Goal: Use online tool/utility: Utilize a website feature to perform a specific function

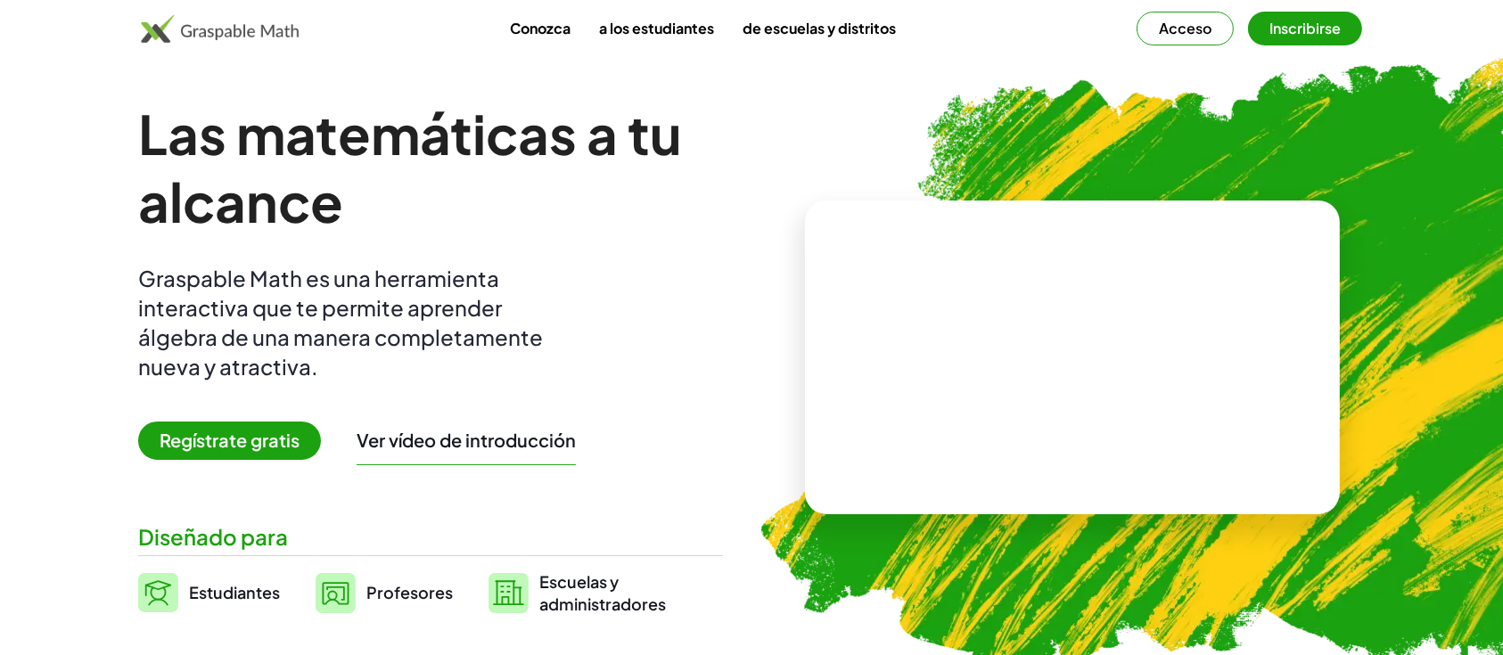
click at [1205, 142] on img at bounding box center [1177, 364] width 912 height 768
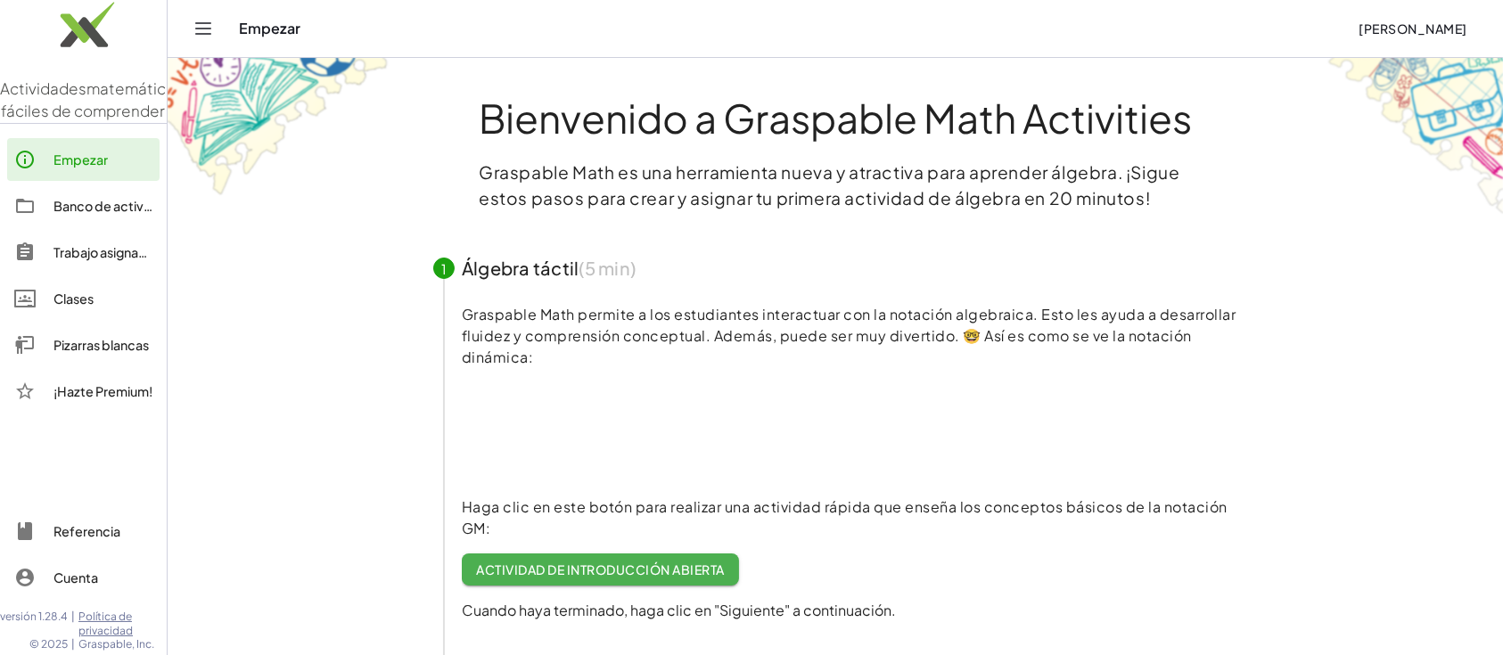
click at [85, 572] on font "Cuenta" at bounding box center [75, 578] width 45 height 16
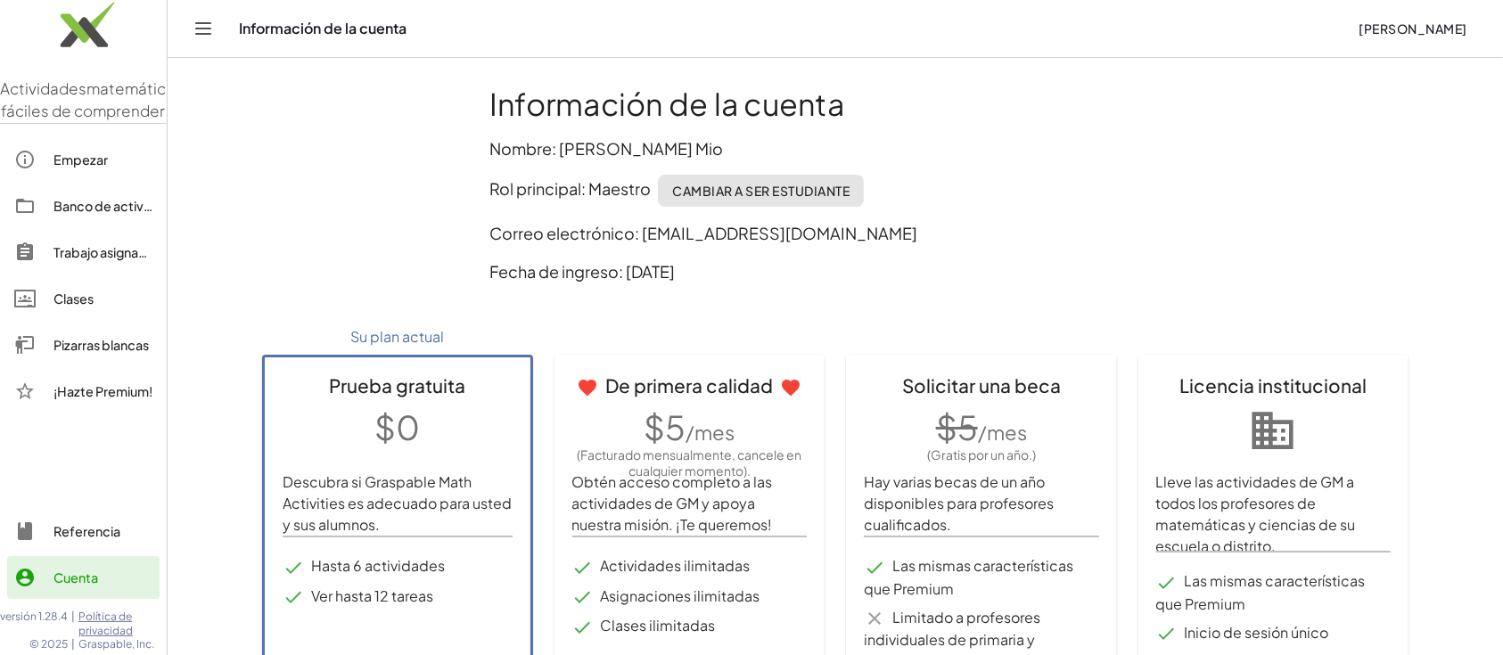
scroll to position [124, 0]
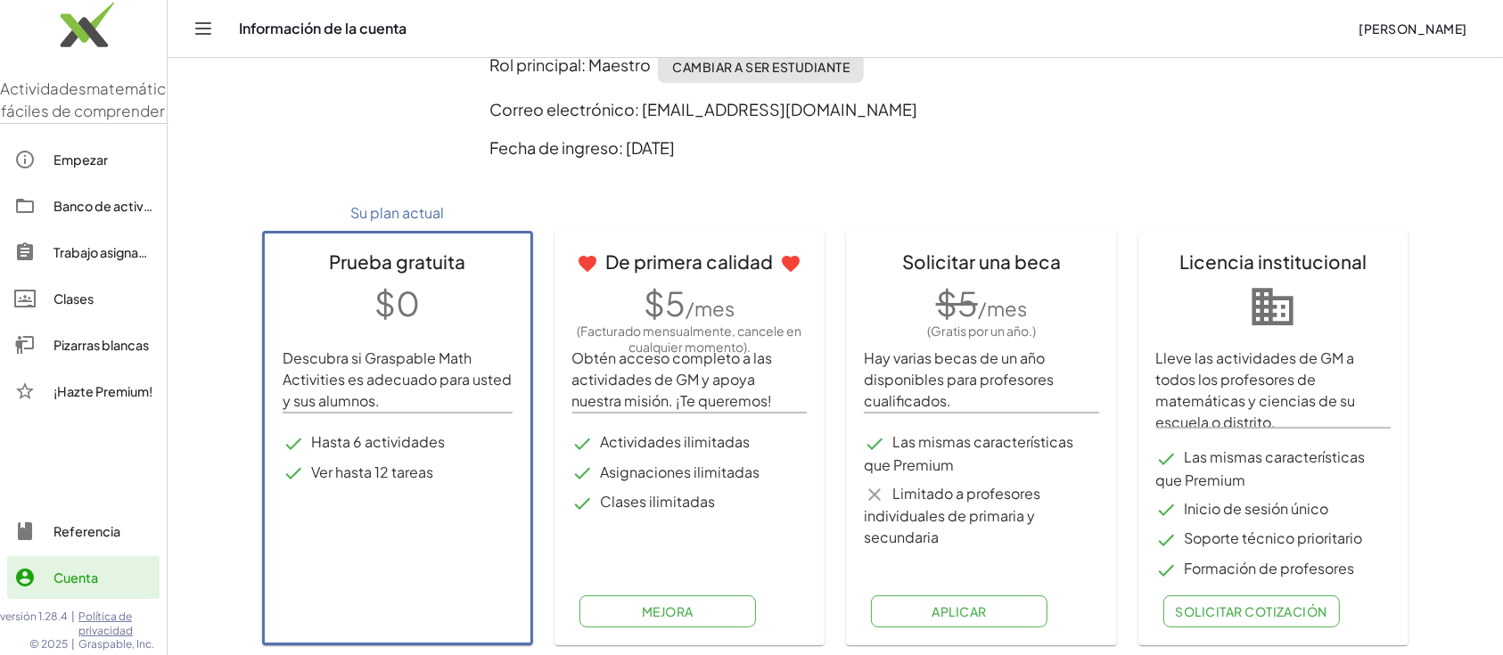
click at [411, 464] on font "Ver hasta 12 tareas" at bounding box center [372, 472] width 122 height 19
click at [75, 307] on font "Clases" at bounding box center [73, 299] width 40 height 16
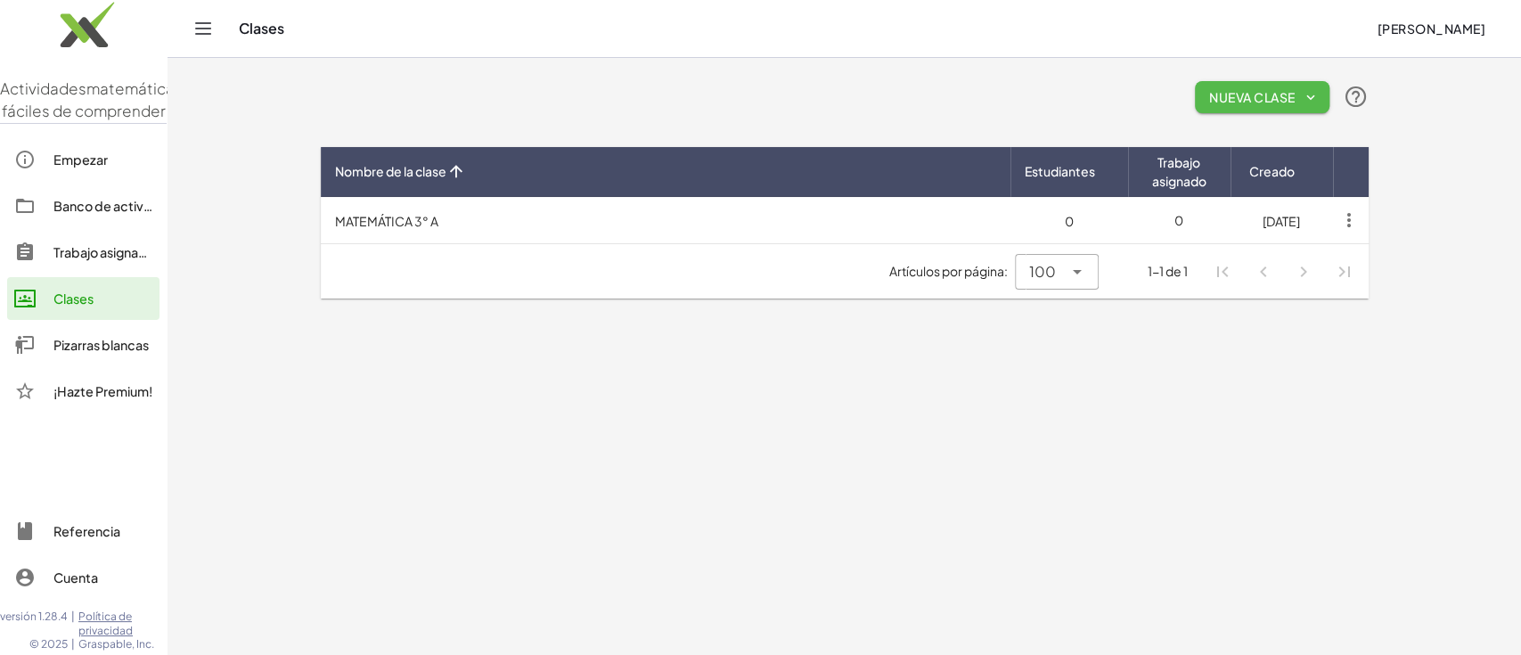
click at [1248, 94] on font "Nueva clase" at bounding box center [1252, 97] width 86 height 16
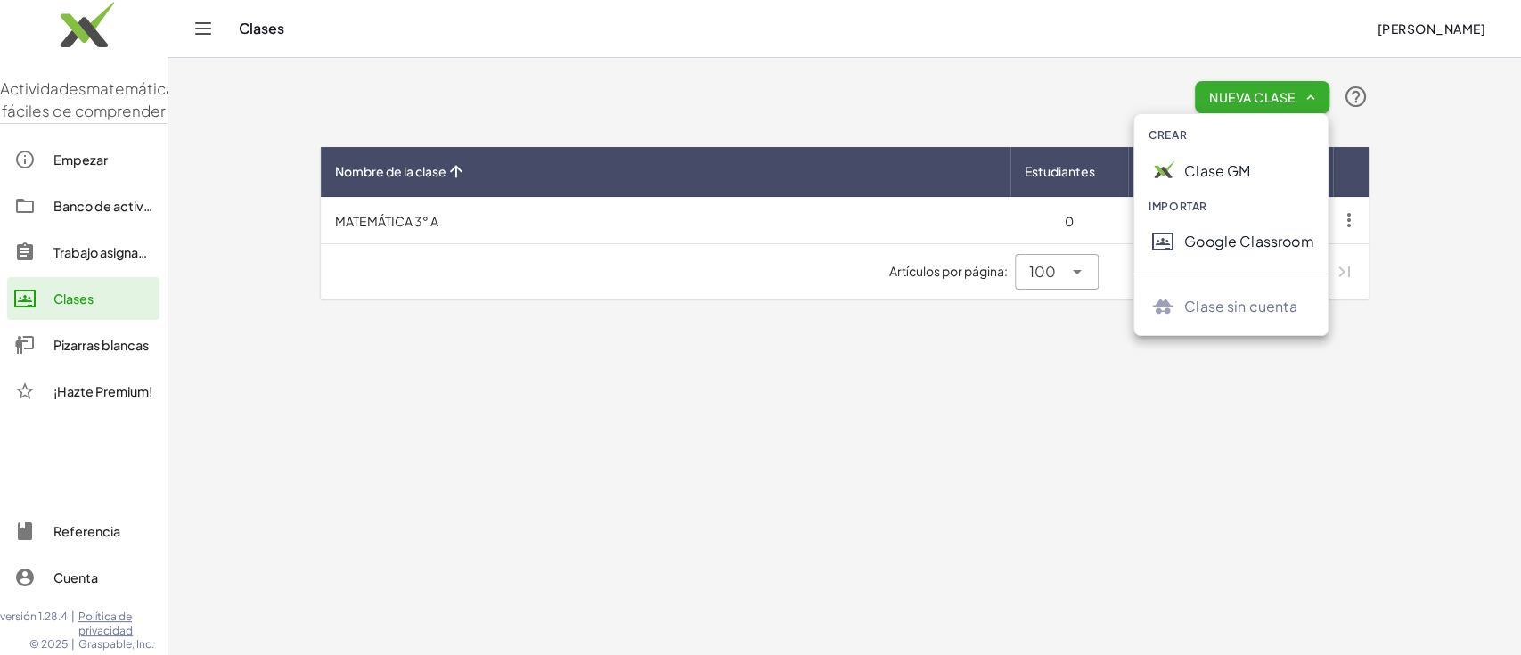
click at [1228, 156] on div "Clase GM" at bounding box center [1231, 171] width 193 height 43
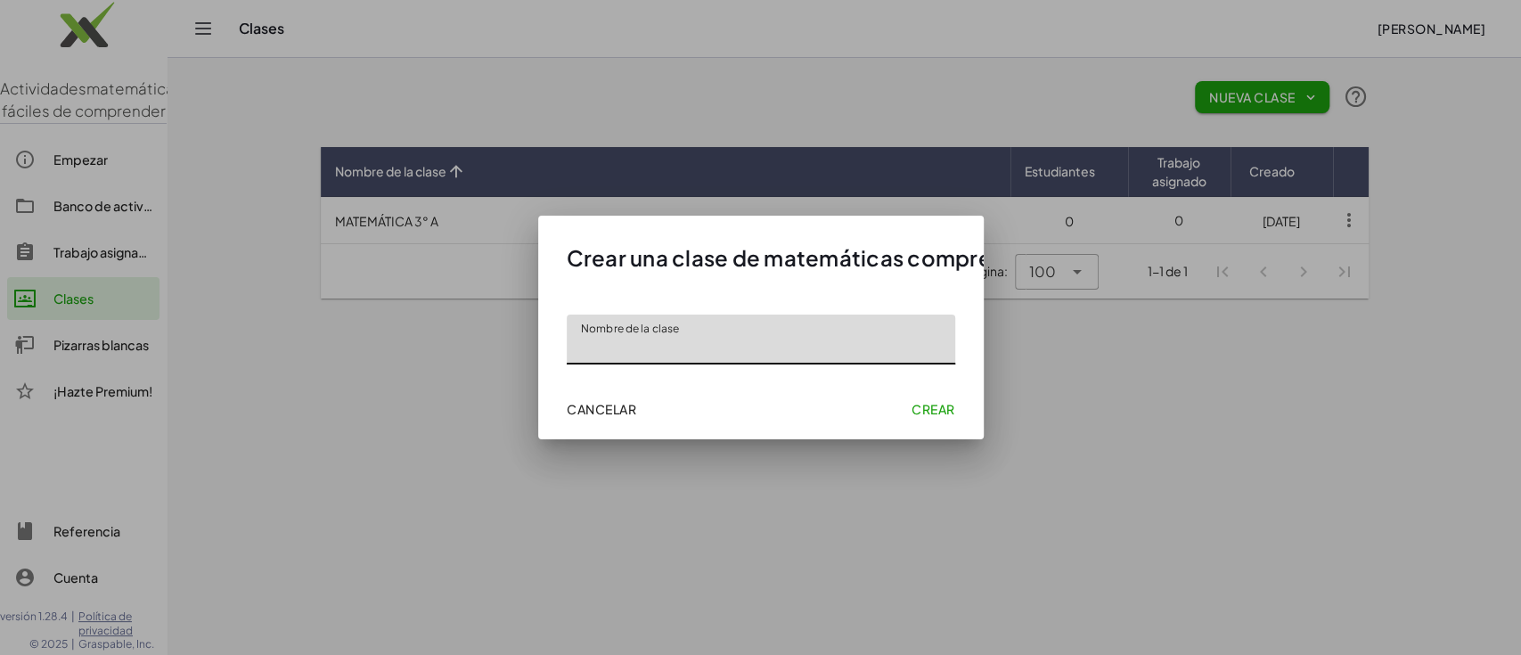
click at [794, 362] on input "Nombre de la clase" at bounding box center [761, 340] width 389 height 50
type input "**********"
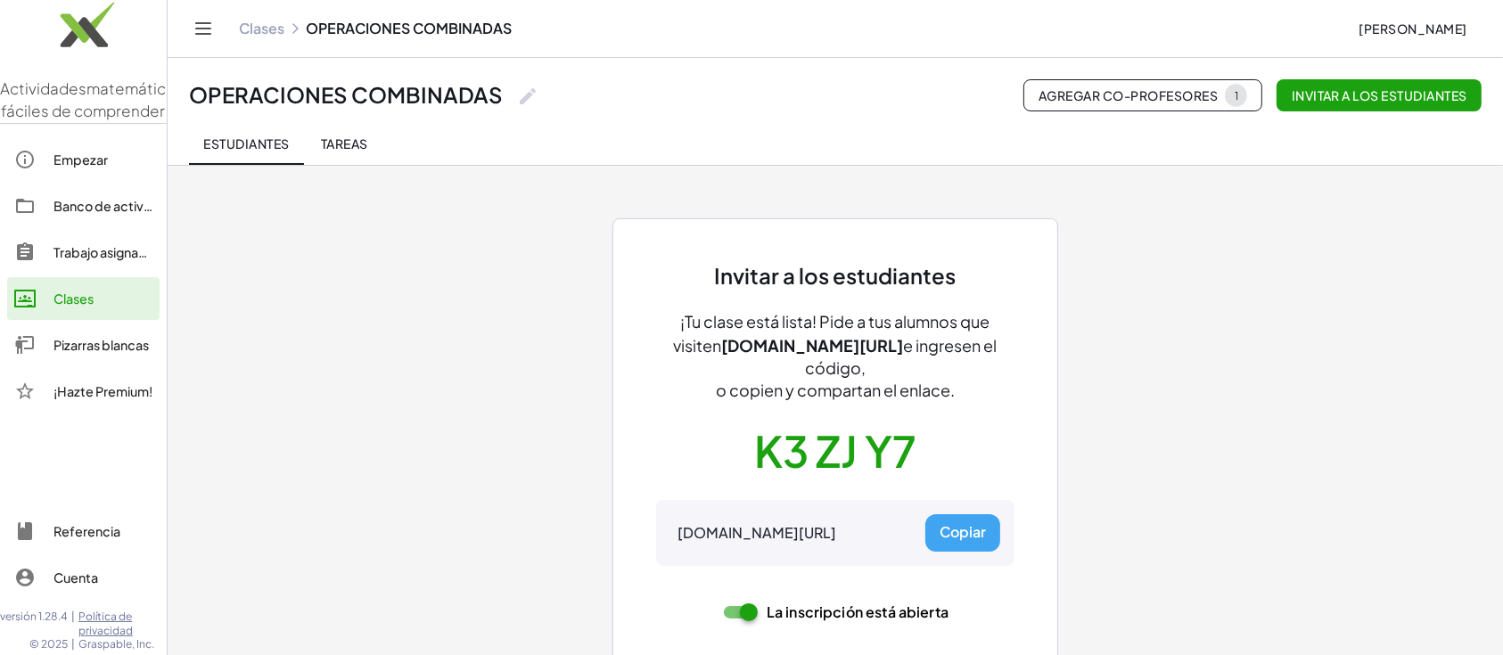
click at [961, 537] on font "Copiar" at bounding box center [962, 531] width 46 height 19
click at [348, 146] on font "Tareas" at bounding box center [344, 143] width 47 height 16
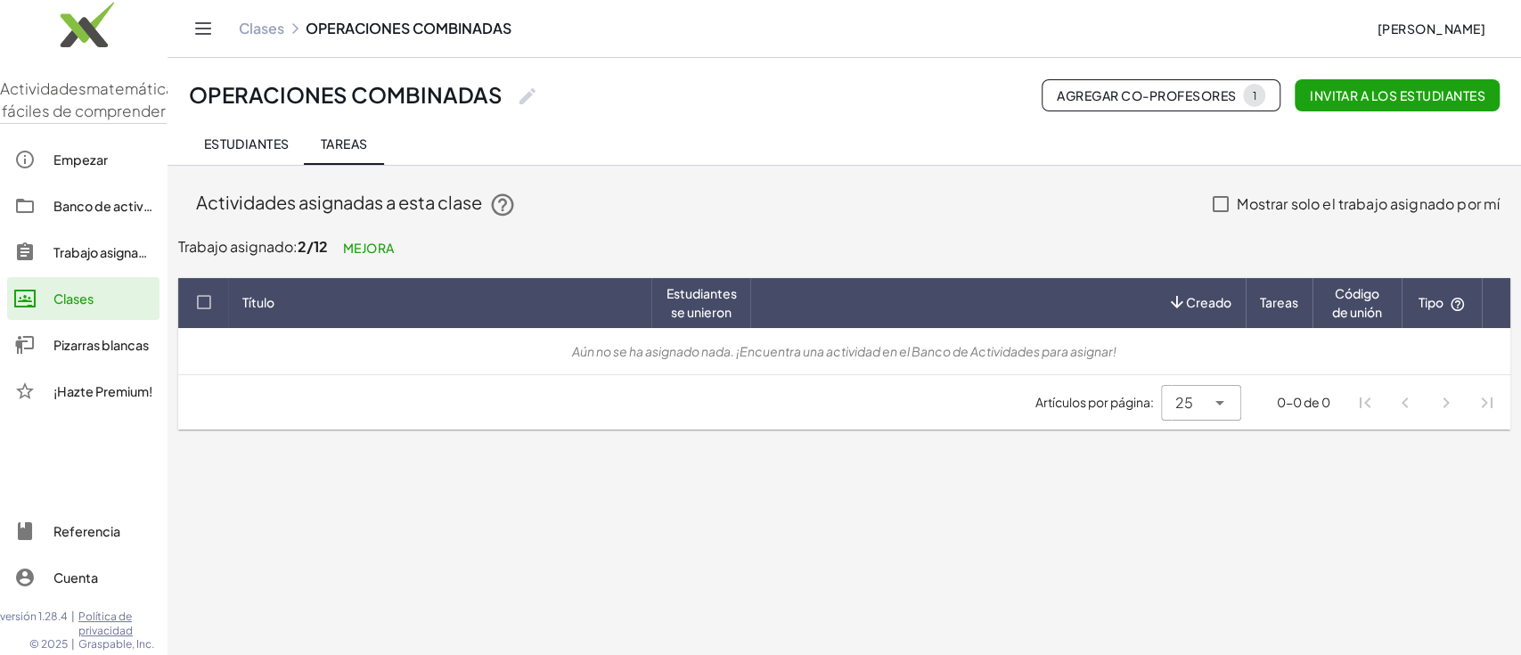
click at [121, 260] on font "Trabajo asignado" at bounding box center [104, 252] width 102 height 16
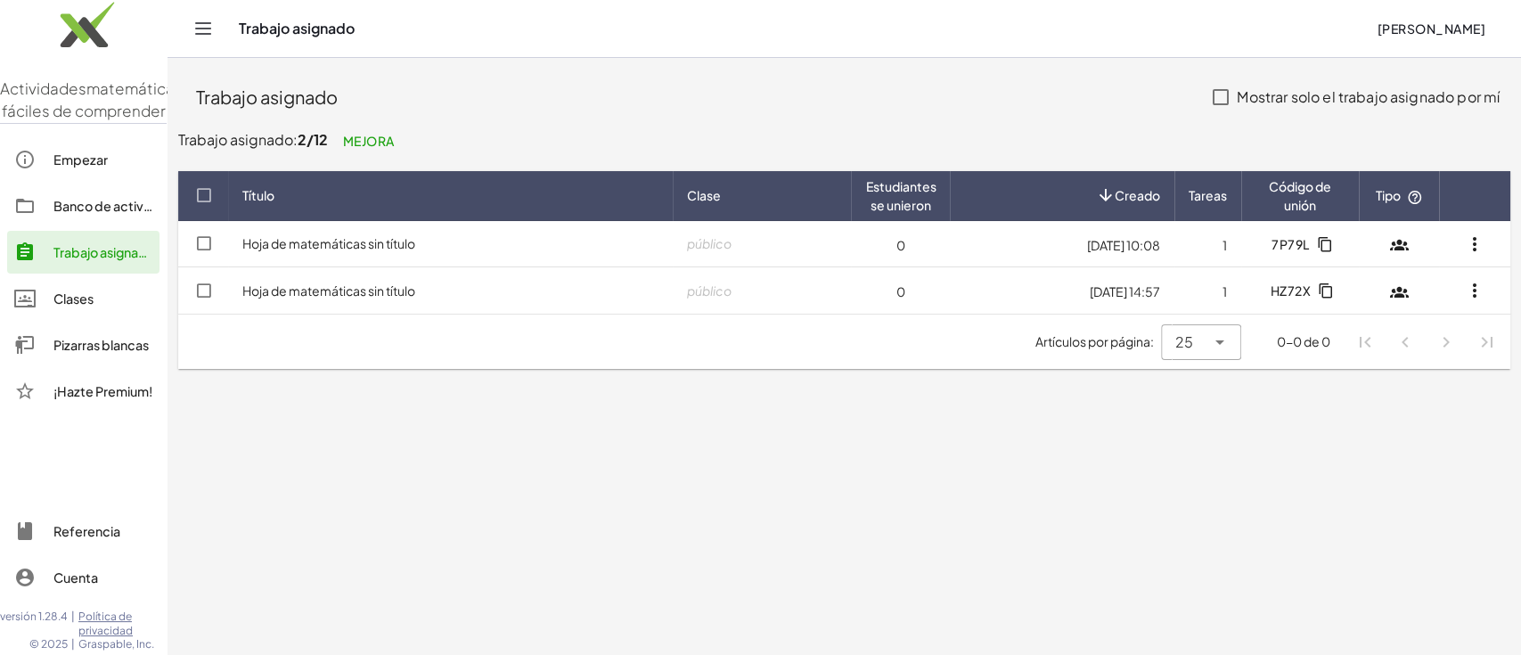
click at [398, 239] on font "Hoja de matemáticas sin título" at bounding box center [328, 243] width 173 height 16
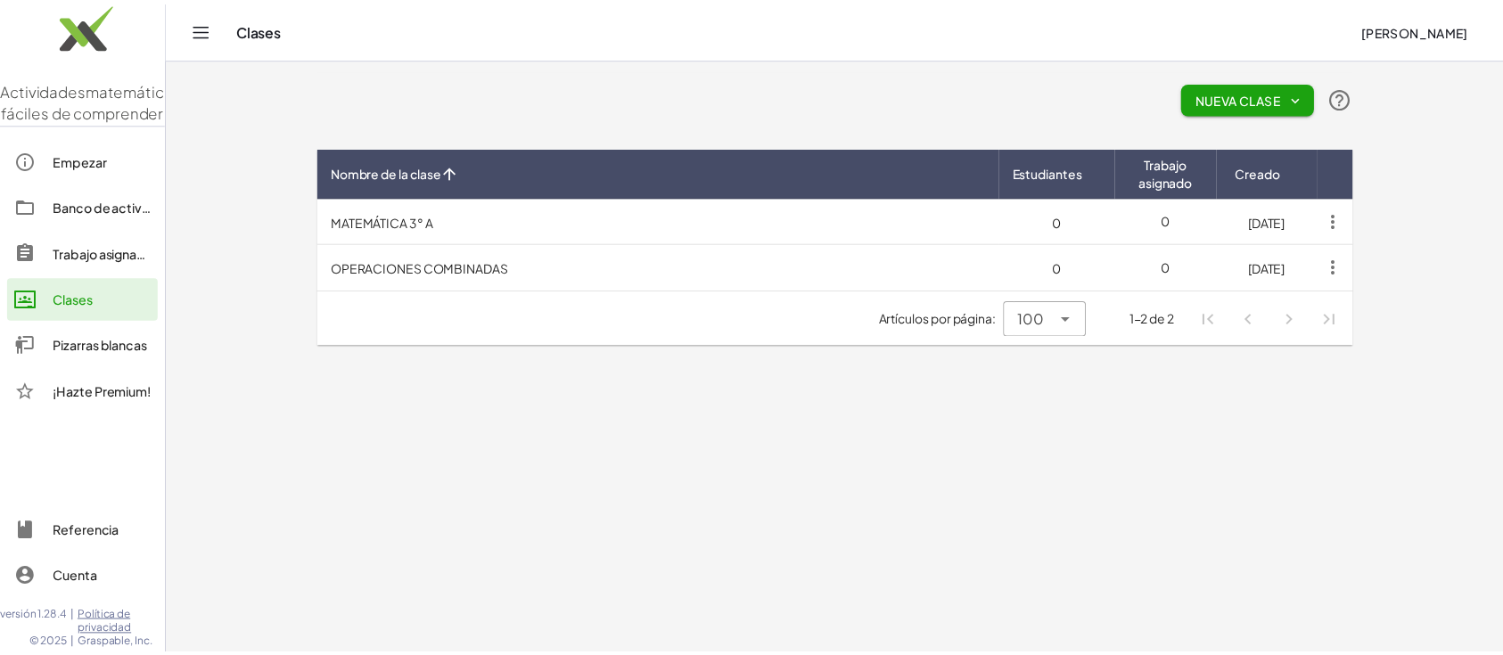
scroll to position [124, 0]
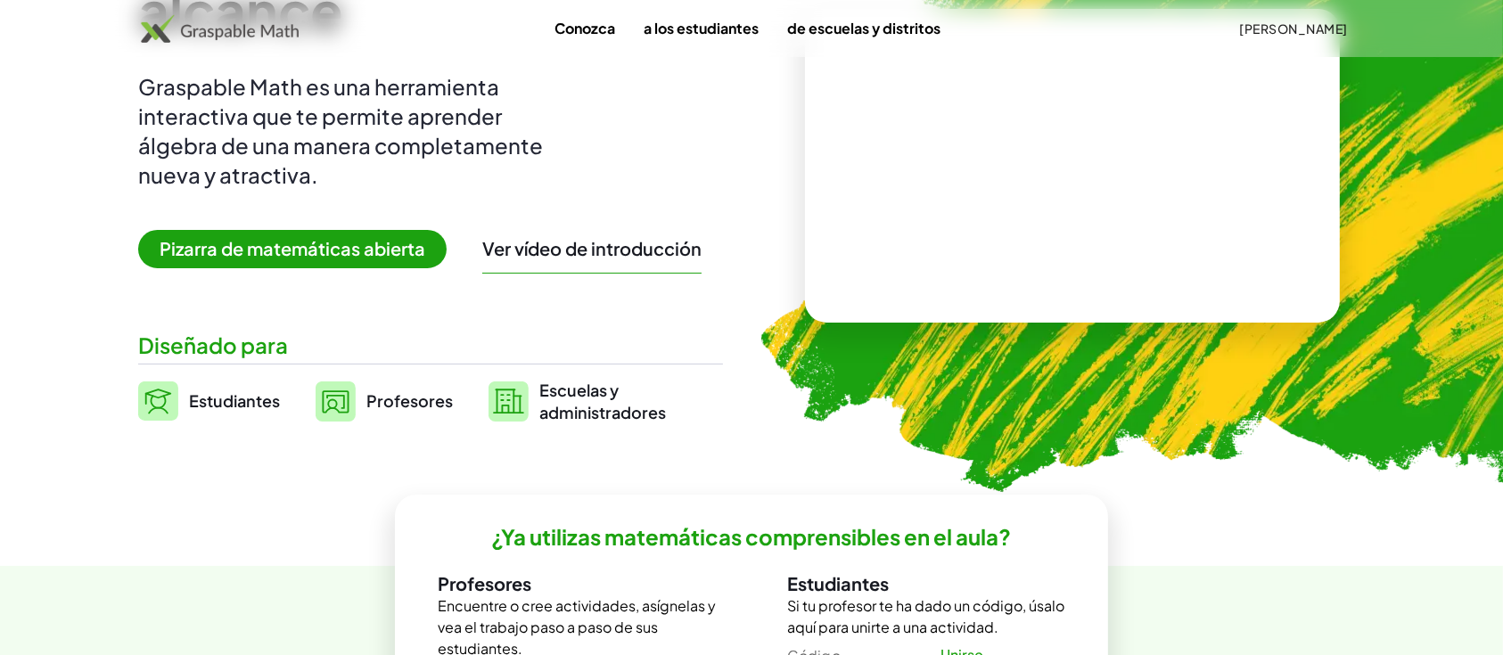
scroll to position [140, 0]
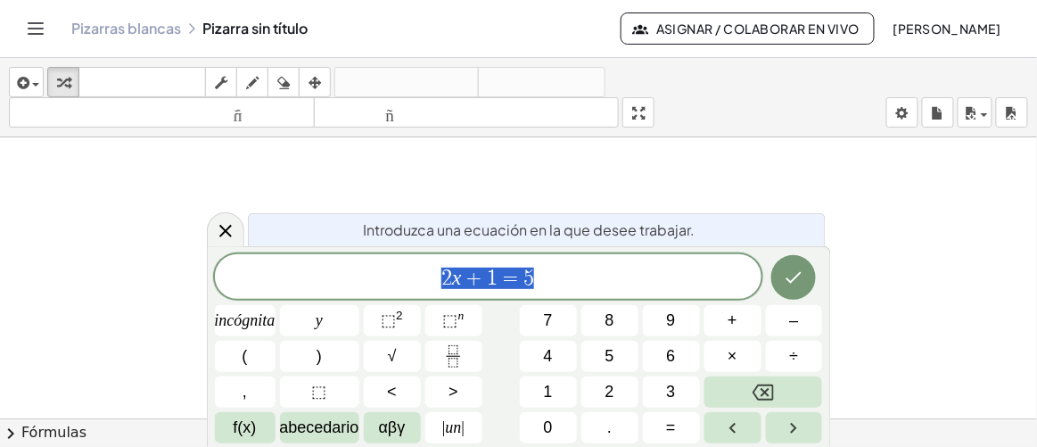
drag, startPoint x: 1500, startPoint y: 0, endPoint x: 548, endPoint y: 274, distance: 990.5
click at [548, 274] on span "2 x + 1 = 5" at bounding box center [488, 278] width 546 height 25
drag, startPoint x: 548, startPoint y: 274, endPoint x: 430, endPoint y: 270, distance: 118.6
click at [430, 270] on span "2 x + 1 = 5" at bounding box center [488, 278] width 546 height 25
click at [248, 371] on button "(" at bounding box center [245, 355] width 61 height 31
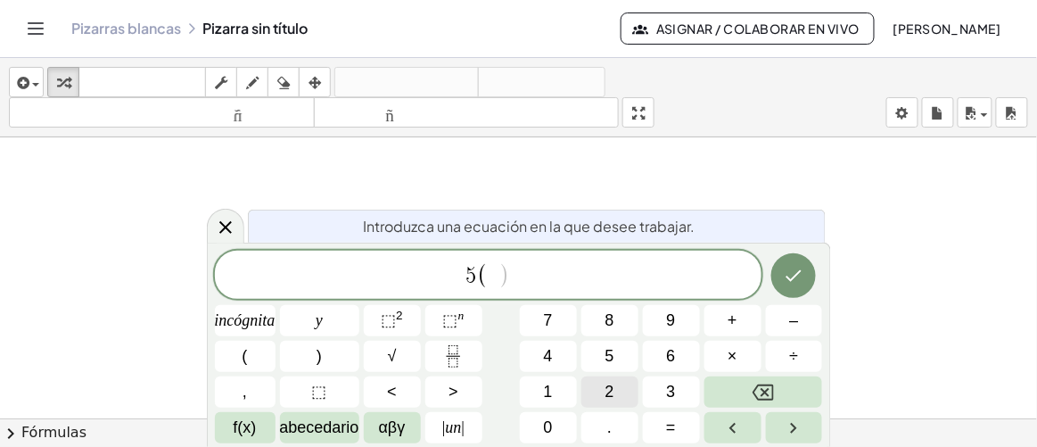
click at [609, 380] on span "2" at bounding box center [609, 392] width 9 height 24
click at [450, 319] on font "⬚" at bounding box center [450, 320] width 15 height 18
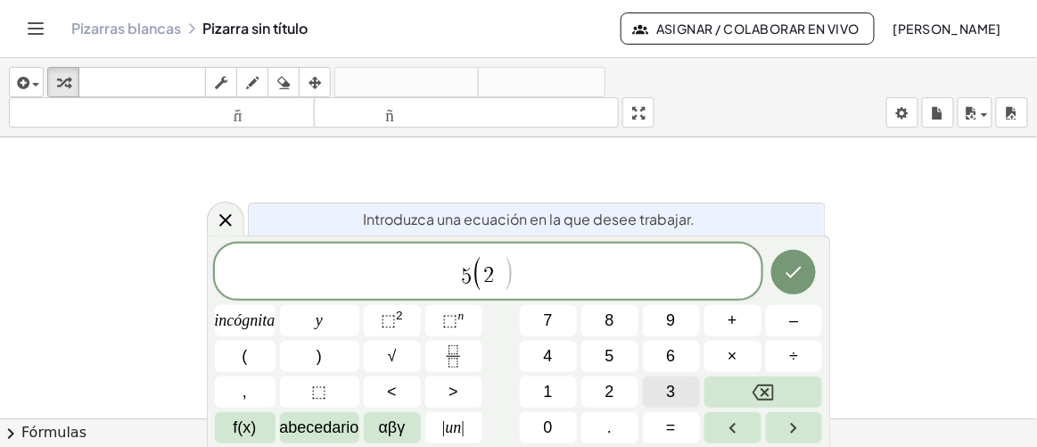
click at [677, 392] on button "3" at bounding box center [671, 391] width 57 height 31
click at [734, 320] on font "+" at bounding box center [732, 320] width 10 height 18
click at [597, 323] on button "8" at bounding box center [609, 320] width 57 height 31
click at [316, 348] on font ")" at bounding box center [318, 356] width 5 height 18
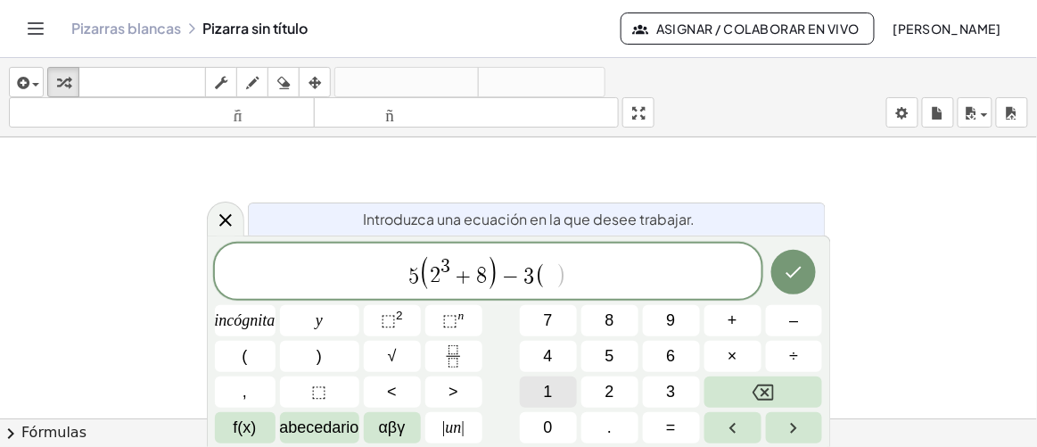
click at [542, 386] on button "1" at bounding box center [548, 391] width 57 height 31
click at [451, 313] on font "⬚" at bounding box center [450, 320] width 15 height 18
click at [618, 354] on button "5" at bounding box center [609, 355] width 57 height 31
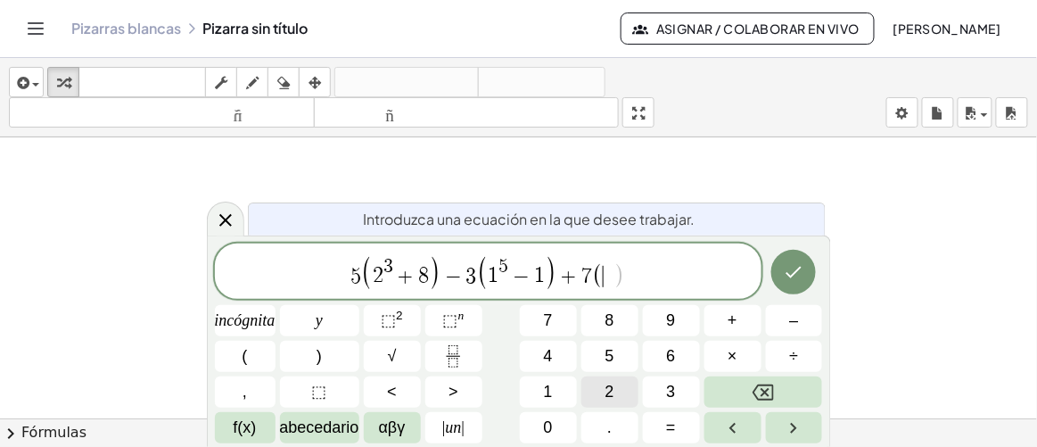
click at [615, 389] on button "2" at bounding box center [609, 391] width 57 height 31
click at [464, 314] on font "n" at bounding box center [461, 314] width 6 height 13
click at [665, 351] on button "6" at bounding box center [671, 355] width 57 height 31
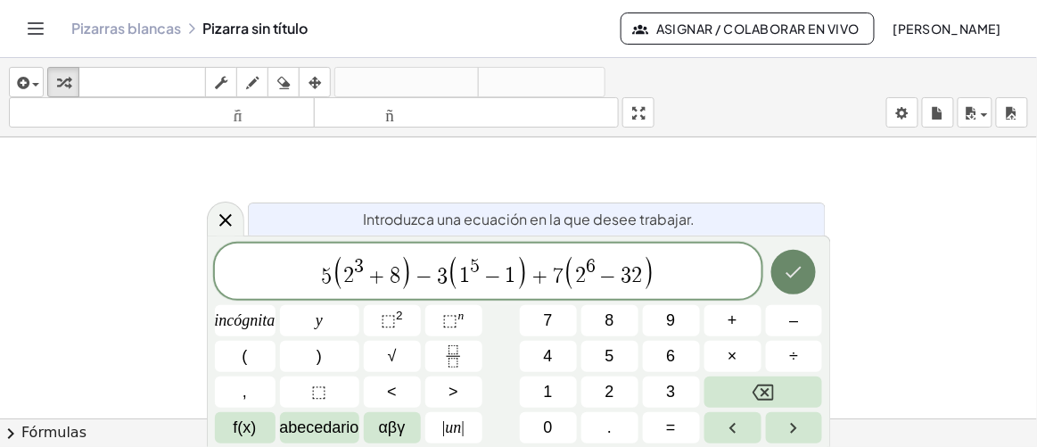
click at [802, 285] on button "Hecho" at bounding box center [793, 272] width 45 height 45
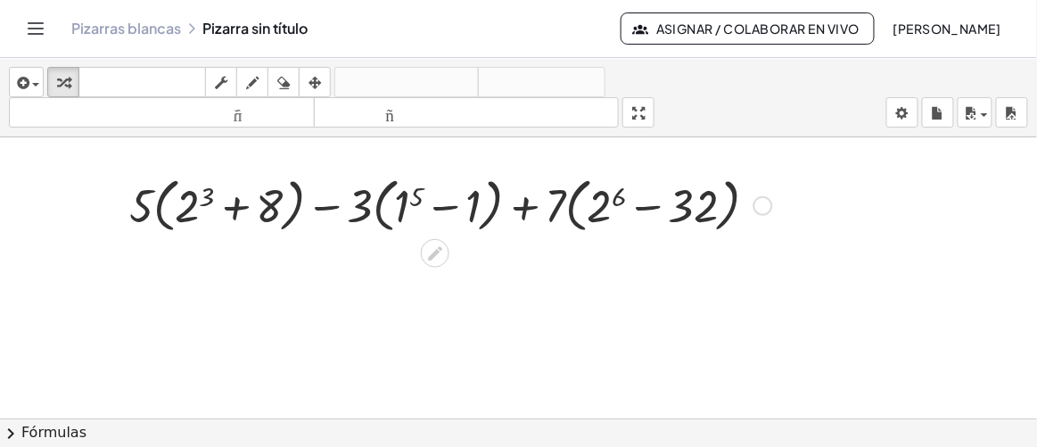
click at [193, 204] on div at bounding box center [450, 204] width 660 height 68
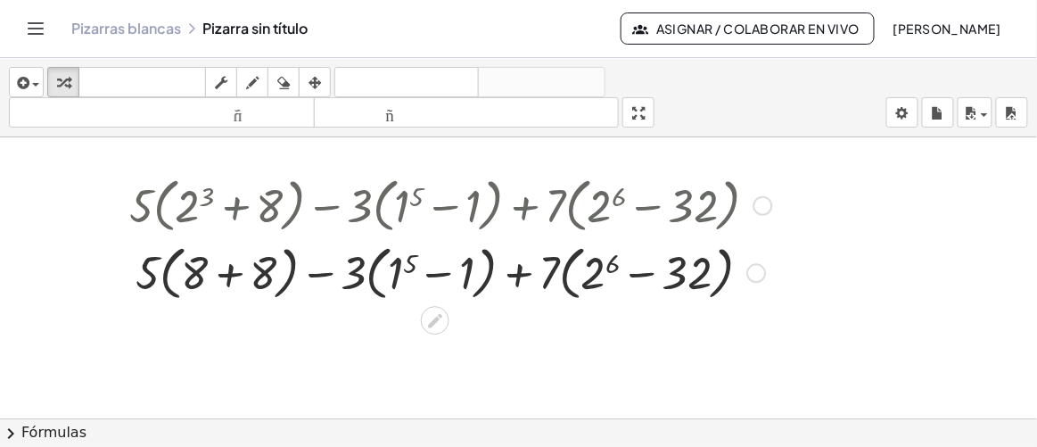
click at [393, 277] on div at bounding box center [450, 271] width 660 height 68
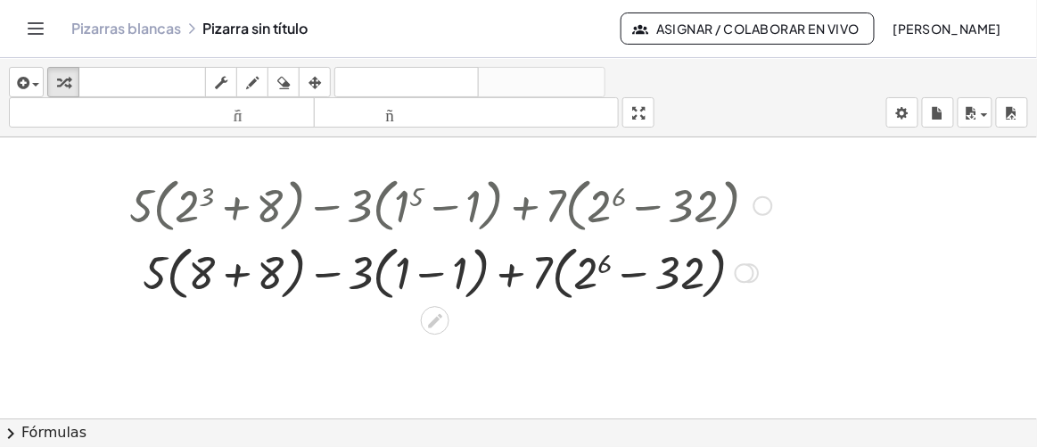
click at [589, 258] on div at bounding box center [450, 271] width 660 height 68
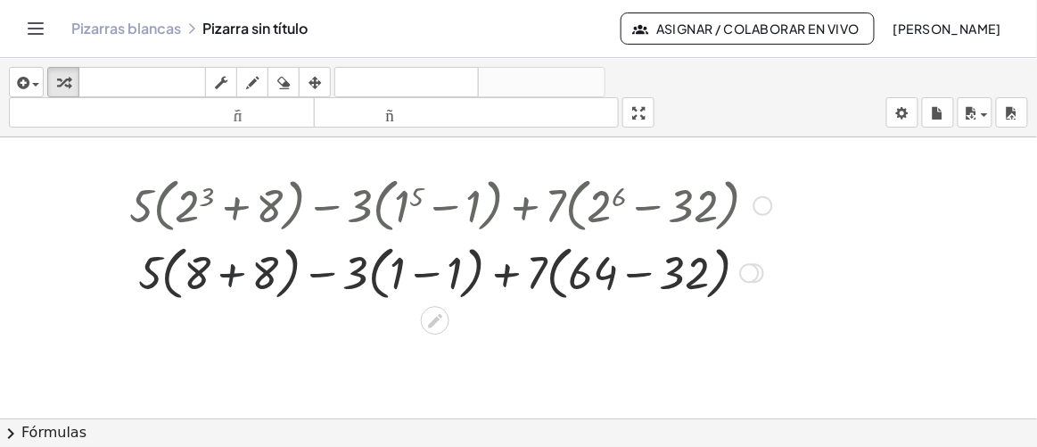
click at [229, 272] on div at bounding box center [450, 271] width 660 height 68
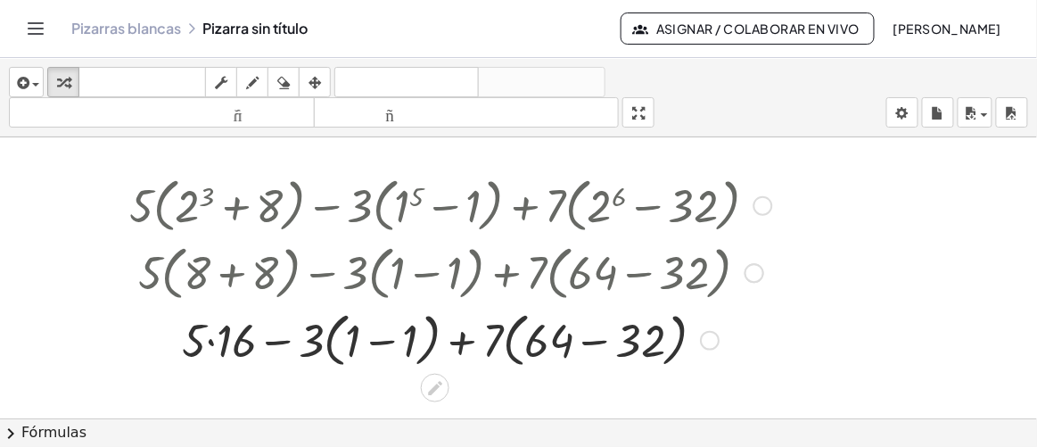
click at [380, 338] on div at bounding box center [450, 339] width 660 height 68
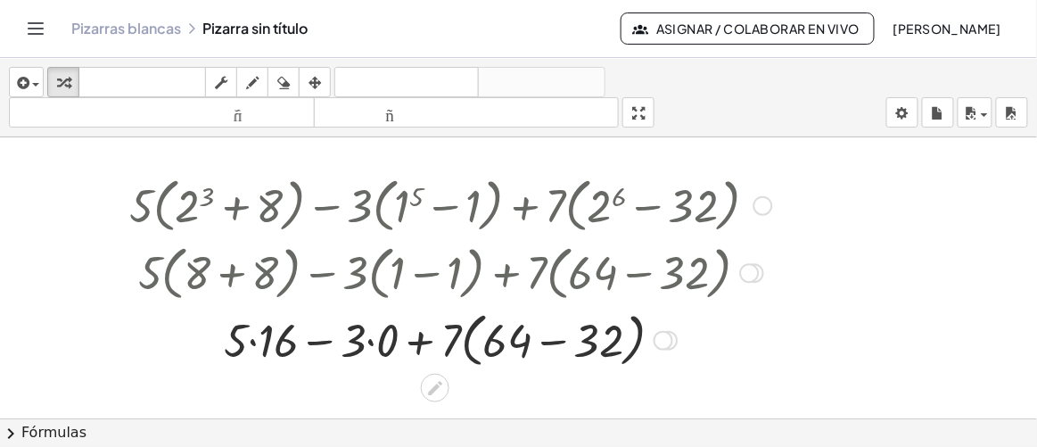
click at [556, 340] on div at bounding box center [450, 339] width 660 height 68
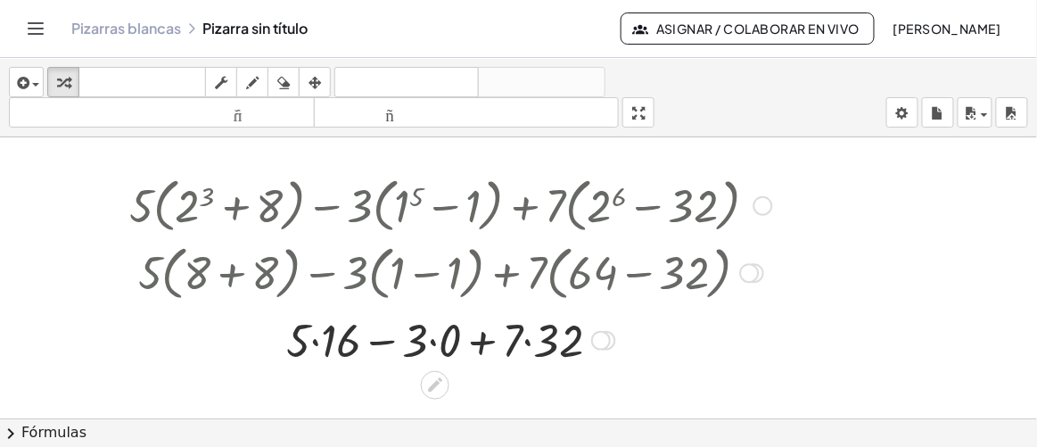
click at [316, 342] on div at bounding box center [450, 337] width 660 height 61
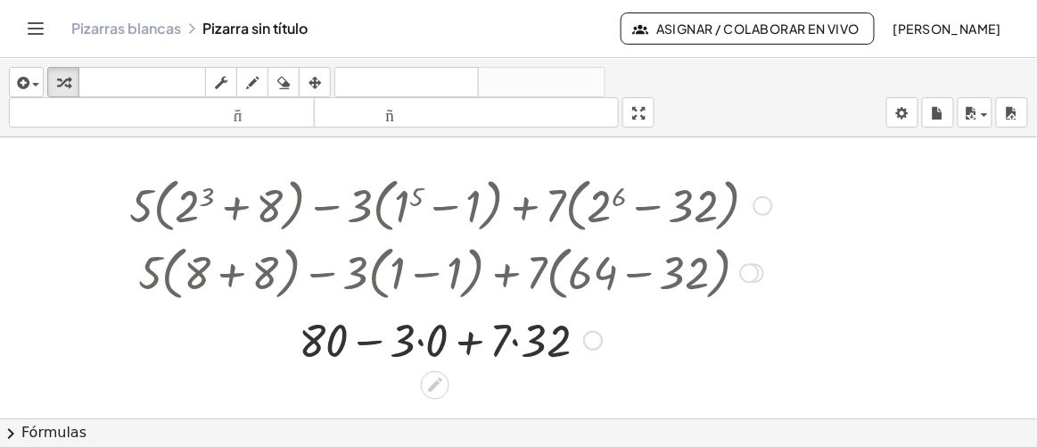
click at [417, 338] on div at bounding box center [450, 337] width 660 height 61
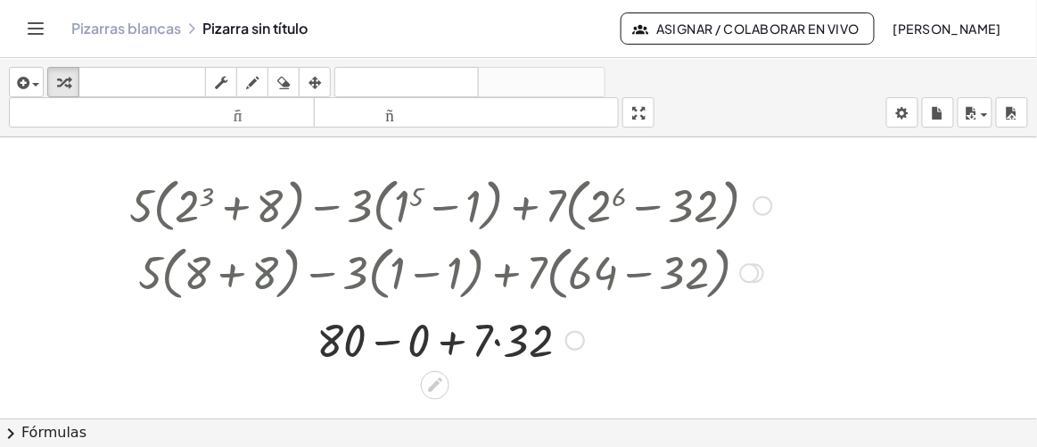
click at [495, 340] on div at bounding box center [450, 337] width 660 height 61
click at [389, 342] on div at bounding box center [450, 337] width 660 height 61
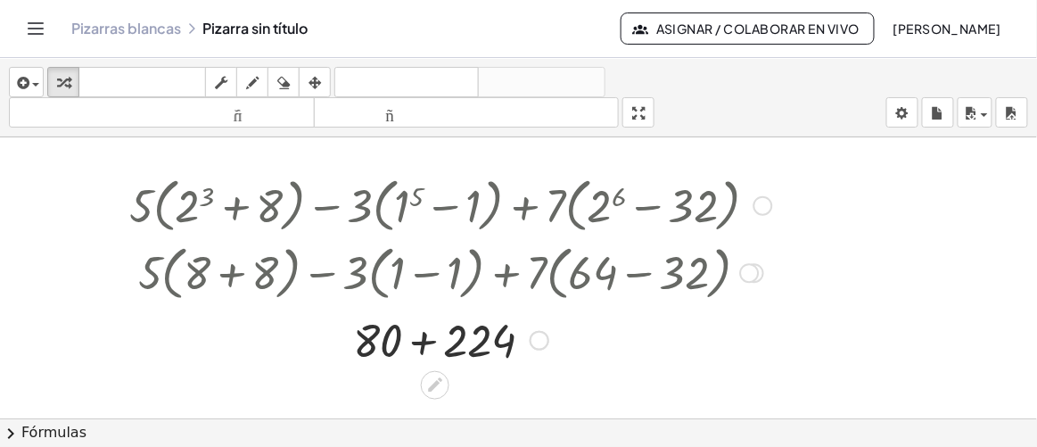
click at [422, 347] on div at bounding box center [450, 337] width 660 height 61
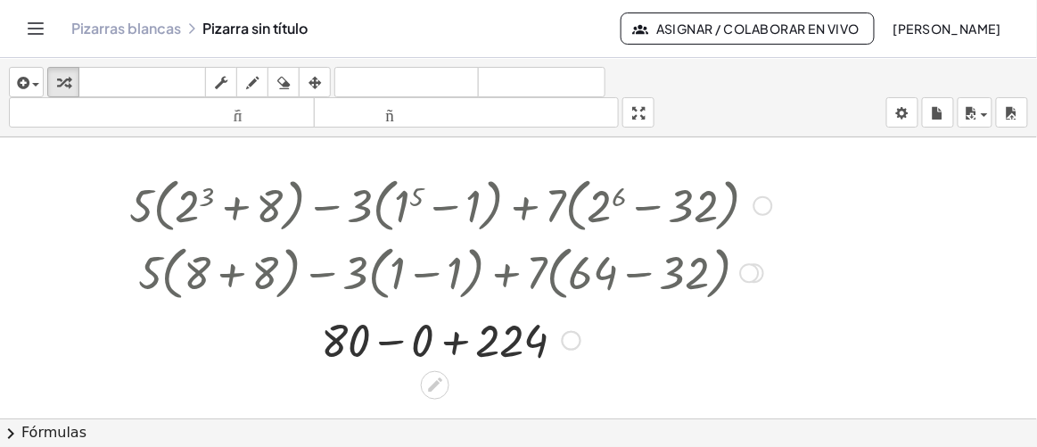
click at [402, 344] on div at bounding box center [450, 337] width 724 height 61
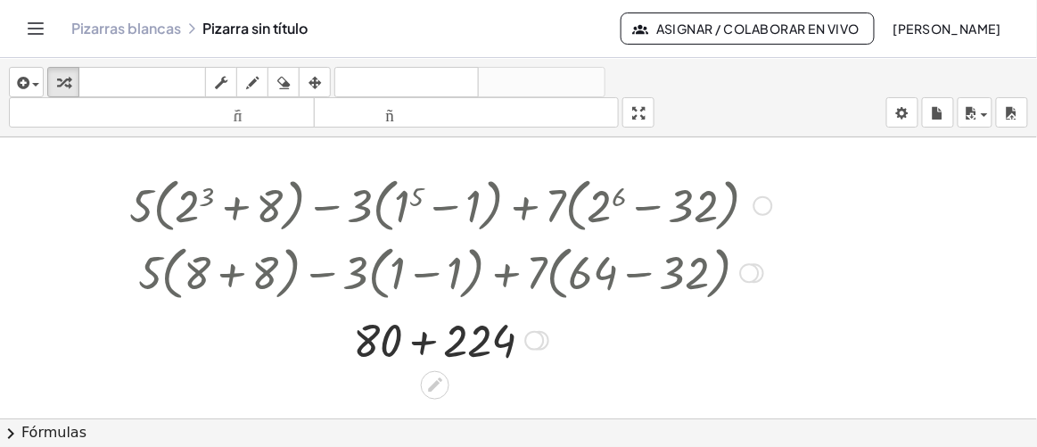
click at [420, 344] on div at bounding box center [450, 337] width 660 height 61
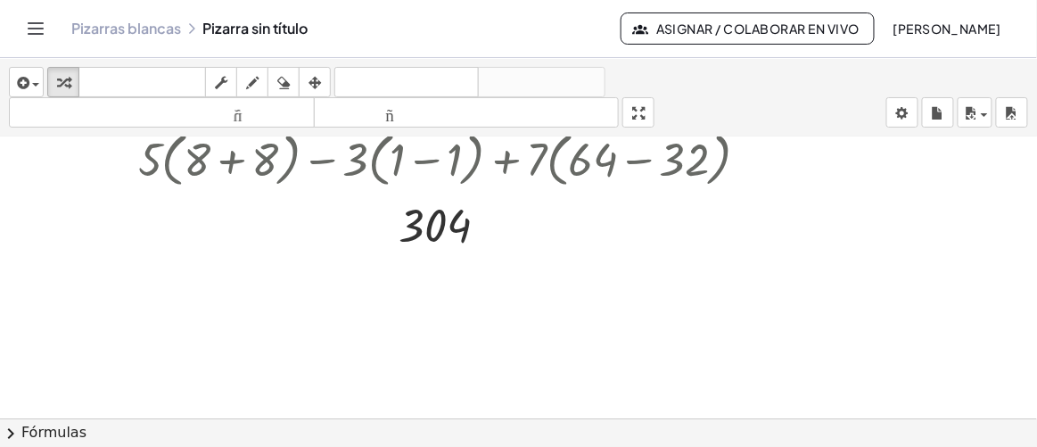
scroll to position [86, 0]
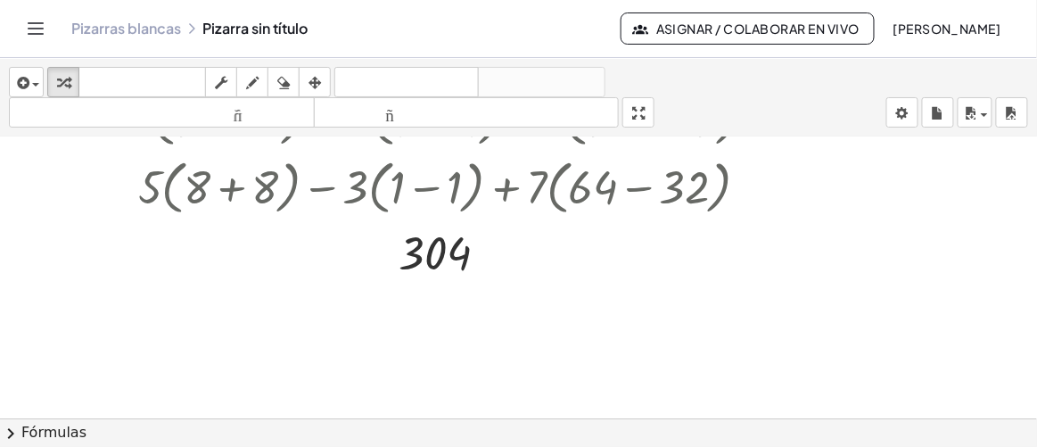
click at [381, 315] on div at bounding box center [518, 335] width 1037 height 566
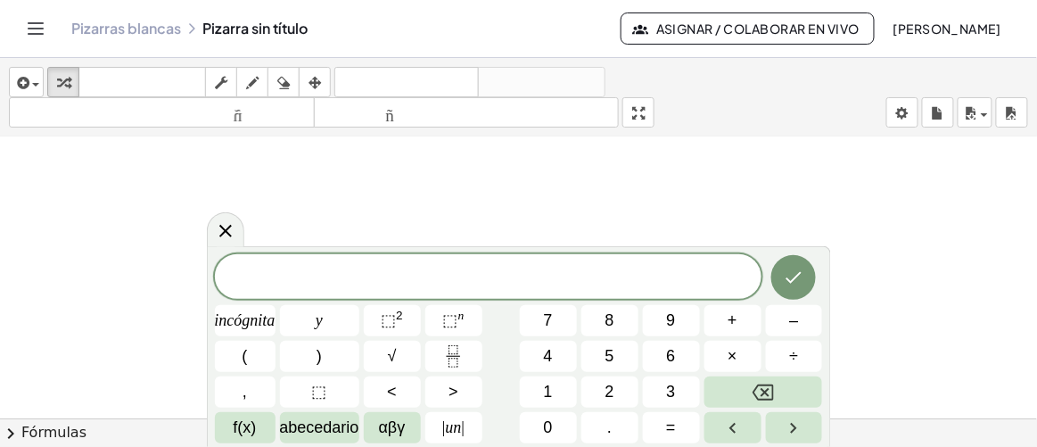
scroll to position [312, 0]
click at [460, 430] on font "un" at bounding box center [454, 427] width 16 height 18
click at [244, 438] on span "f(x)" at bounding box center [245, 427] width 23 height 24
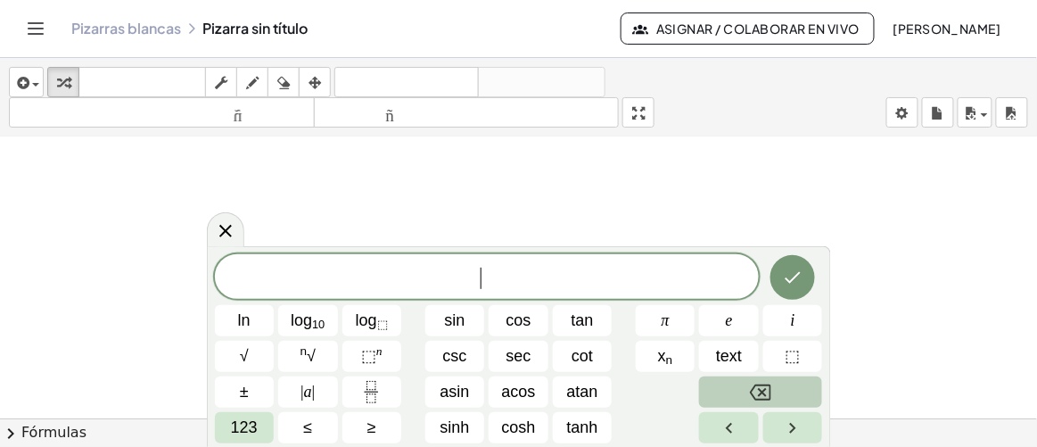
click at [754, 400] on icon "Backspace" at bounding box center [760, 391] width 21 height 21
click at [237, 430] on span "123" at bounding box center [244, 427] width 27 height 24
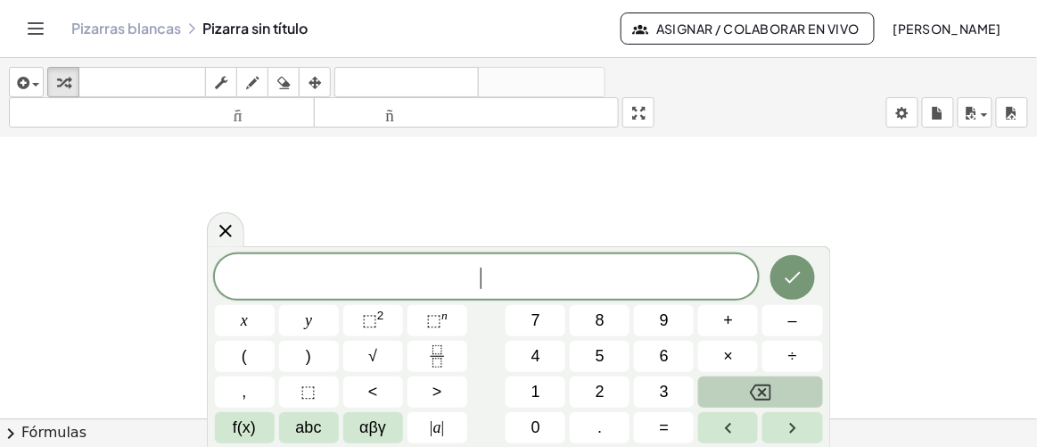
scroll to position [602, 0]
click at [384, 422] on span "αβγ" at bounding box center [372, 427] width 27 height 24
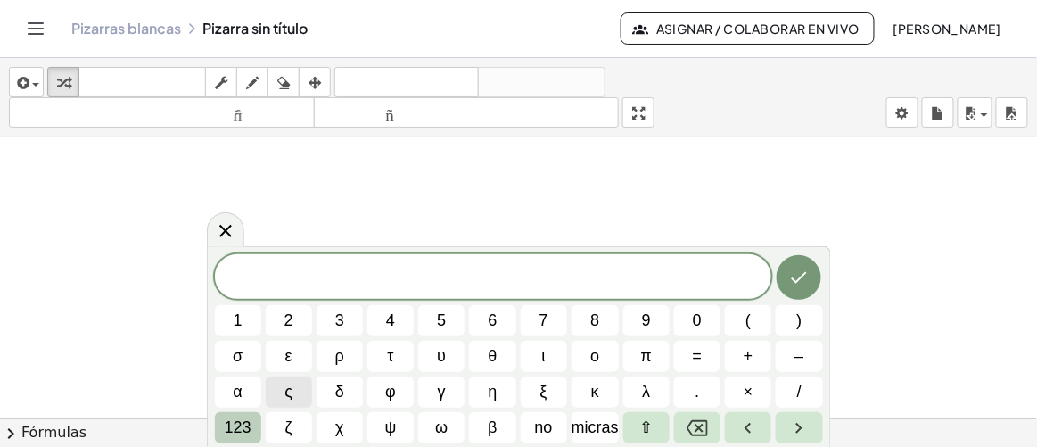
click at [240, 422] on font "123" at bounding box center [238, 427] width 27 height 18
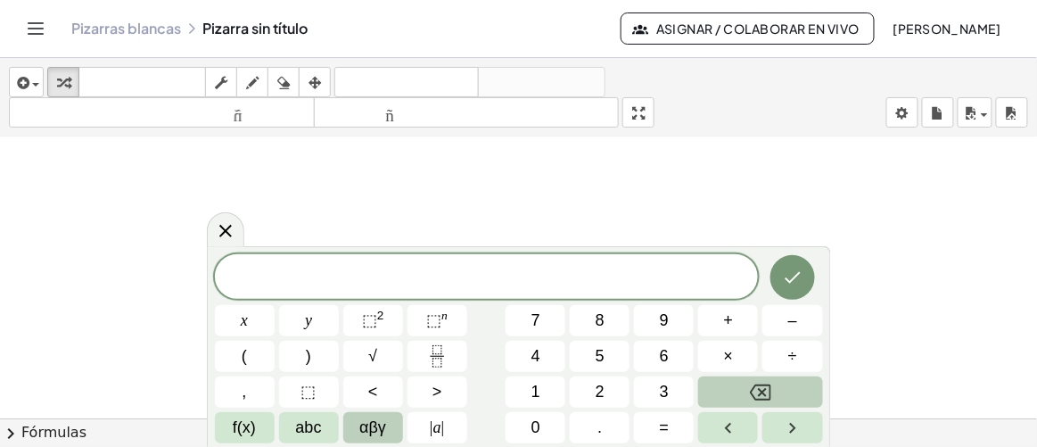
click at [379, 430] on span "αβγ" at bounding box center [372, 427] width 27 height 24
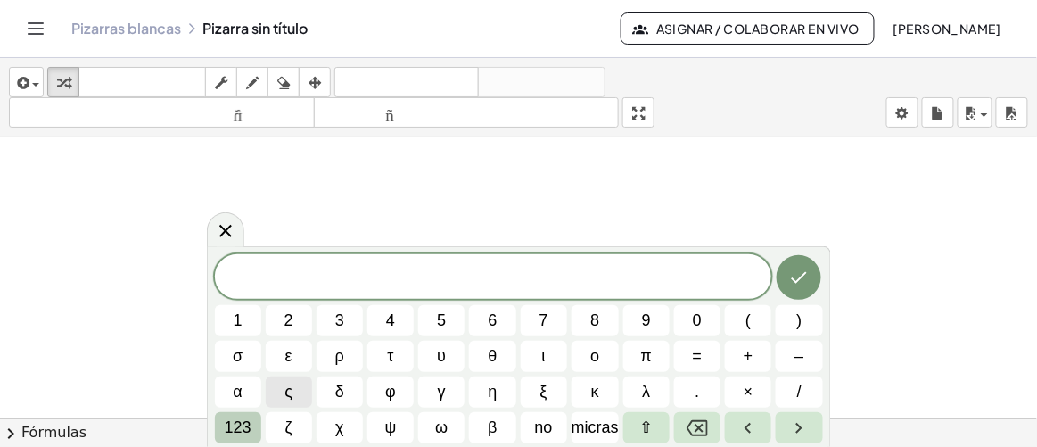
click at [234, 428] on font "123" at bounding box center [238, 427] width 27 height 18
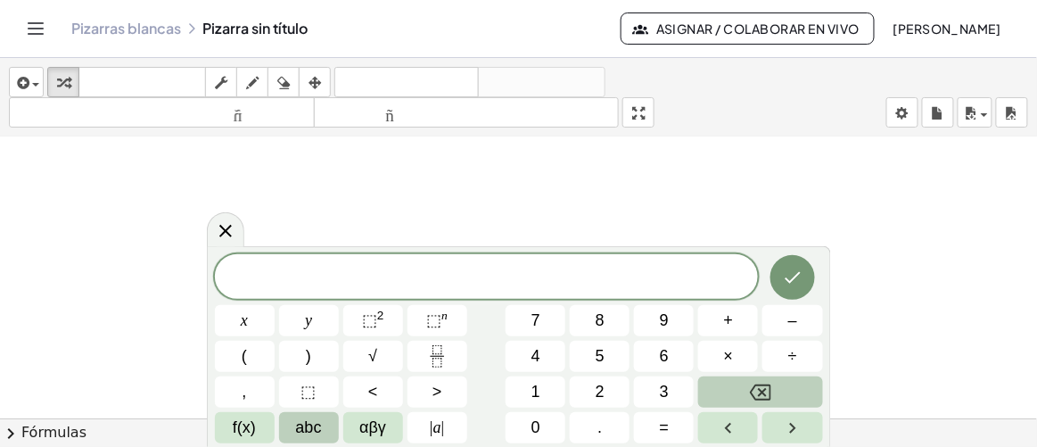
click at [306, 426] on span "abc" at bounding box center [309, 427] width 26 height 24
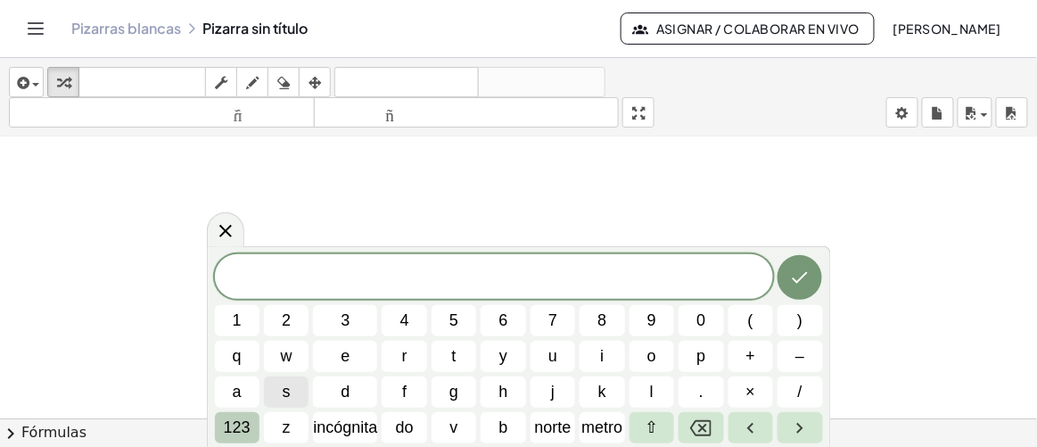
click at [249, 426] on font "123" at bounding box center [237, 427] width 27 height 18
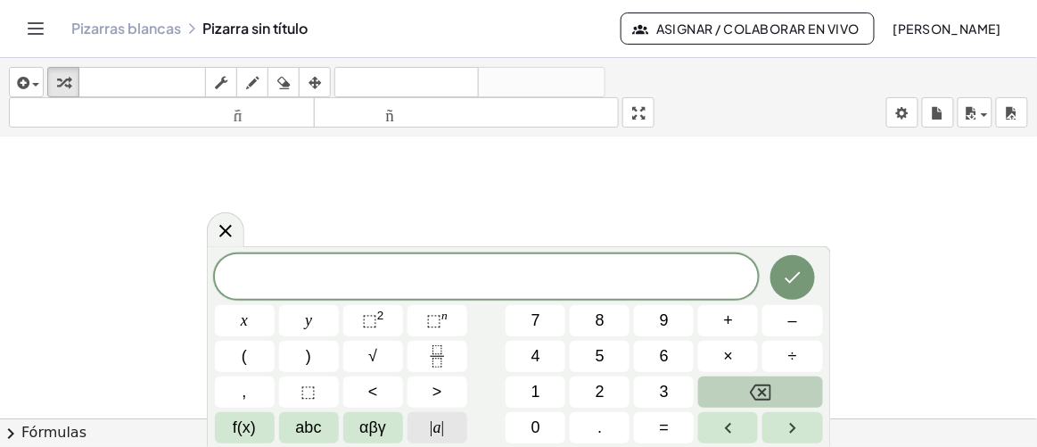
click at [438, 432] on span "| a |" at bounding box center [437, 427] width 14 height 24
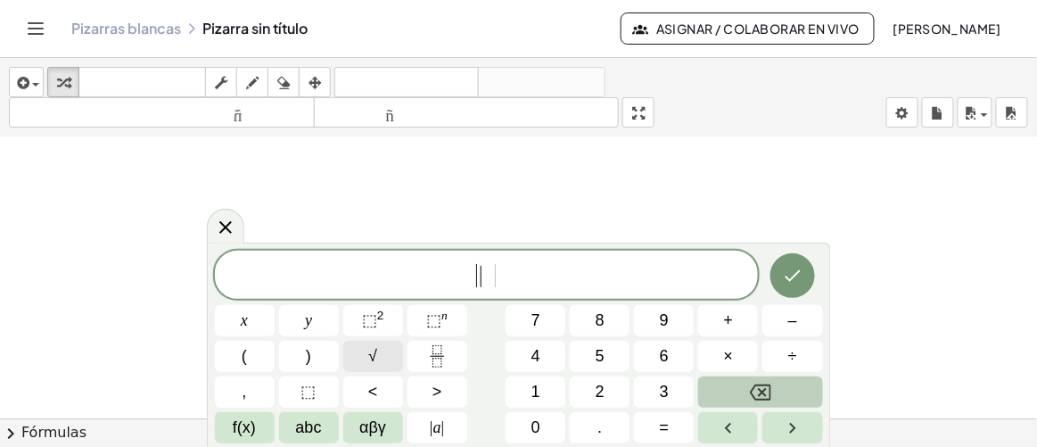
click at [375, 350] on span "√" at bounding box center [372, 356] width 9 height 24
click at [662, 358] on span "6" at bounding box center [664, 356] width 9 height 24
click at [539, 356] on span "4" at bounding box center [535, 356] width 9 height 24
click at [249, 425] on span "f(x)" at bounding box center [244, 427] width 23 height 24
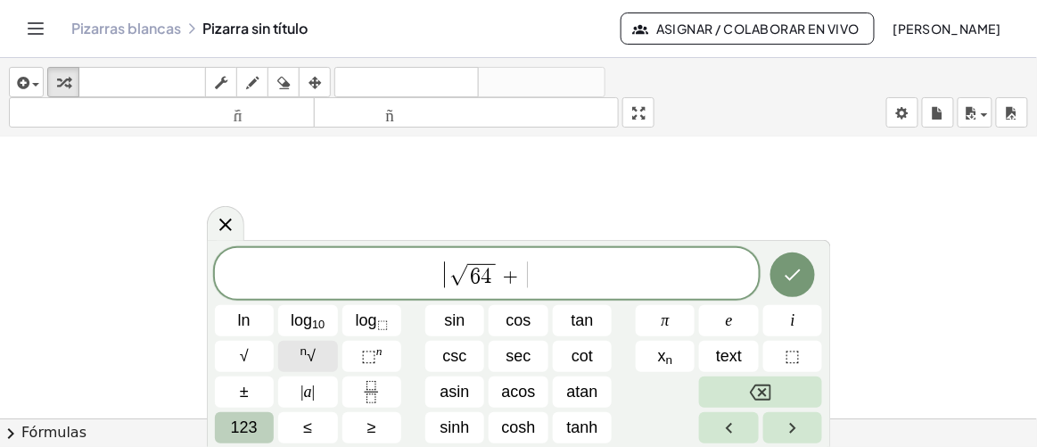
click at [309, 361] on span "n √" at bounding box center [307, 356] width 15 height 24
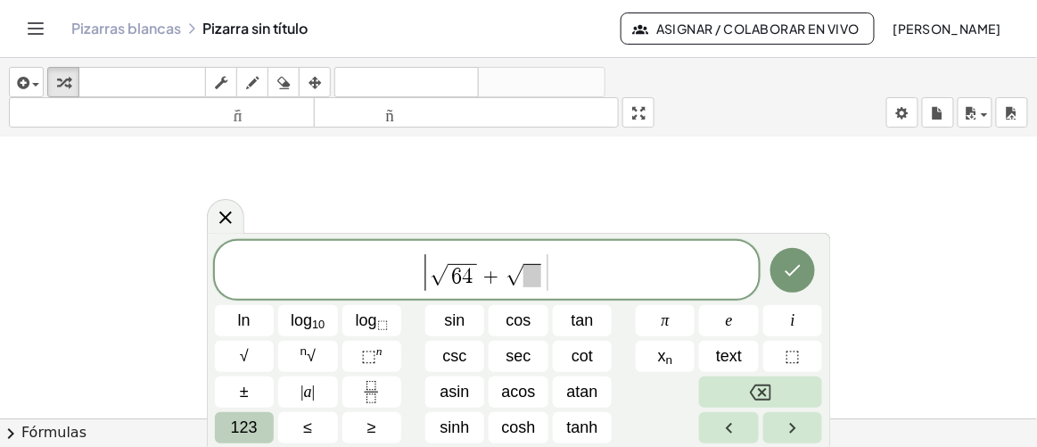
click at [253, 430] on span "123" at bounding box center [244, 427] width 27 height 24
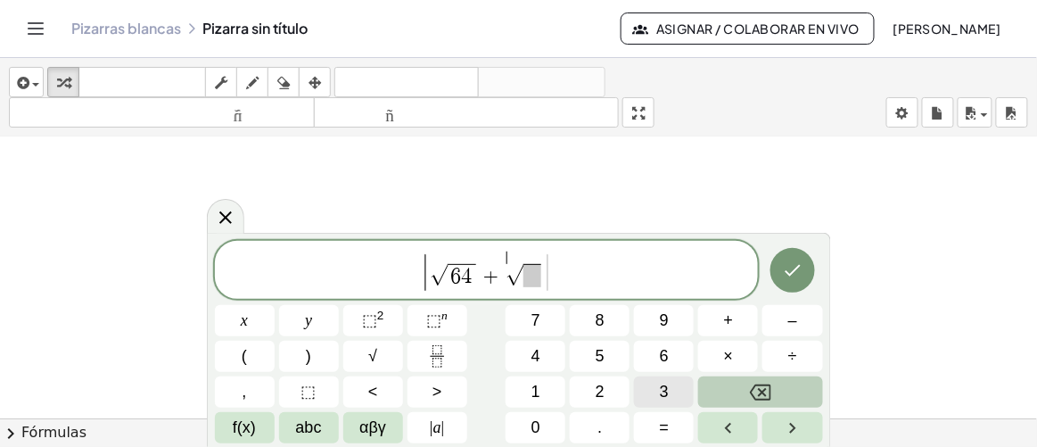
click at [668, 388] on span "3" at bounding box center [664, 392] width 9 height 24
click at [536, 275] on span at bounding box center [531, 275] width 17 height 23
click at [437, 359] on icon "Fraction" at bounding box center [437, 356] width 22 height 22
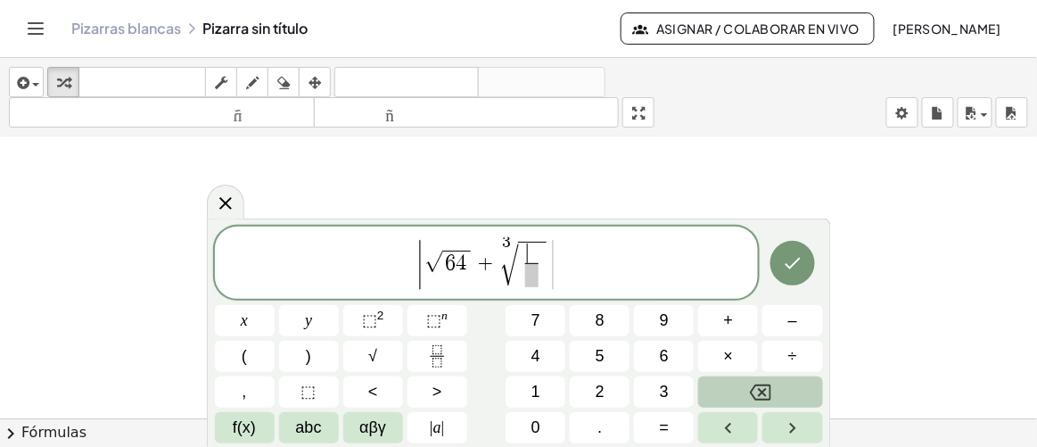
click at [525, 271] on span "​ ​" at bounding box center [531, 265] width 20 height 44
drag, startPoint x: 525, startPoint y: 272, endPoint x: 537, endPoint y: 270, distance: 11.7
click at [248, 359] on button "(" at bounding box center [245, 355] width 60 height 31
click at [531, 250] on span at bounding box center [531, 252] width 12 height 20
click at [589, 357] on button "5" at bounding box center [600, 355] width 60 height 31
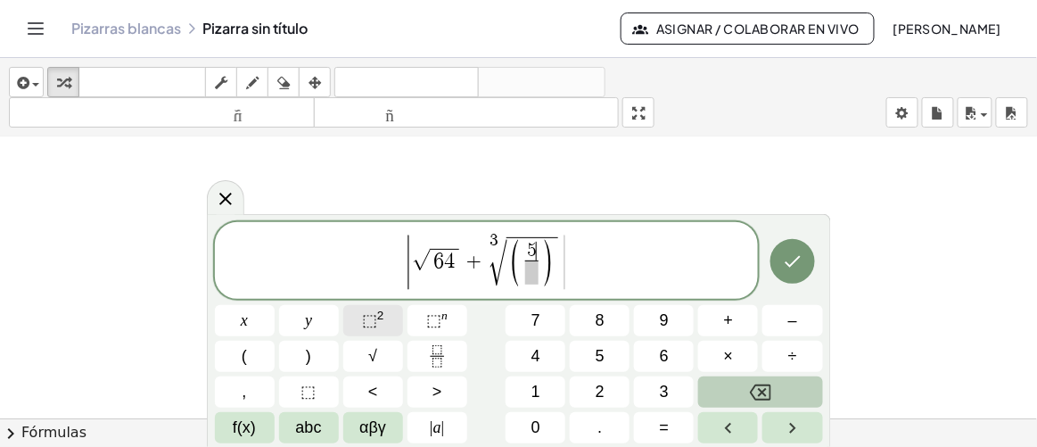
click at [373, 316] on span "⬚" at bounding box center [369, 320] width 15 height 18
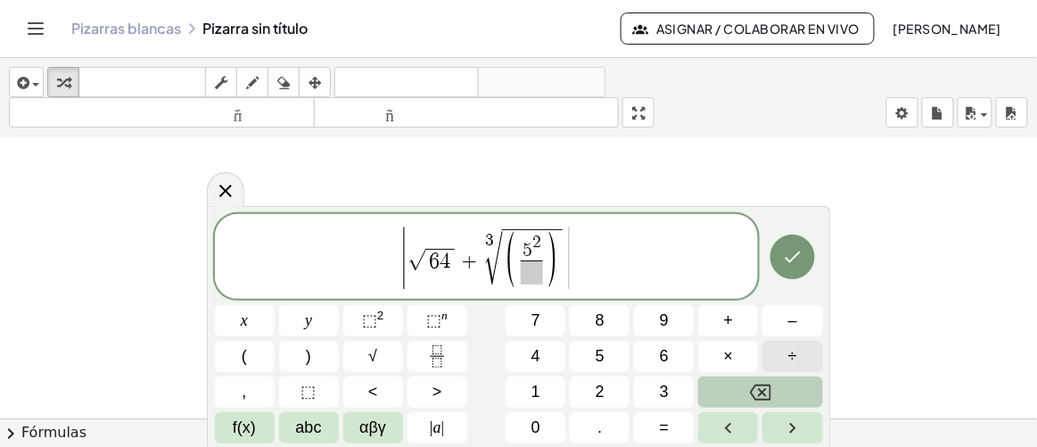
click at [797, 347] on span "÷" at bounding box center [792, 356] width 9 height 24
click at [719, 331] on button "+" at bounding box center [728, 320] width 60 height 31
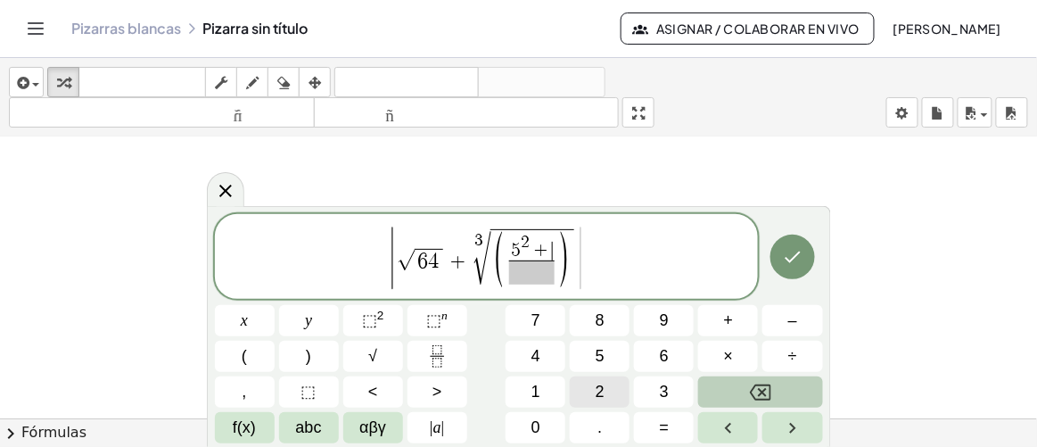
click at [604, 386] on button "2" at bounding box center [600, 391] width 60 height 31
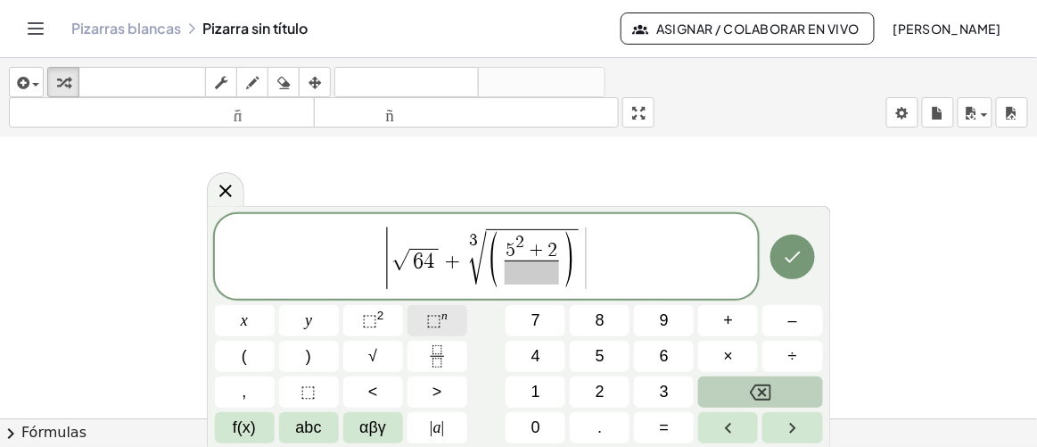
click at [442, 307] on button "⬚ n" at bounding box center [437, 320] width 60 height 31
click at [674, 384] on button "3" at bounding box center [664, 391] width 60 height 31
click at [519, 274] on span at bounding box center [532, 272] width 64 height 24
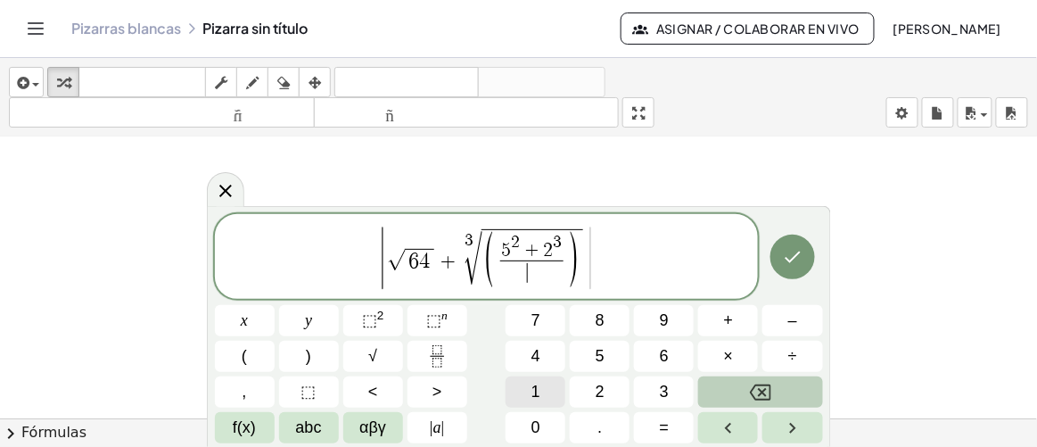
click at [540, 385] on button "1" at bounding box center [535, 391] width 60 height 31
click at [581, 268] on span "( 5 2 + 2 3 1 1 ​ ​ )" at bounding box center [532, 257] width 102 height 57
click at [668, 319] on button "9" at bounding box center [664, 320] width 60 height 31
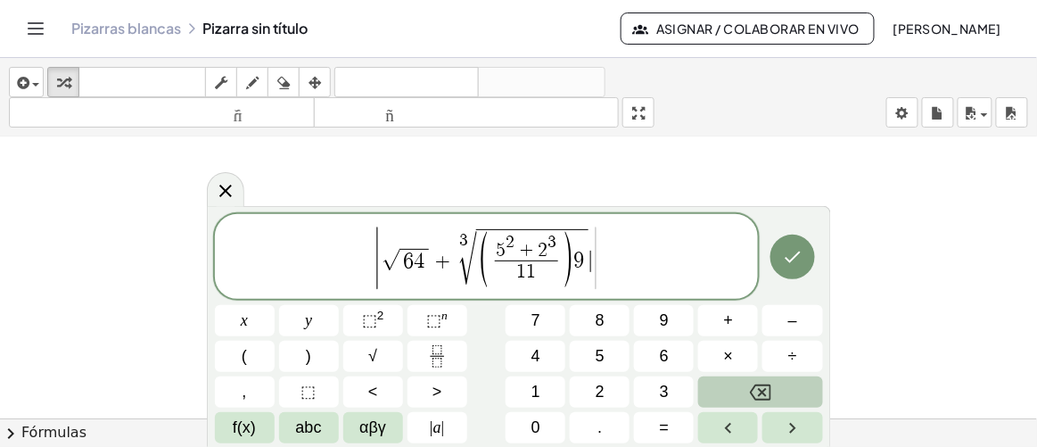
click at [594, 259] on span "|" at bounding box center [595, 258] width 11 height 69
click at [435, 430] on span "| a |" at bounding box center [437, 427] width 14 height 24
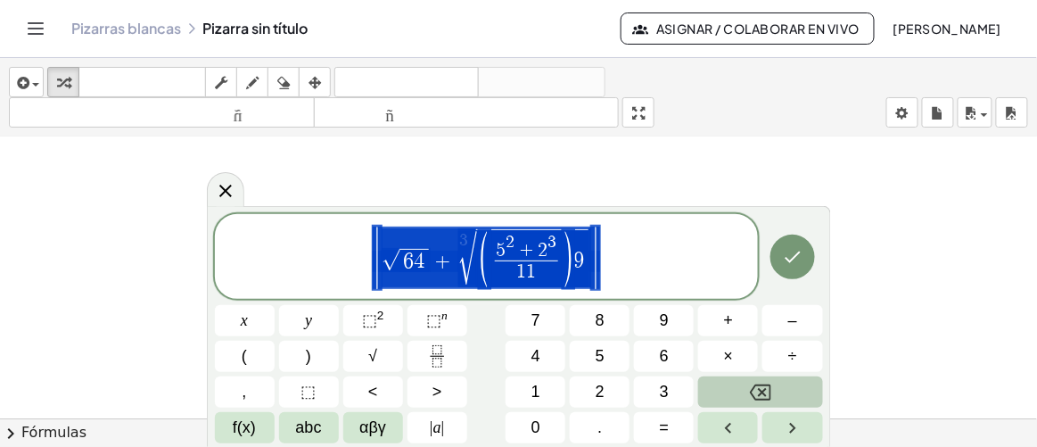
drag, startPoint x: 363, startPoint y: 248, endPoint x: 531, endPoint y: 272, distance: 170.2
click at [531, 272] on span "| √ 6 4 + 3 √ ( 5 2 + 2 3 1 1 ​ ) 9 |" at bounding box center [487, 258] width 544 height 66
click at [381, 326] on span "⬚ 2" at bounding box center [373, 320] width 22 height 24
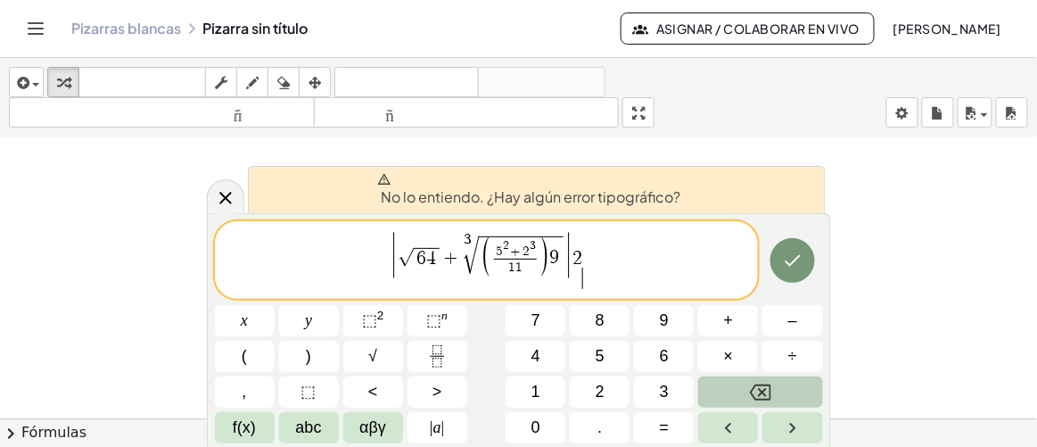
click at [609, 277] on span "| √ 6 4 + 3 √ ( 5 2 + 2 3 1 1 ​ ) 9 | 2 ​" at bounding box center [487, 261] width 544 height 59
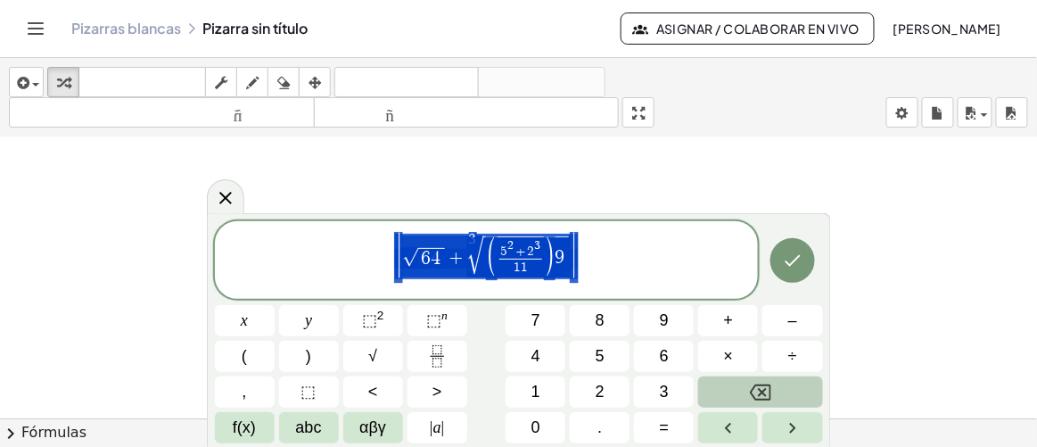
drag, startPoint x: 398, startPoint y: 252, endPoint x: 504, endPoint y: 267, distance: 108.0
click at [437, 323] on span "⬚" at bounding box center [433, 320] width 15 height 18
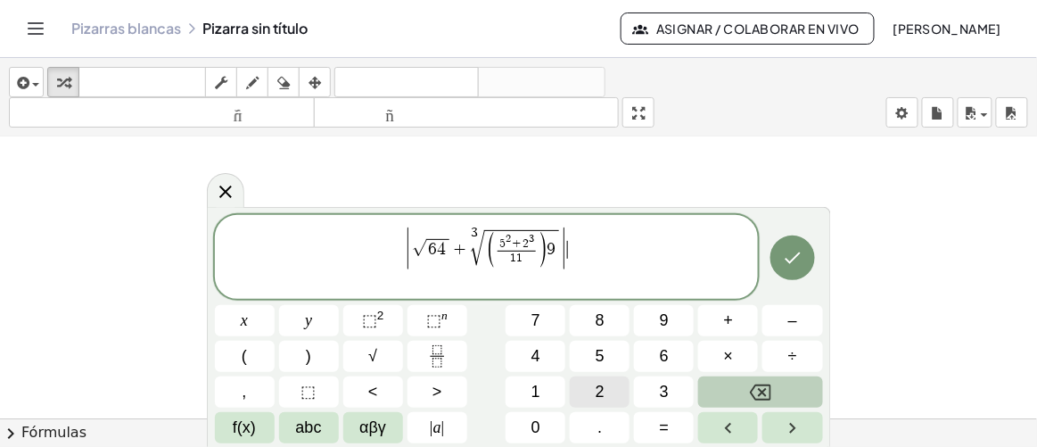
click at [596, 392] on span "2" at bounding box center [599, 392] width 9 height 24
click at [798, 264] on icon "Hecho" at bounding box center [792, 257] width 21 height 21
click at [439, 427] on span "| a |" at bounding box center [437, 427] width 14 height 24
click at [800, 261] on icon "Hecho" at bounding box center [792, 257] width 21 height 21
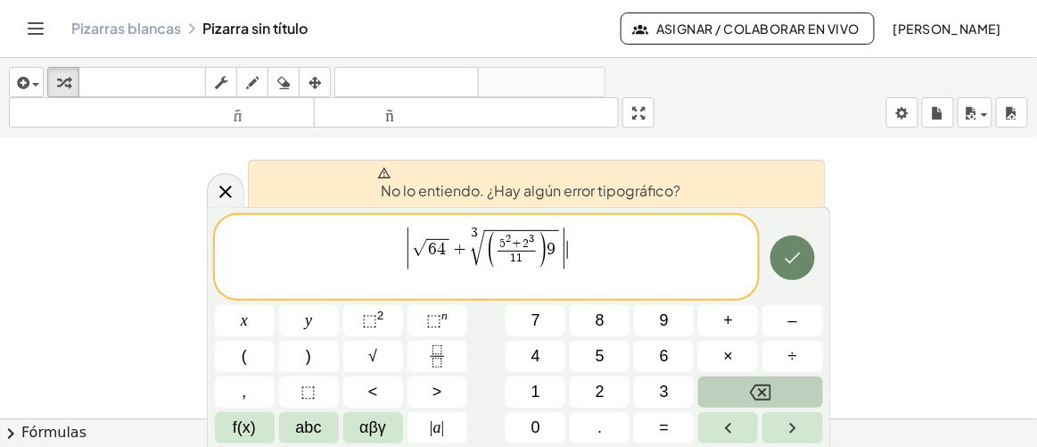
click at [800, 261] on icon "Hecho" at bounding box center [792, 257] width 21 height 21
click at [783, 386] on button "Backspace" at bounding box center [760, 391] width 124 height 31
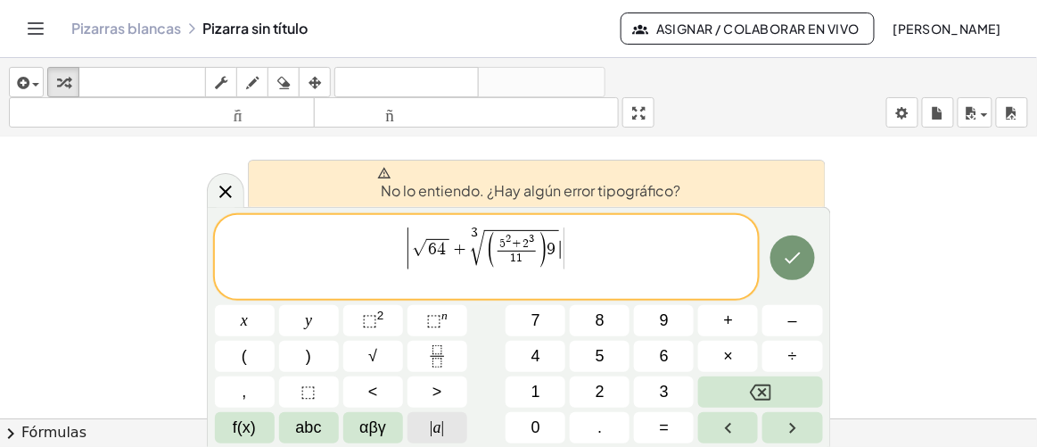
click at [432, 428] on span "| a |" at bounding box center [437, 427] width 14 height 24
click at [754, 407] on div "| √ 6 4 + 3 √ ( 5 2 + 2 3 1 1 ​ ) 9 | ​ x y ⬚ 2 ⬚ n 7 8 9 + – ( ) √ 4 5 6 × ÷ ,…" at bounding box center [519, 329] width 608 height 228
click at [754, 407] on div "| √ 6 4 + 3 √ ( 5 2 + 2 3 1 1 ​ ) 9 | x y ⬚ 2 ⬚ n 7 8 9 + – ( ) √ 4 5 6 × ÷ , ⬚…" at bounding box center [519, 329] width 608 height 228
click at [797, 250] on icon "Hecho" at bounding box center [792, 257] width 21 height 21
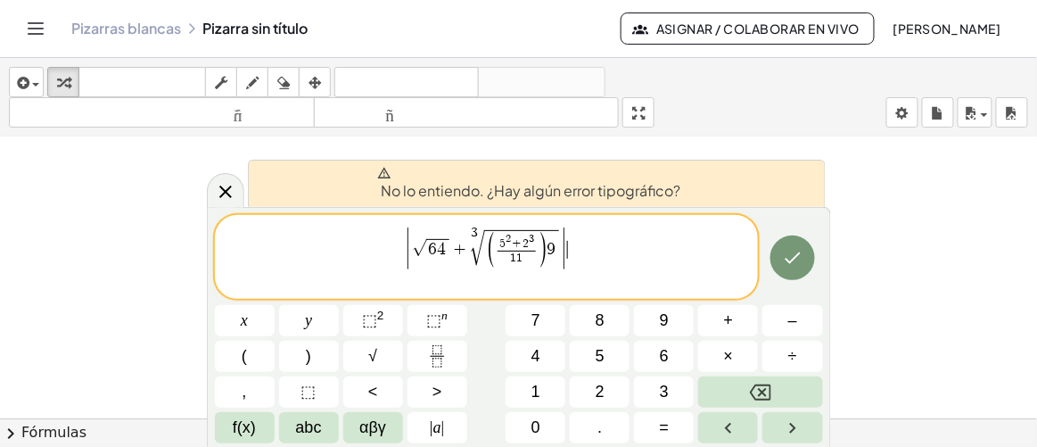
click at [569, 270] on span "|" at bounding box center [565, 248] width 8 height 46
click at [796, 392] on button "Backspace" at bounding box center [760, 391] width 124 height 31
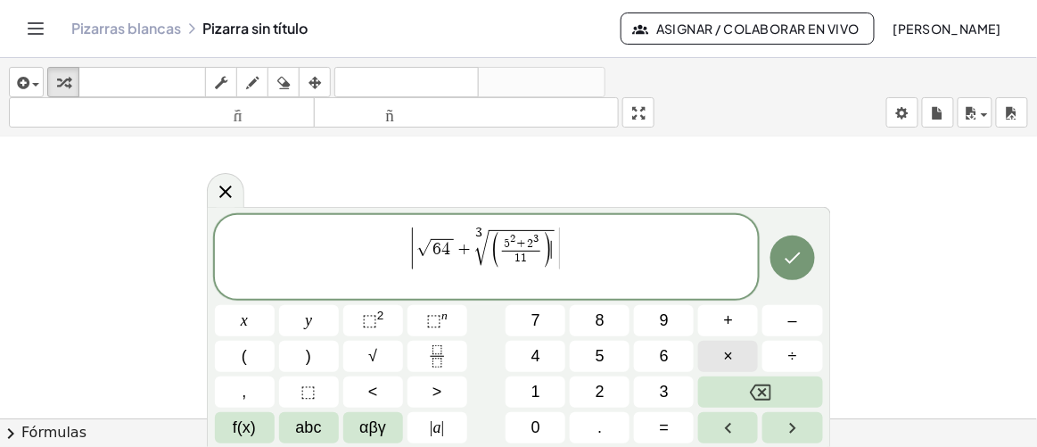
click at [725, 359] on span "×" at bounding box center [729, 356] width 10 height 24
click at [659, 324] on button "9" at bounding box center [664, 320] width 60 height 31
click at [447, 427] on button "| a |" at bounding box center [437, 427] width 60 height 31
click at [370, 320] on span "⬚" at bounding box center [369, 320] width 15 height 18
click at [802, 266] on icon "Hecho" at bounding box center [792, 257] width 21 height 21
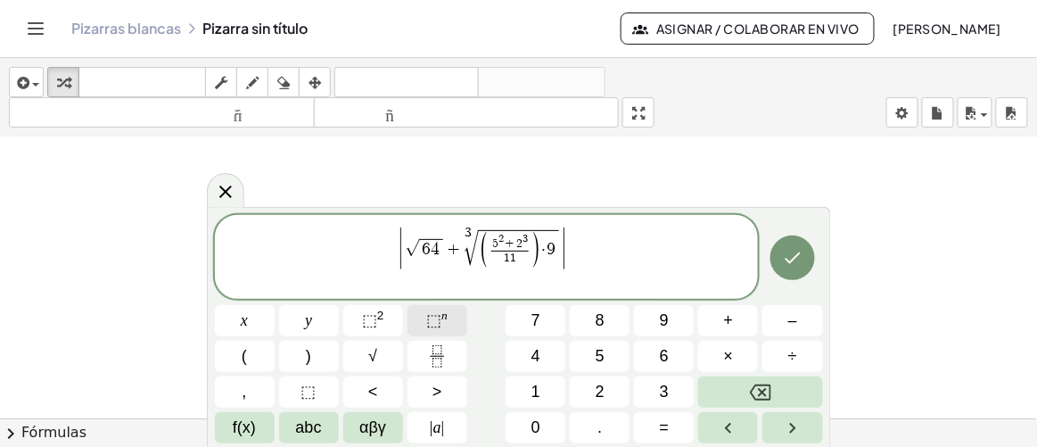
click at [437, 324] on span "⬚" at bounding box center [433, 320] width 15 height 18
click at [603, 392] on span "2" at bounding box center [599, 392] width 9 height 24
click at [797, 274] on button "Hecho" at bounding box center [792, 257] width 45 height 45
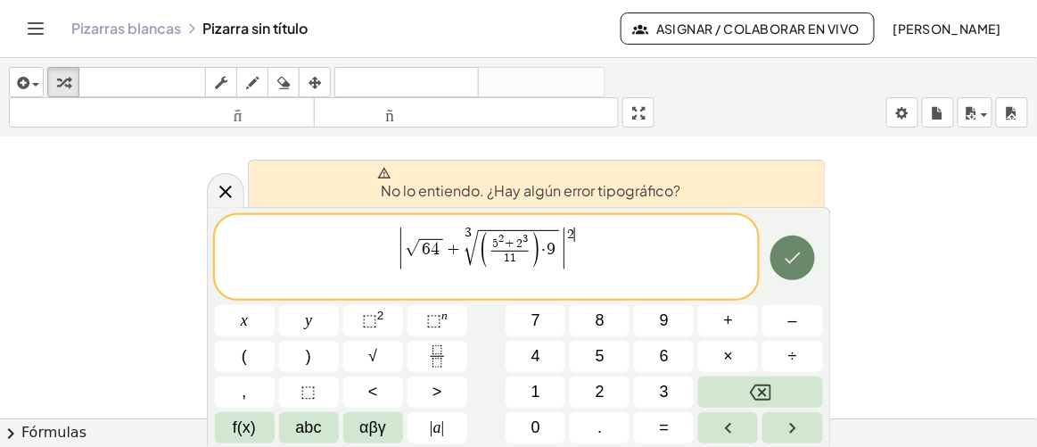
click at [775, 257] on button "Hecho" at bounding box center [792, 257] width 45 height 45
click at [422, 250] on span "6" at bounding box center [426, 249] width 9 height 17
click at [533, 259] on span ")" at bounding box center [535, 249] width 11 height 38
click at [223, 193] on icon at bounding box center [225, 191] width 12 height 12
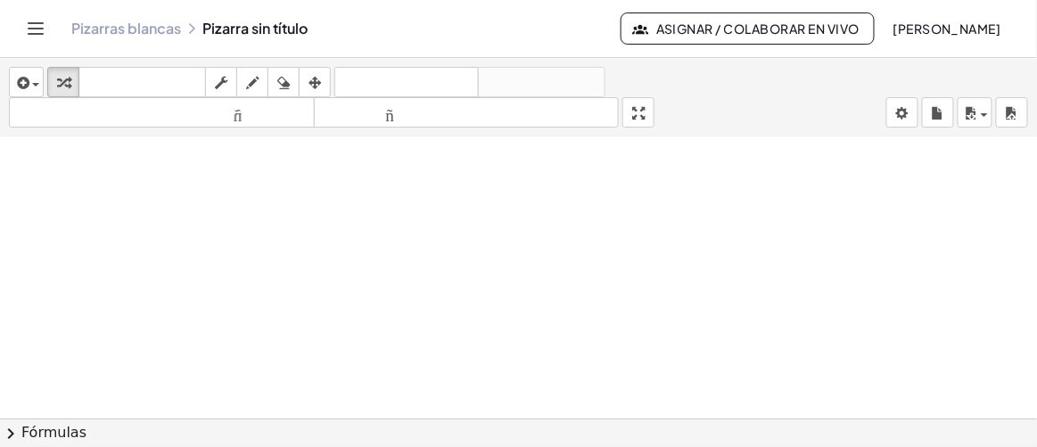
click at [452, 307] on div at bounding box center [518, 102] width 1037 height 1132
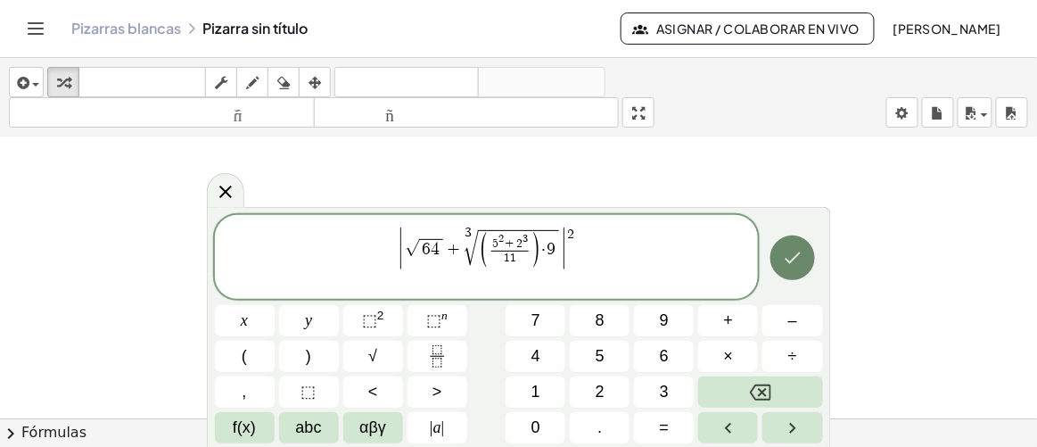
click at [792, 258] on icon "Hecho" at bounding box center [792, 258] width 16 height 12
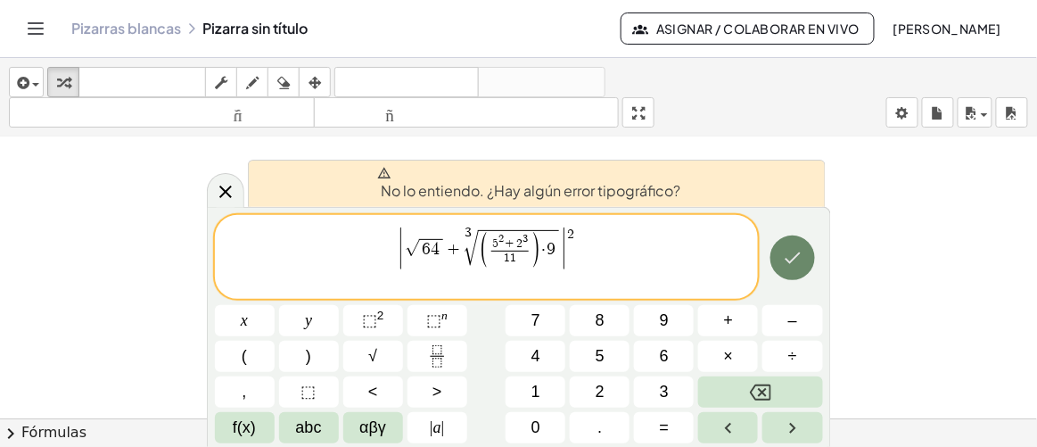
click at [792, 258] on icon "Hecho" at bounding box center [792, 258] width 16 height 12
click at [771, 394] on icon "Backspace" at bounding box center [760, 392] width 21 height 16
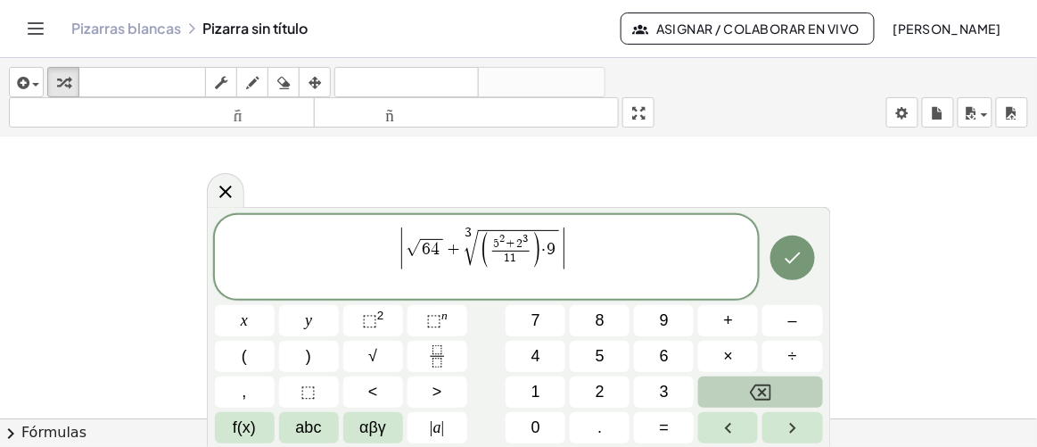
click at [771, 394] on icon "Backspace" at bounding box center [760, 392] width 21 height 16
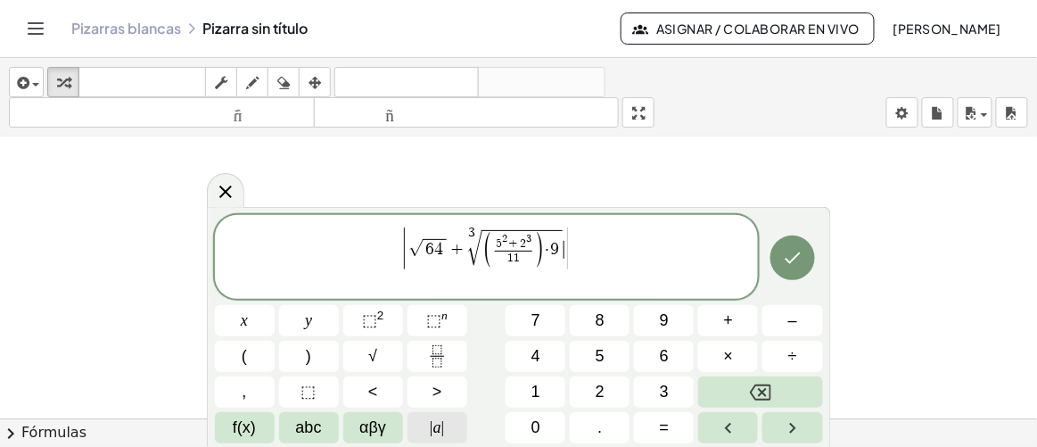
click at [441, 432] on span "|" at bounding box center [443, 427] width 4 height 18
click at [381, 325] on span "⬚ 2" at bounding box center [373, 320] width 22 height 24
click at [803, 258] on icon "Hecho" at bounding box center [792, 257] width 21 height 21
click at [793, 251] on icon "Hecho" at bounding box center [792, 257] width 21 height 21
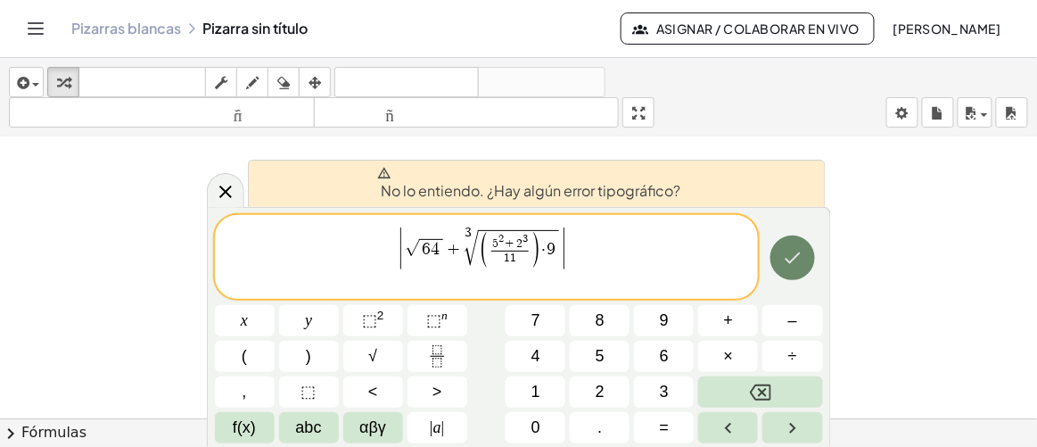
click at [793, 251] on icon "Hecho" at bounding box center [792, 257] width 21 height 21
click at [469, 242] on span "√" at bounding box center [470, 248] width 14 height 35
click at [504, 244] on span "5 2 + 2 3" at bounding box center [509, 242] width 37 height 17
click at [574, 246] on span "​" at bounding box center [571, 242] width 7 height 16
click at [546, 246] on span "9" at bounding box center [550, 249] width 9 height 17
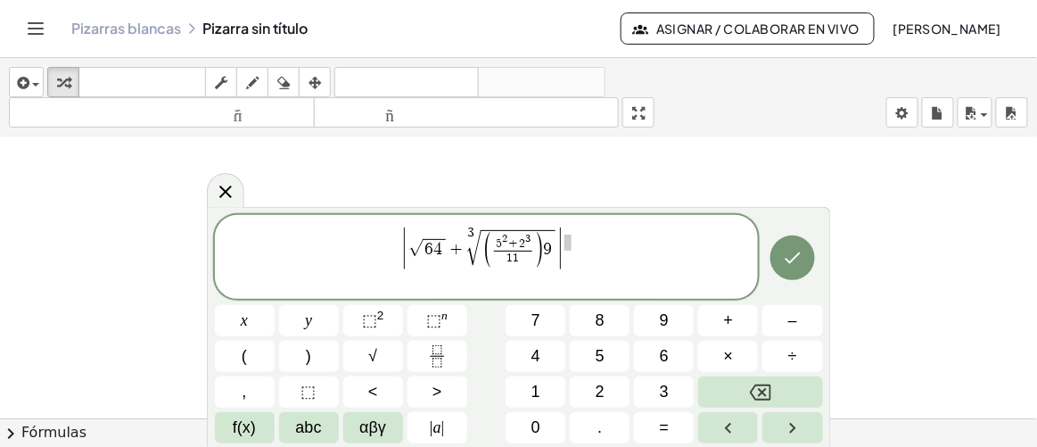
click at [604, 248] on span "| √ 6 4 + 3 √ ( 5 2 + 2 3 1 1 ​ ) ​ 9 |" at bounding box center [487, 257] width 544 height 65
click at [577, 245] on span "| √ 6 4 + 3 √ ( 5 2 + 2 3 1 1 ​ ) 9 | ​" at bounding box center [487, 257] width 544 height 65
click at [799, 251] on icon "Hecho" at bounding box center [792, 257] width 21 height 21
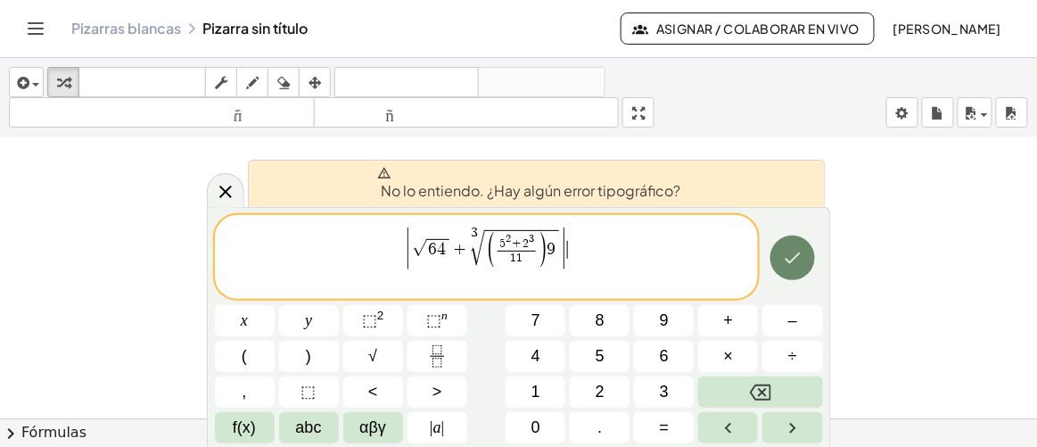
click at [799, 251] on icon "Hecho" at bounding box center [792, 257] width 21 height 21
click at [781, 388] on button "Backspace" at bounding box center [760, 391] width 124 height 31
click at [437, 395] on span ">" at bounding box center [437, 392] width 10 height 24
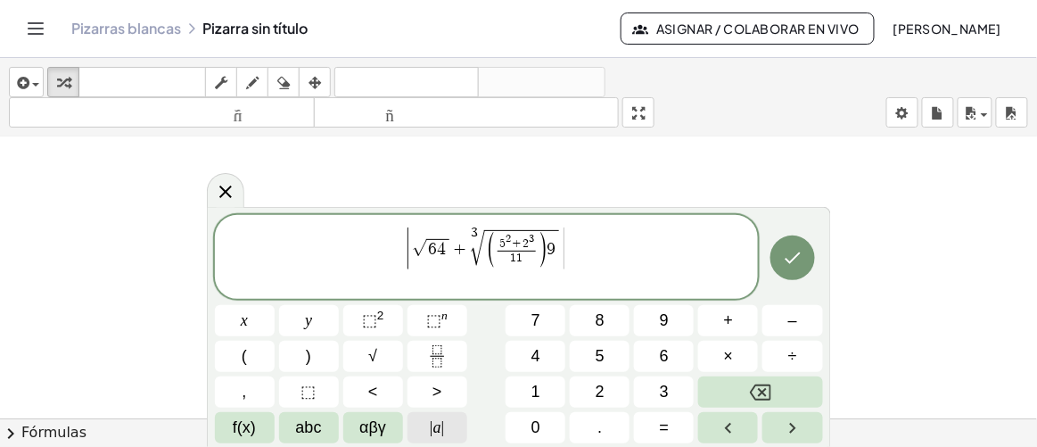
click at [441, 431] on span "|" at bounding box center [443, 427] width 4 height 18
click at [719, 354] on button "×" at bounding box center [728, 355] width 60 height 31
click at [666, 314] on span "9" at bounding box center [664, 320] width 9 height 24
click at [582, 243] on span "| √ 6 4 + 3 √ ( 5 2 + 2 3 1 1 ​ ) · 9 ​ |" at bounding box center [487, 257] width 544 height 65
click at [409, 251] on span "√" at bounding box center [415, 248] width 14 height 16
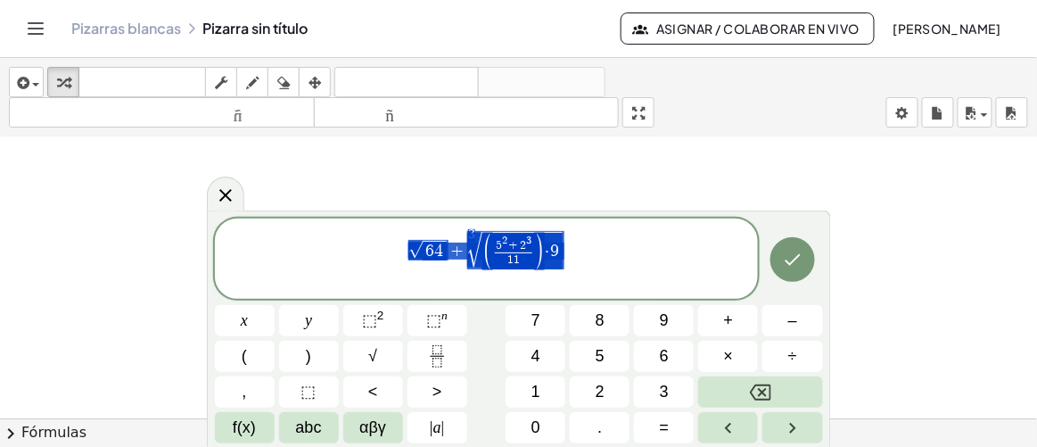
drag, startPoint x: 409, startPoint y: 254, endPoint x: 561, endPoint y: 245, distance: 151.8
click at [242, 363] on span "(" at bounding box center [244, 356] width 5 height 24
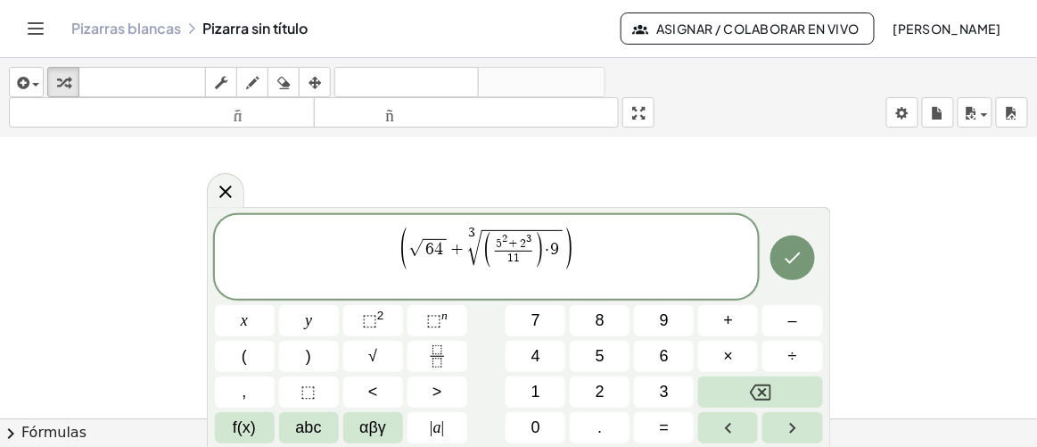
click at [592, 246] on span "( ​ √ 6 4 + 3 √ ( 5 2 + 2 3 1 1 ​ ) · 9 )" at bounding box center [487, 257] width 544 height 65
click at [319, 362] on button ")" at bounding box center [309, 355] width 60 height 31
click at [373, 325] on span "⬚" at bounding box center [369, 320] width 15 height 18
click at [790, 257] on icon "Hecho" at bounding box center [792, 257] width 21 height 21
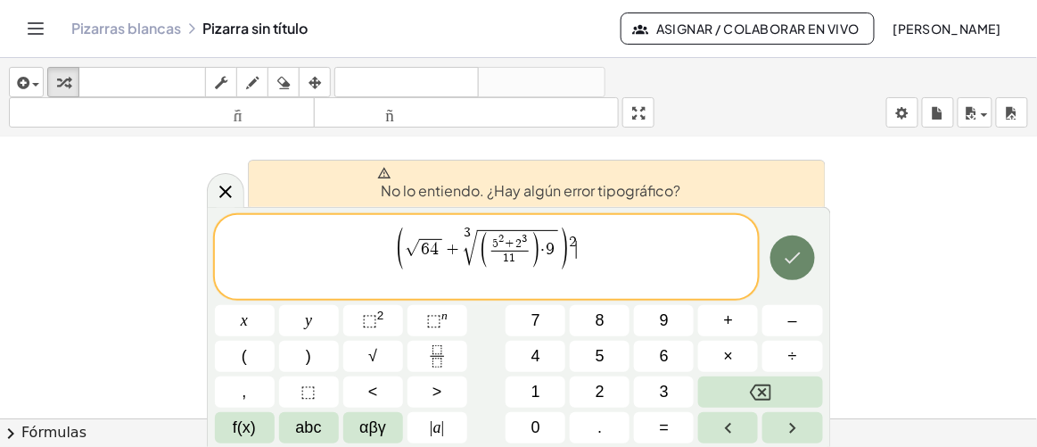
click at [790, 257] on icon "Hecho" at bounding box center [792, 257] width 21 height 21
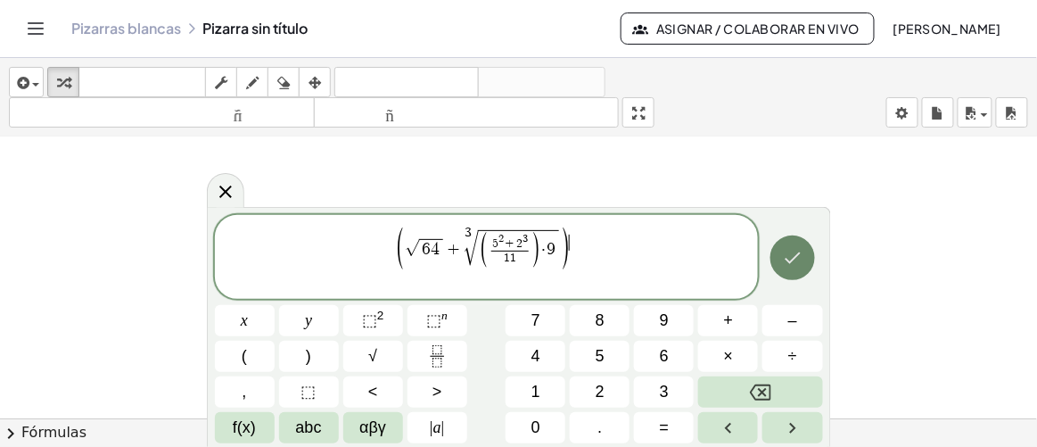
click at [795, 264] on icon "Hecho" at bounding box center [792, 257] width 21 height 21
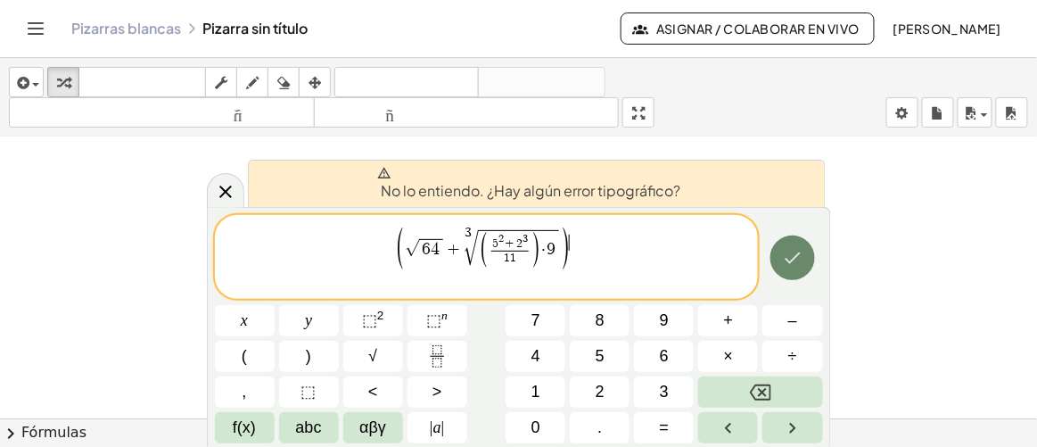
click at [795, 264] on icon "Hecho" at bounding box center [792, 257] width 21 height 21
click at [594, 257] on span "( √ 6 4 + 3 √ ( 5 2 + 2 3 1 1 ​ ) · 9 ) ​" at bounding box center [487, 257] width 544 height 65
click at [258, 77] on div "button" at bounding box center [252, 81] width 23 height 21
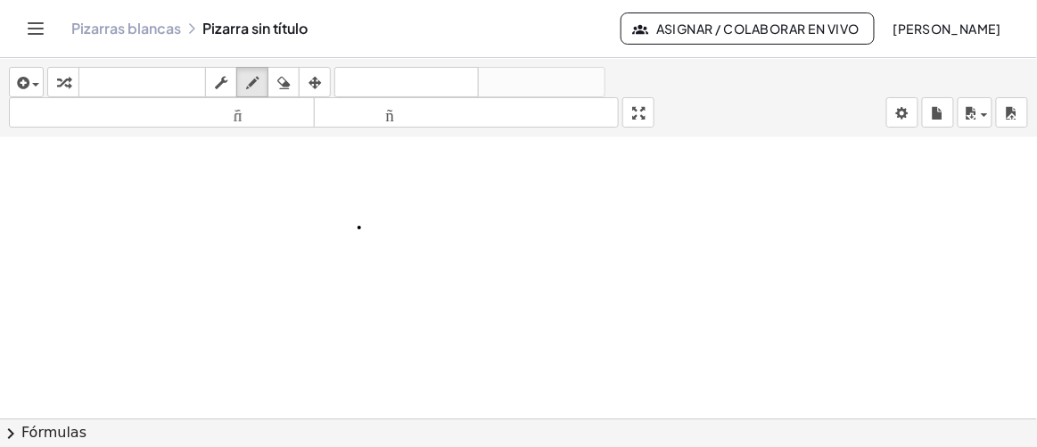
click at [359, 225] on div at bounding box center [518, 102] width 1037 height 1132
click at [252, 72] on icon "button" at bounding box center [252, 82] width 12 height 21
click at [73, 83] on div "button" at bounding box center [63, 81] width 23 height 21
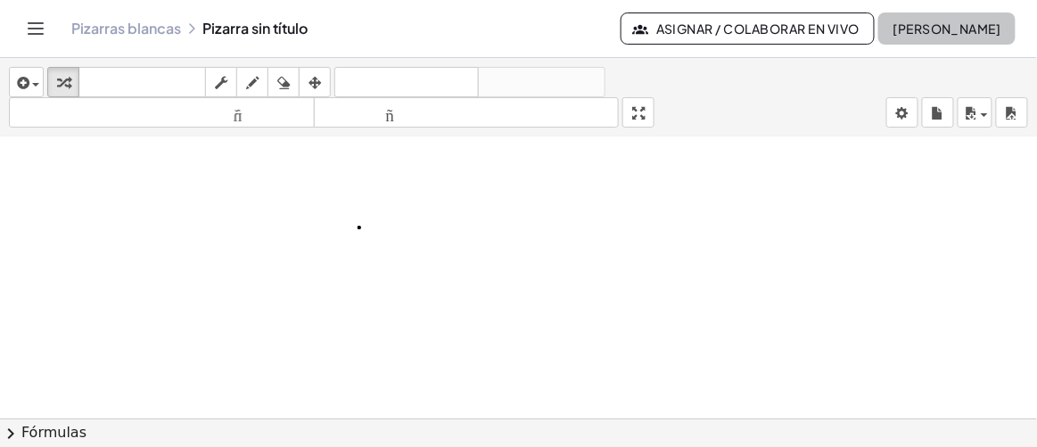
click at [903, 30] on font "[PERSON_NAME]" at bounding box center [947, 28] width 108 height 16
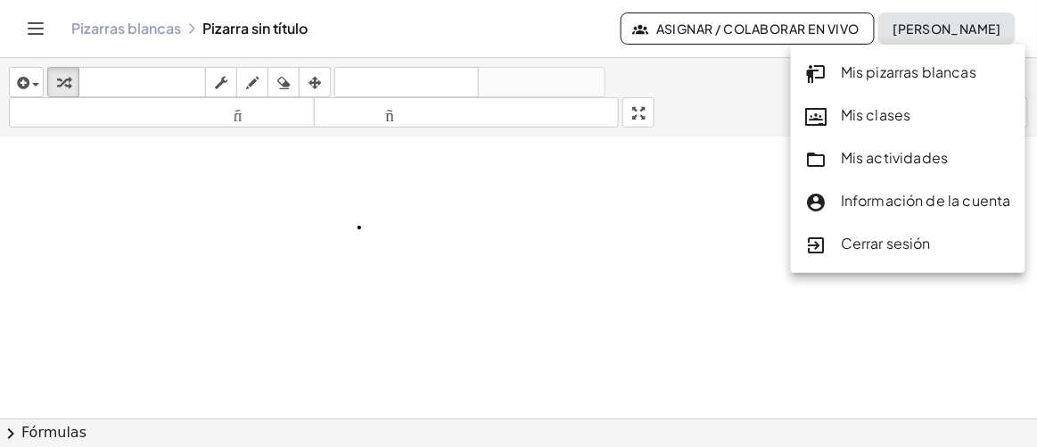
click at [627, 269] on div at bounding box center [518, 102] width 1037 height 1132
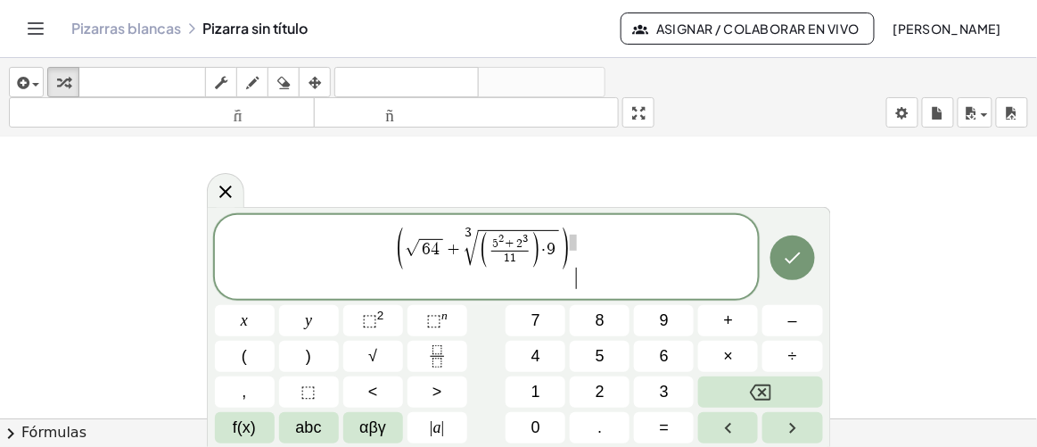
click at [611, 258] on span "( √ 6 4 + 3 √ ( 5 2 + 2 3 1 1 ​ ) · 9 ) ​" at bounding box center [487, 257] width 544 height 65
click at [800, 258] on icon "Hecho" at bounding box center [792, 257] width 21 height 21
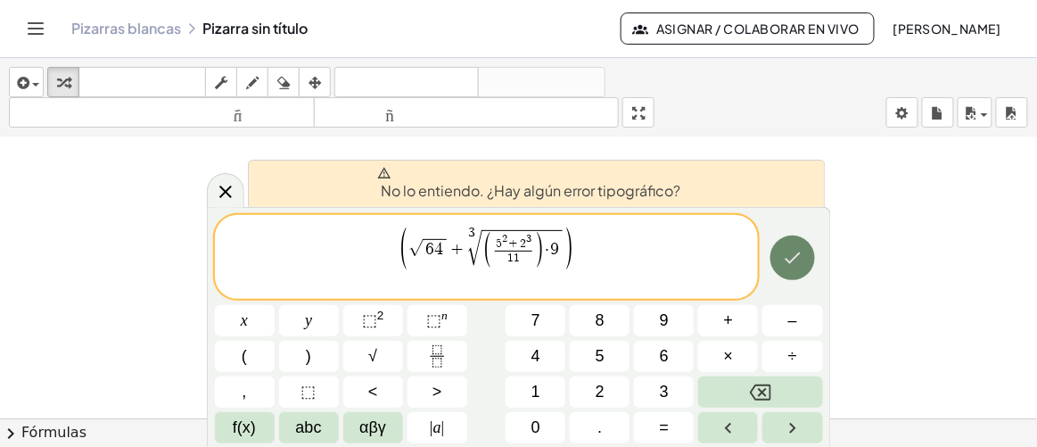
click at [800, 258] on icon "Hecho" at bounding box center [792, 257] width 21 height 21
click at [906, 292] on div at bounding box center [518, 102] width 1037 height 1132
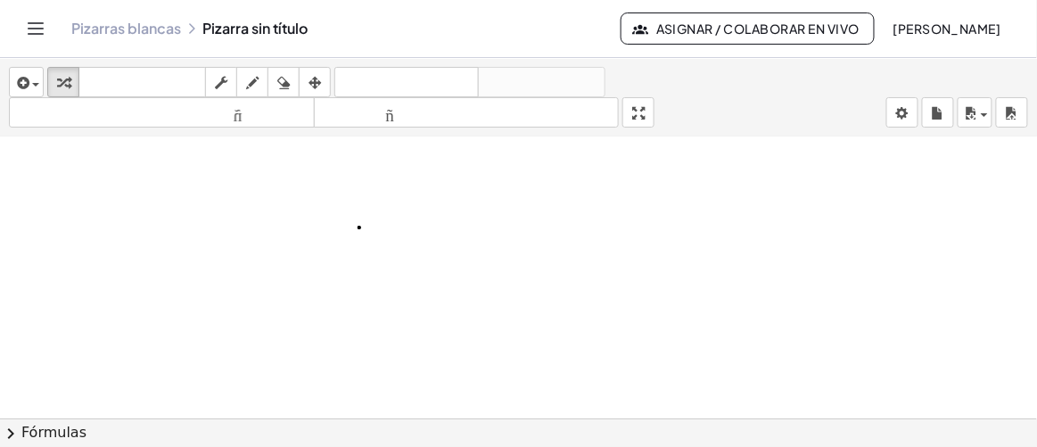
click at [385, 220] on div at bounding box center [518, 102] width 1037 height 1132
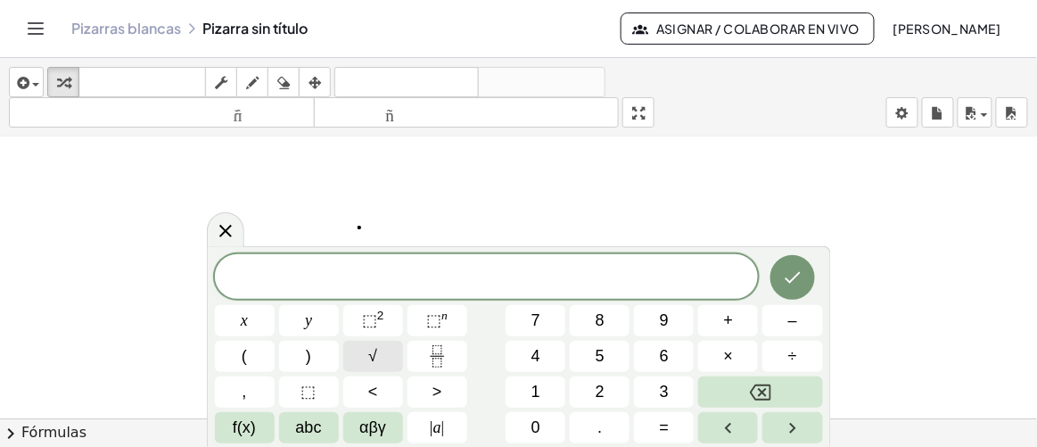
click at [385, 354] on button "√" at bounding box center [373, 355] width 60 height 31
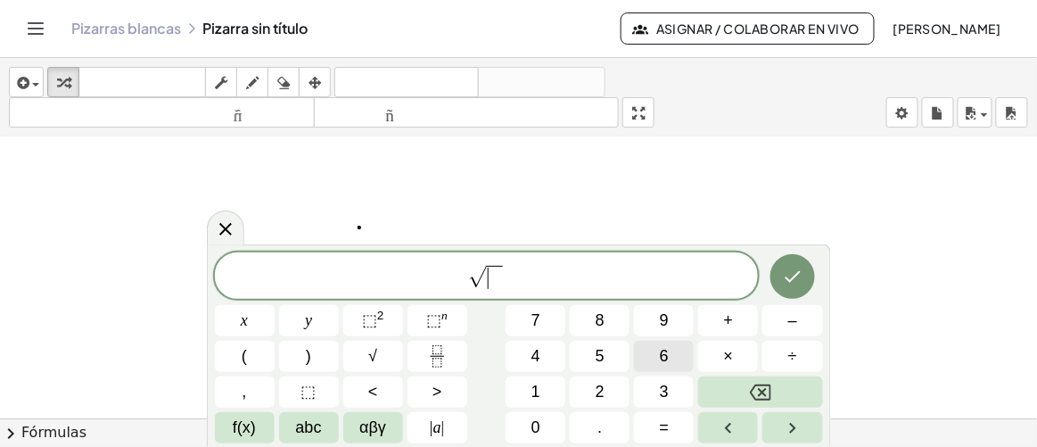
click at [665, 354] on span "6" at bounding box center [664, 356] width 9 height 24
click at [532, 356] on span "4" at bounding box center [535, 356] width 9 height 24
click at [800, 285] on icon "Hecho" at bounding box center [792, 276] width 21 height 21
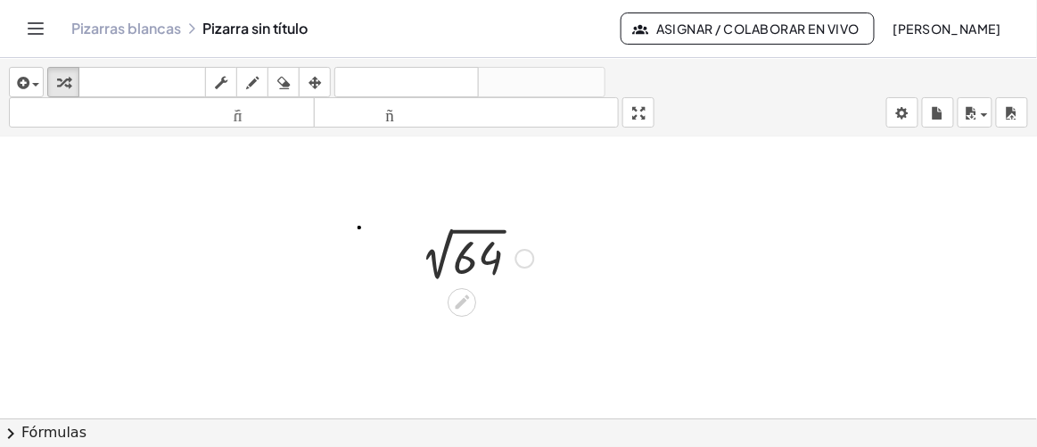
click at [486, 264] on div at bounding box center [473, 257] width 140 height 60
click at [561, 282] on div at bounding box center [518, 102] width 1037 height 1132
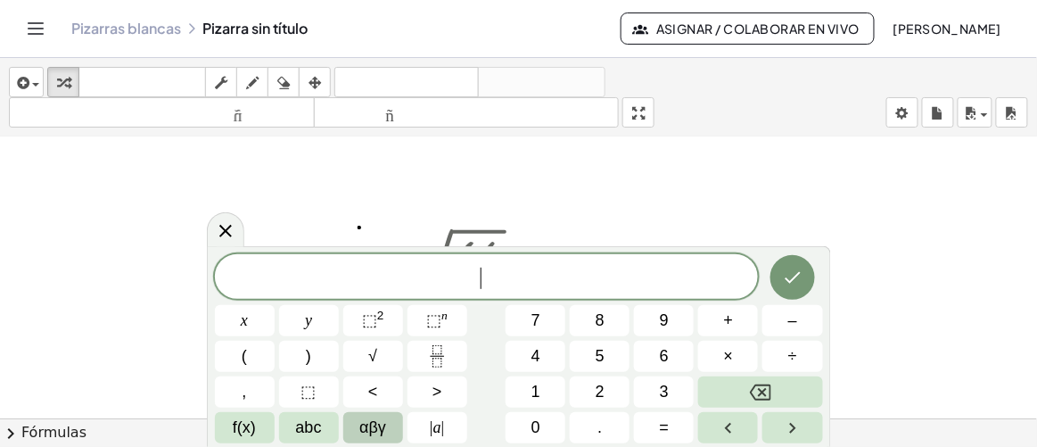
click at [391, 432] on button "αβγ" at bounding box center [373, 427] width 60 height 31
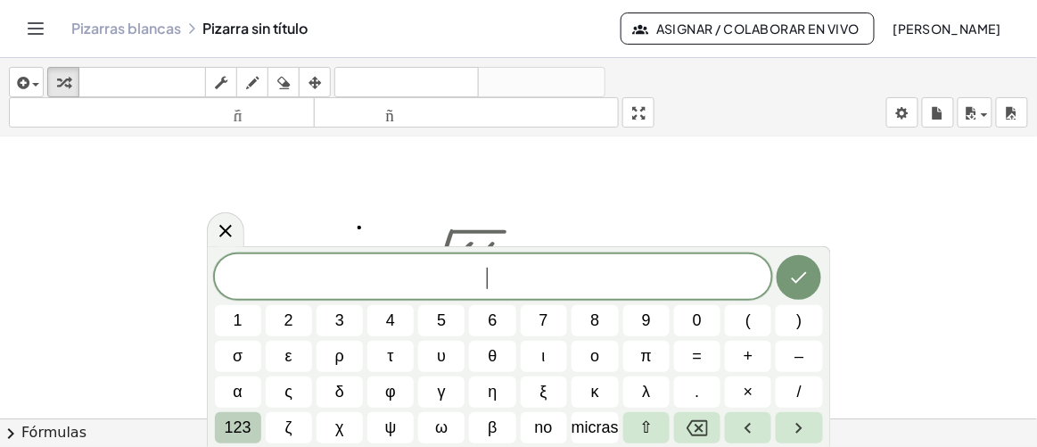
click at [234, 424] on font "123" at bounding box center [238, 427] width 27 height 18
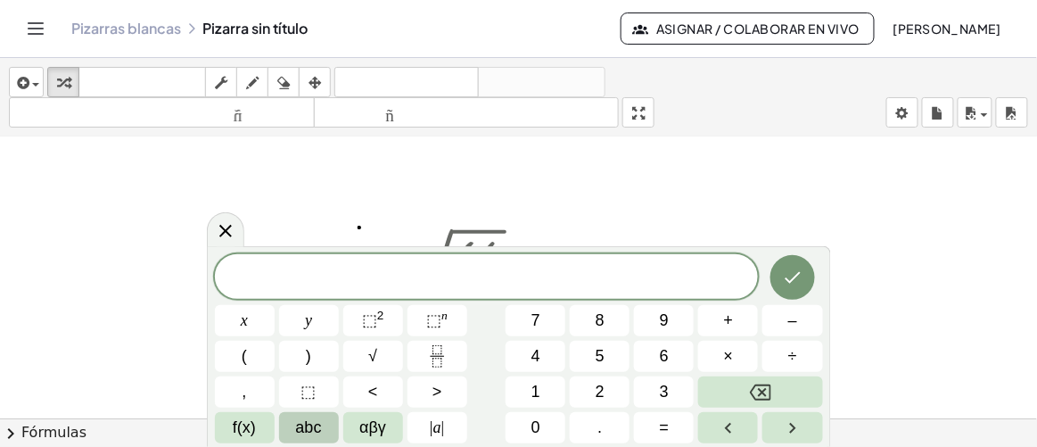
click at [303, 415] on span "abc" at bounding box center [309, 427] width 26 height 24
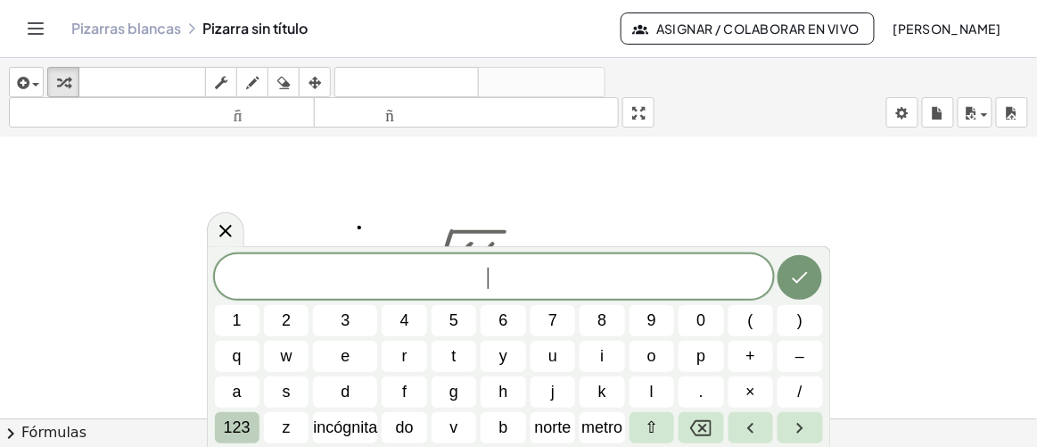
click at [238, 426] on font "123" at bounding box center [237, 427] width 27 height 18
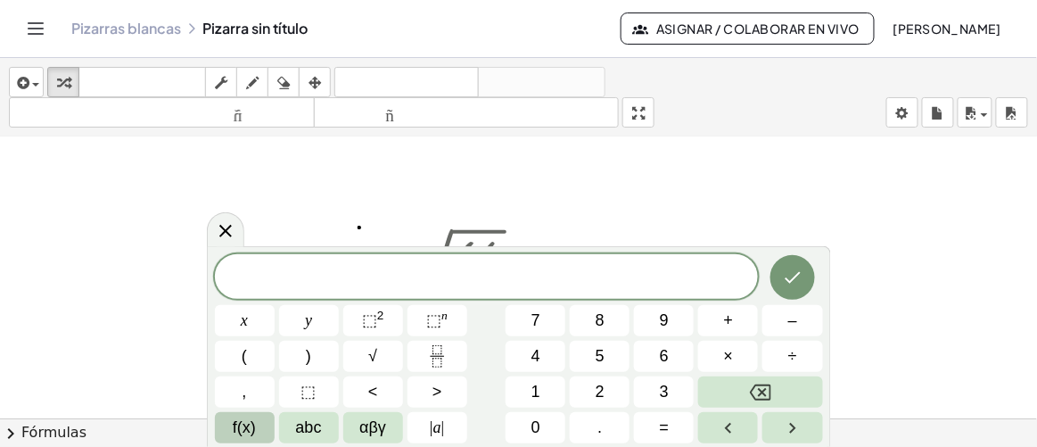
click at [242, 426] on span "f(x)" at bounding box center [244, 427] width 23 height 24
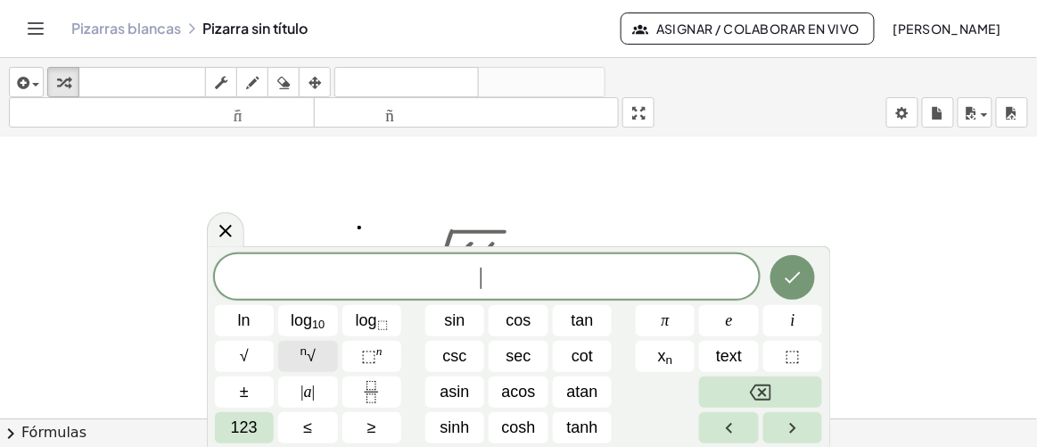
click at [302, 350] on sup "n" at bounding box center [303, 350] width 7 height 13
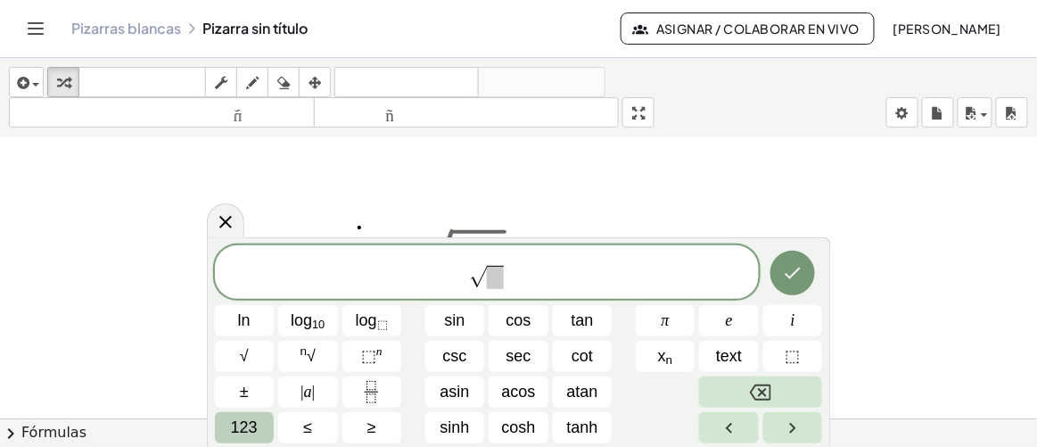
click at [258, 422] on button "123" at bounding box center [245, 427] width 60 height 31
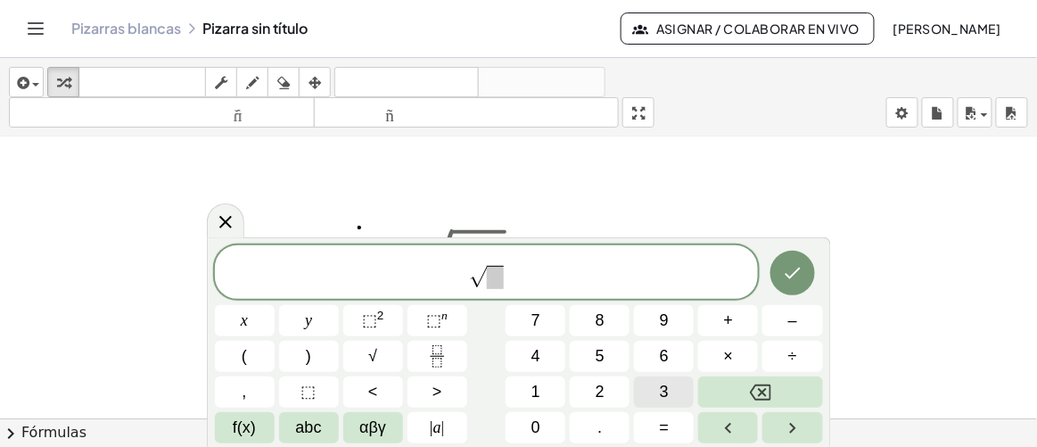
click at [673, 396] on button "3" at bounding box center [664, 391] width 60 height 31
click at [498, 279] on span at bounding box center [495, 277] width 17 height 23
click at [253, 355] on button "(" at bounding box center [245, 355] width 60 height 31
click at [442, 353] on icon "Fraction" at bounding box center [437, 356] width 22 height 22
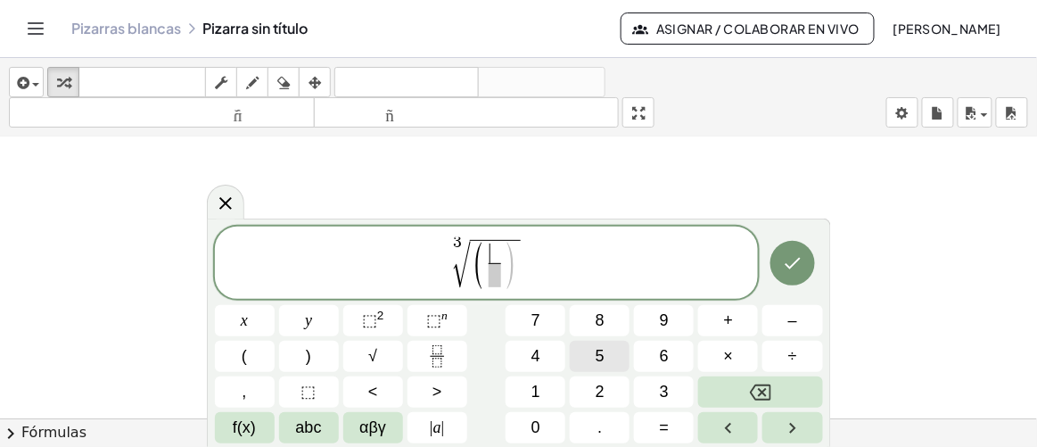
click at [600, 349] on span "5" at bounding box center [599, 356] width 9 height 24
click at [363, 318] on span "⬚" at bounding box center [369, 320] width 15 height 18
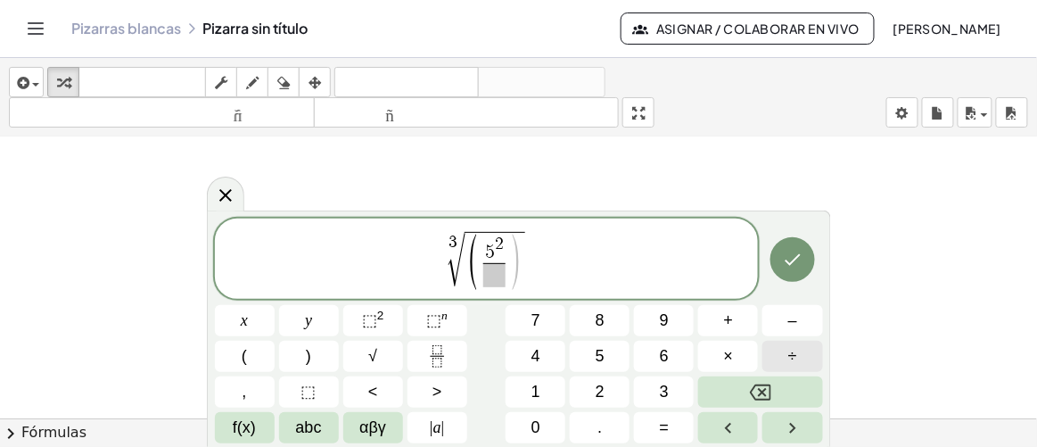
click at [790, 356] on span "÷" at bounding box center [792, 356] width 9 height 24
click at [729, 321] on span "+" at bounding box center [729, 320] width 10 height 24
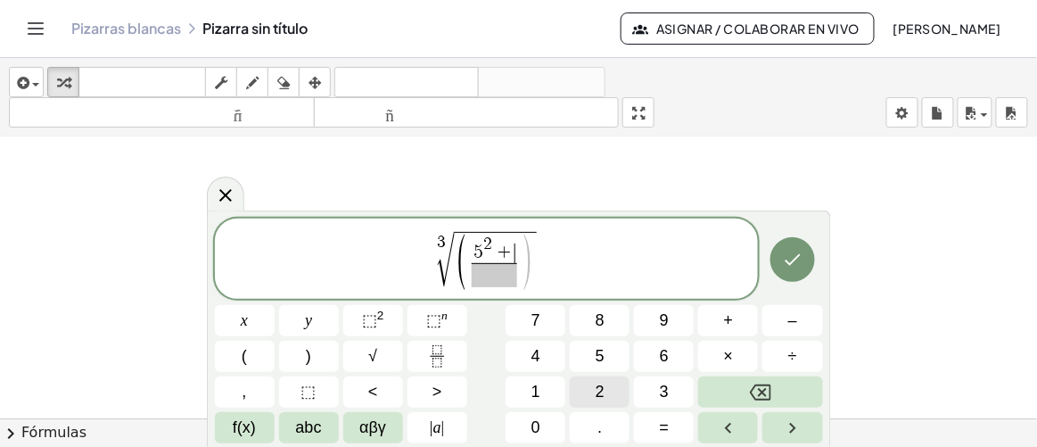
click at [591, 392] on button "2" at bounding box center [600, 391] width 60 height 31
click at [434, 308] on span "⬚ n" at bounding box center [436, 320] width 21 height 24
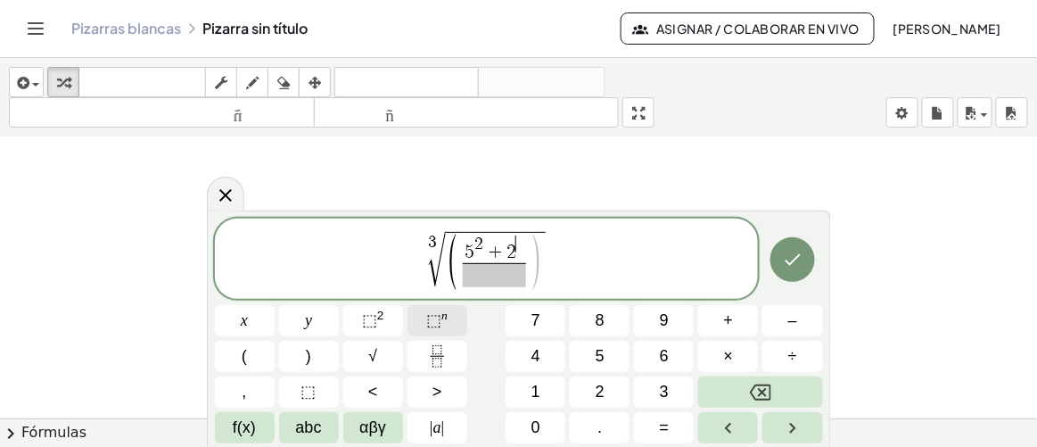
click at [434, 308] on span "⬚ n" at bounding box center [436, 320] width 21 height 24
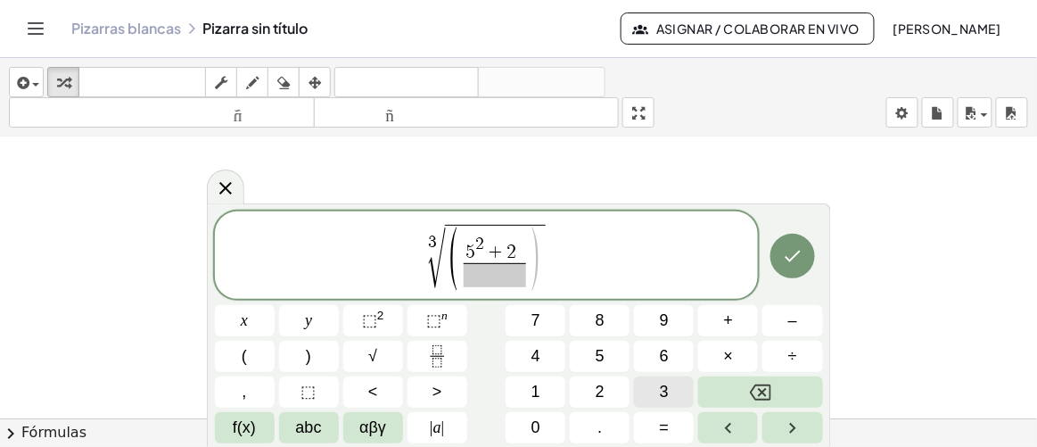
click at [668, 387] on span "3" at bounding box center [664, 392] width 9 height 24
click at [484, 275] on span at bounding box center [494, 275] width 63 height 24
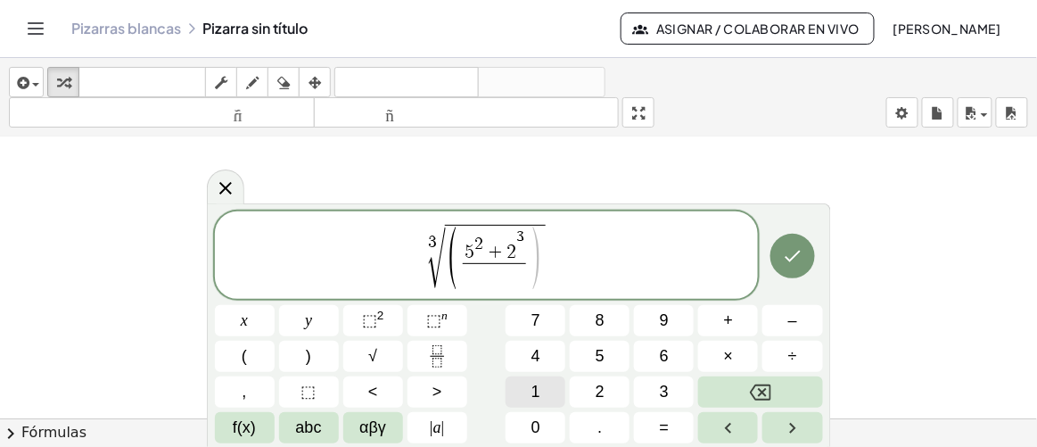
click at [552, 394] on button "1" at bounding box center [535, 391] width 60 height 31
click at [546, 264] on span "3 √ ( 5 2 + 2 3 1 1 ​ ) ​" at bounding box center [487, 256] width 544 height 69
click at [732, 357] on span "×" at bounding box center [729, 356] width 10 height 24
click at [662, 315] on span "9" at bounding box center [664, 320] width 9 height 24
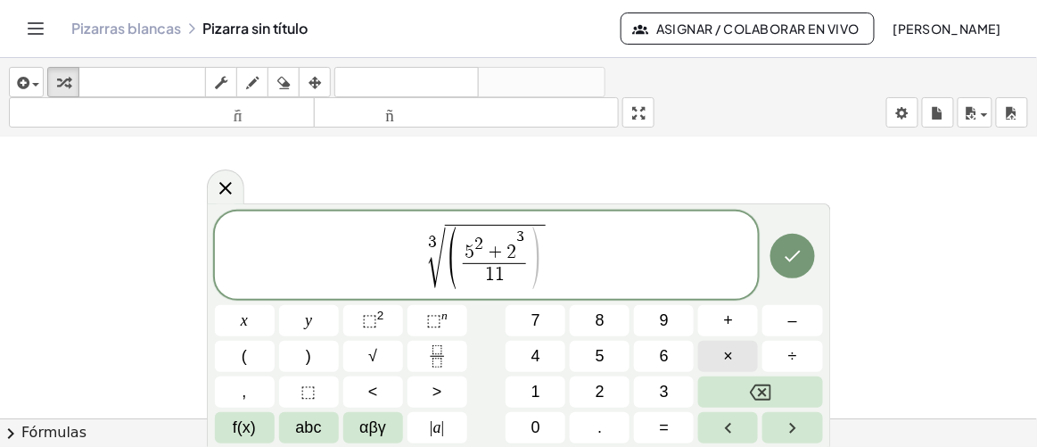
click at [719, 356] on button "×" at bounding box center [728, 355] width 60 height 31
click at [669, 321] on button "9" at bounding box center [664, 320] width 60 height 31
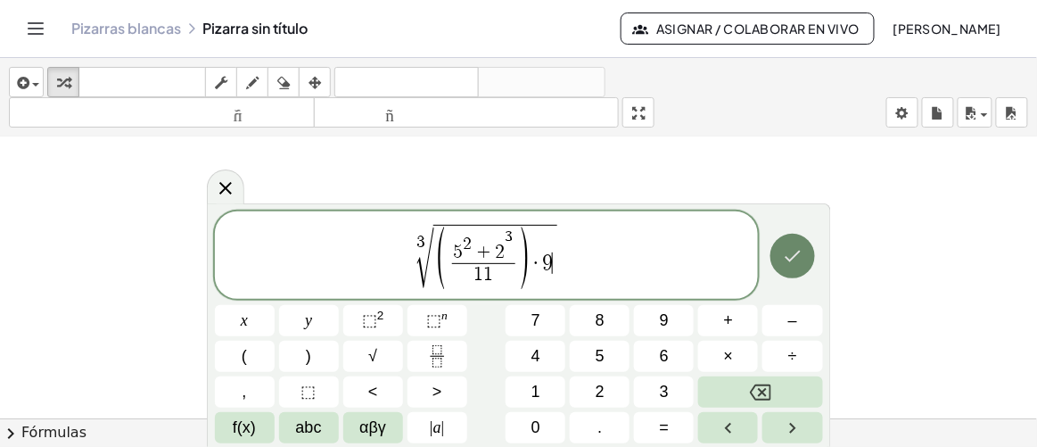
click at [787, 262] on icon "Done" at bounding box center [792, 255] width 21 height 21
click at [448, 253] on span "(" at bounding box center [453, 258] width 13 height 69
click at [790, 248] on icon "Hecho" at bounding box center [792, 255] width 21 height 21
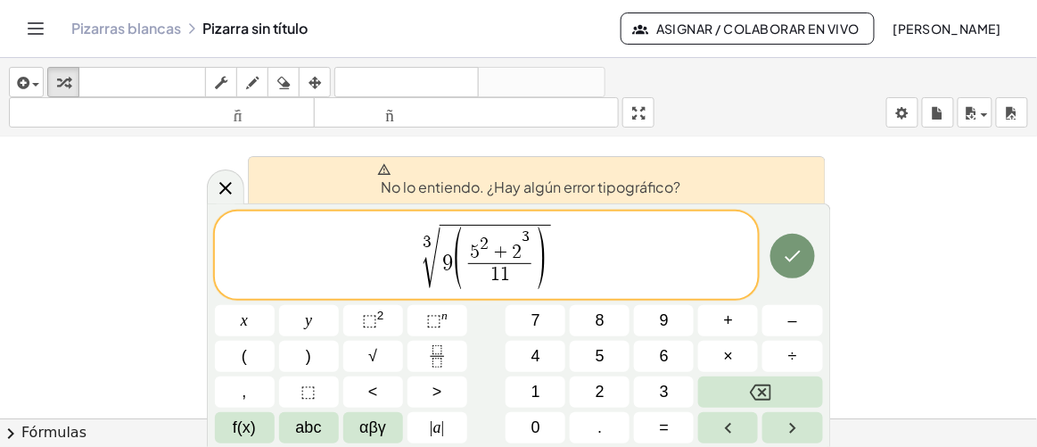
click at [455, 262] on span "(" at bounding box center [458, 258] width 13 height 69
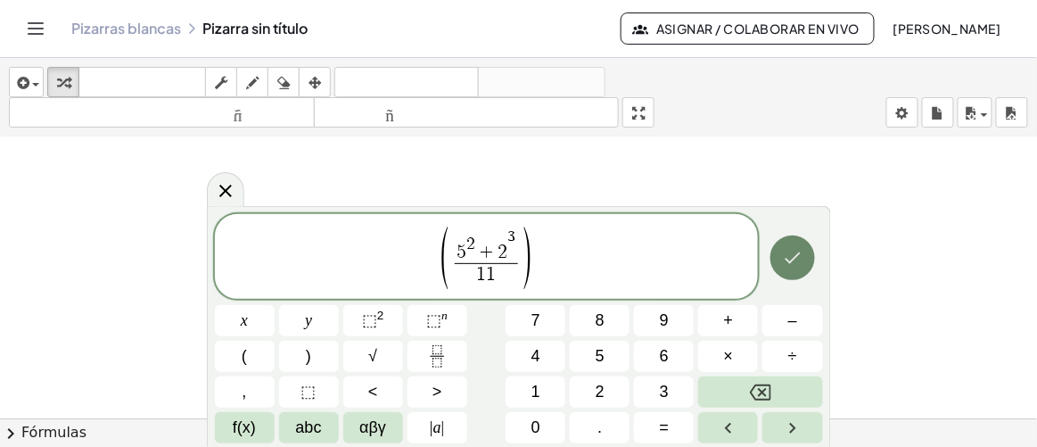
click at [795, 258] on icon "Hecho" at bounding box center [792, 257] width 16 height 12
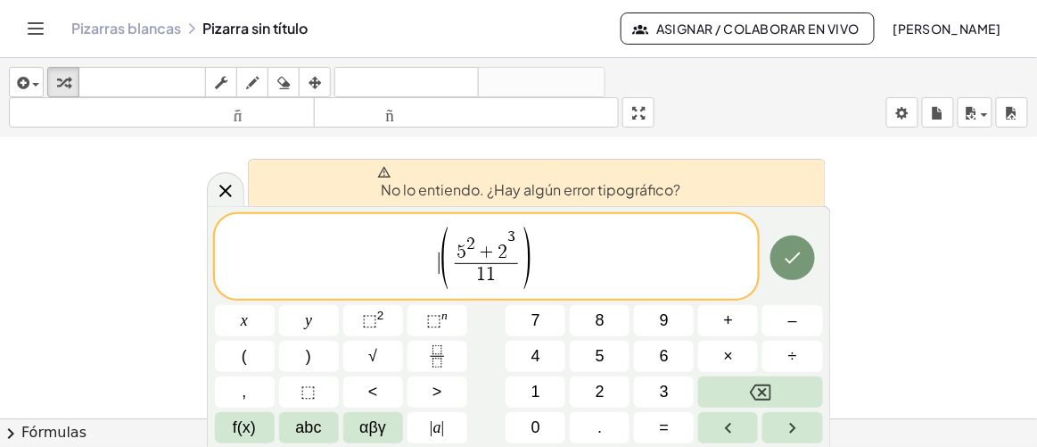
click at [543, 269] on span "​ ( 5 2 + 2 3 1 1 ​ )" at bounding box center [487, 258] width 544 height 66
click at [551, 269] on span "( 5 2 + 2 3 1 1 ​ ) ​" at bounding box center [487, 258] width 544 height 66
click at [803, 265] on button "Hecho" at bounding box center [792, 257] width 45 height 45
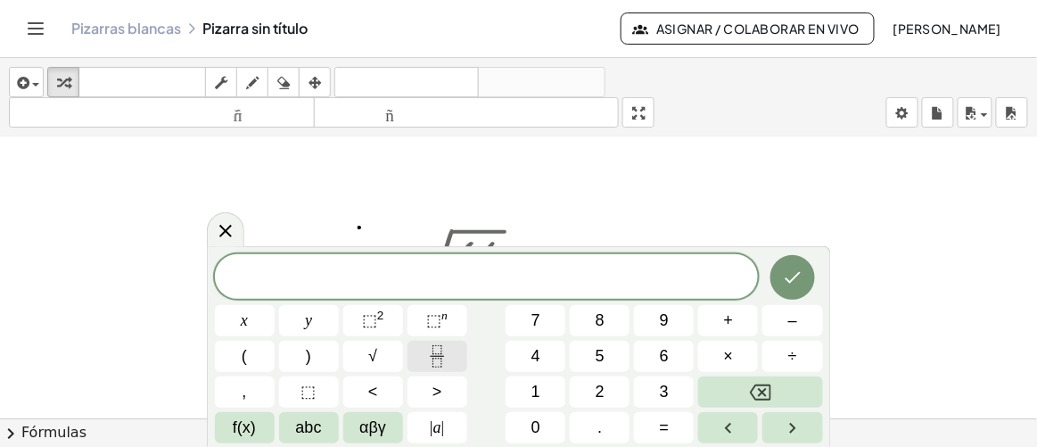
click at [439, 361] on icon "Fraction" at bounding box center [437, 356] width 22 height 22
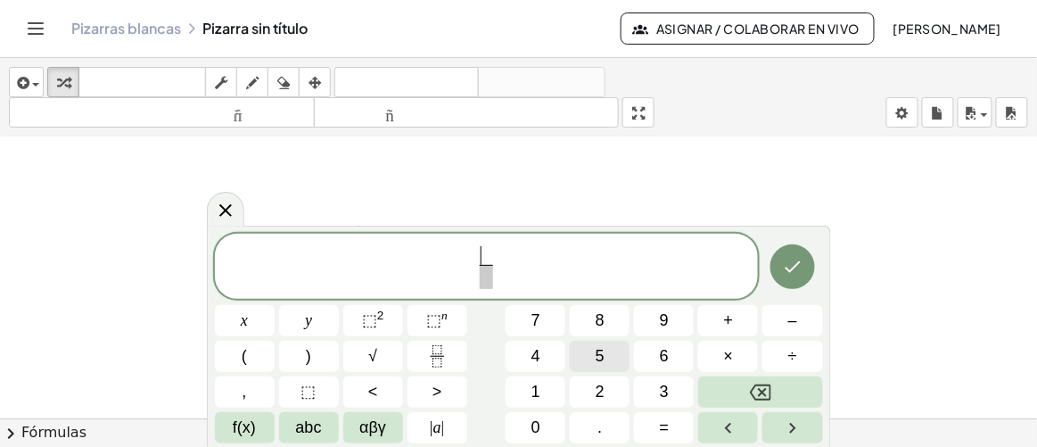
click at [603, 353] on span "5" at bounding box center [599, 356] width 9 height 24
click at [382, 316] on sup "2" at bounding box center [380, 314] width 7 height 13
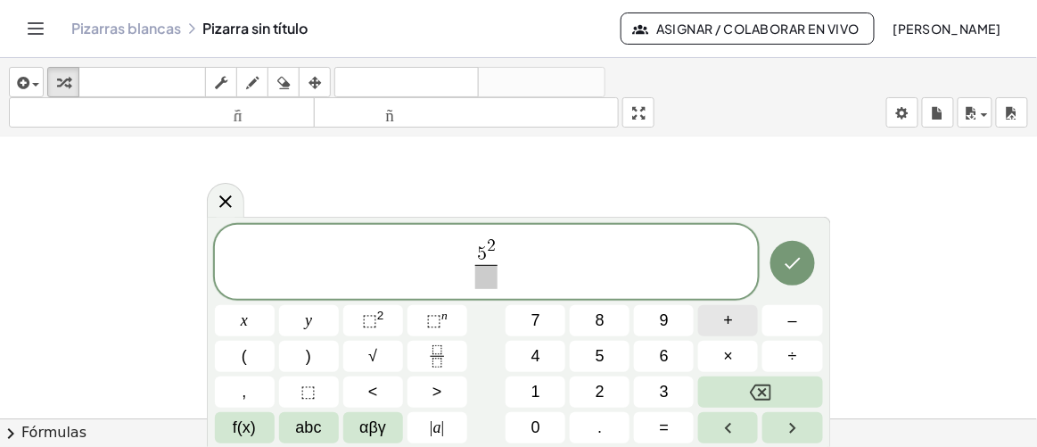
click at [721, 326] on button "+" at bounding box center [728, 320] width 60 height 31
click at [613, 395] on button "2" at bounding box center [600, 391] width 60 height 31
click at [442, 318] on sup "n" at bounding box center [444, 314] width 6 height 13
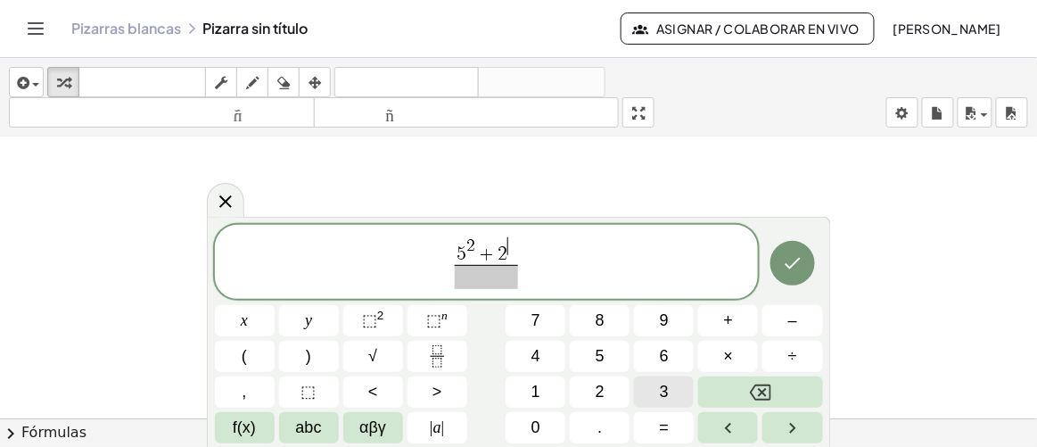
click at [652, 389] on button "3" at bounding box center [664, 391] width 60 height 31
click at [477, 277] on span at bounding box center [487, 277] width 64 height 24
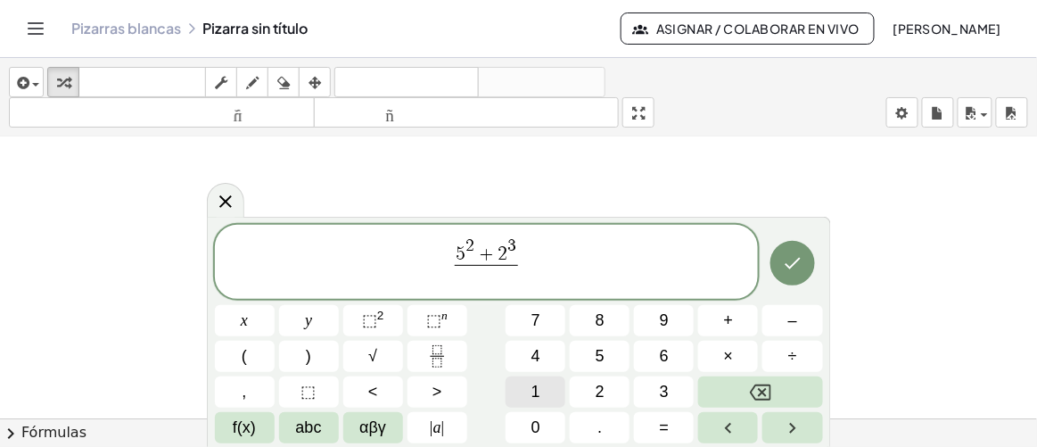
click at [537, 395] on span "1" at bounding box center [535, 392] width 9 height 24
click at [801, 264] on icon "Hecho" at bounding box center [792, 262] width 21 height 21
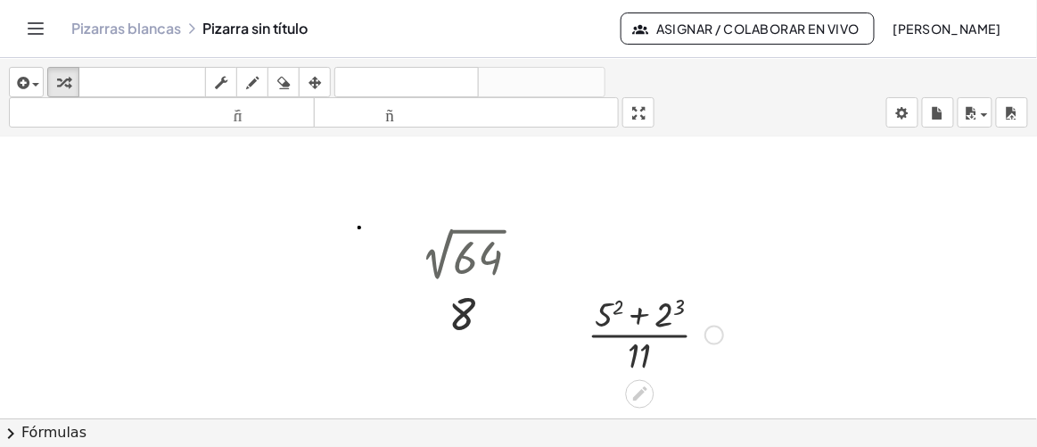
click at [619, 316] on div at bounding box center [654, 333] width 153 height 89
click at [669, 324] on div at bounding box center [655, 333] width 160 height 89
click at [641, 316] on div at bounding box center [655, 333] width 152 height 89
drag, startPoint x: 640, startPoint y: 313, endPoint x: 640, endPoint y: 352, distance: 39.2
drag, startPoint x: 638, startPoint y: 310, endPoint x: 637, endPoint y: 348, distance: 38.3
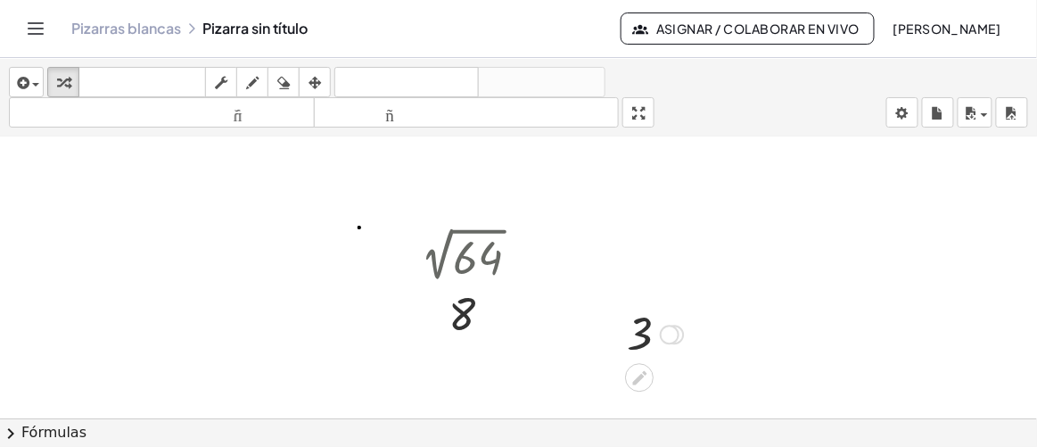
click at [645, 341] on div at bounding box center [655, 333] width 75 height 59
click at [669, 333] on div at bounding box center [670, 334] width 20 height 20
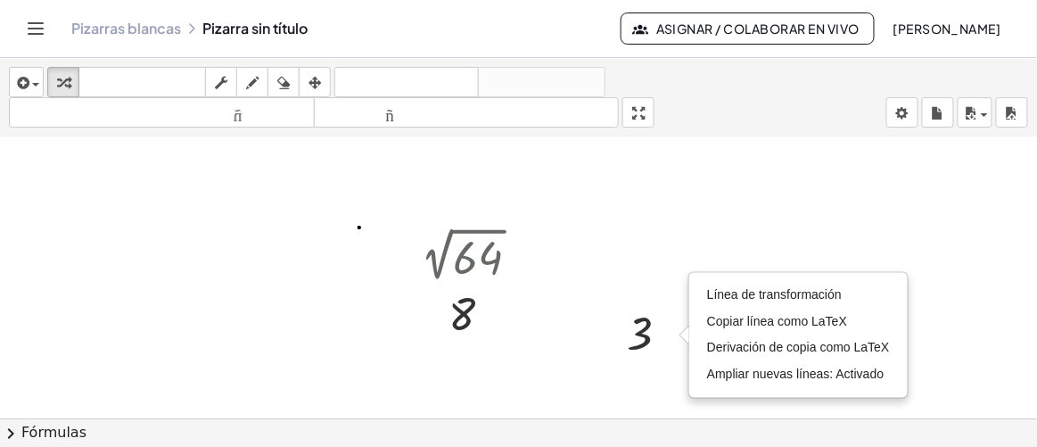
click at [580, 392] on div at bounding box center [518, 102] width 1037 height 1132
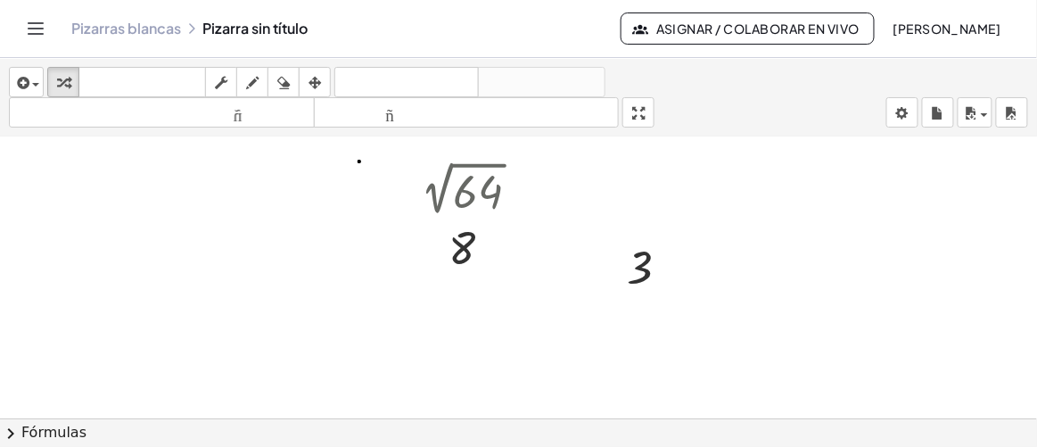
scroll to position [765, 0]
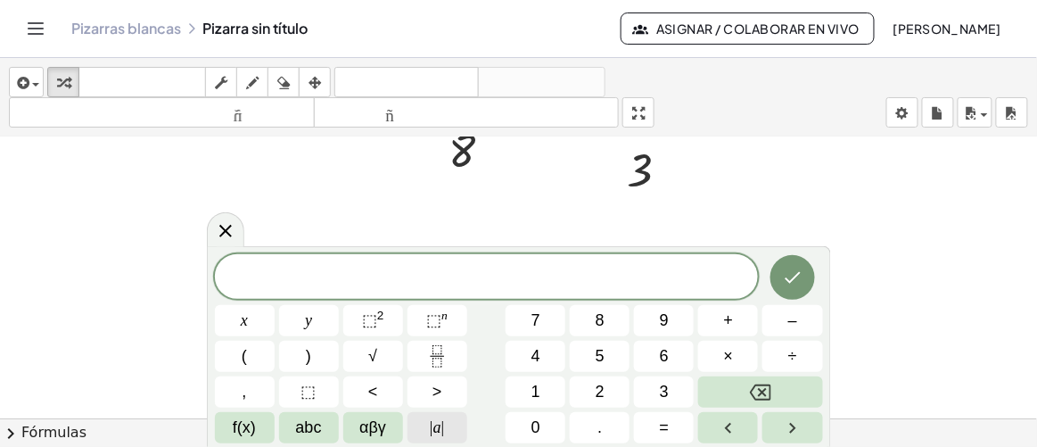
click at [430, 432] on span "|" at bounding box center [432, 427] width 4 height 18
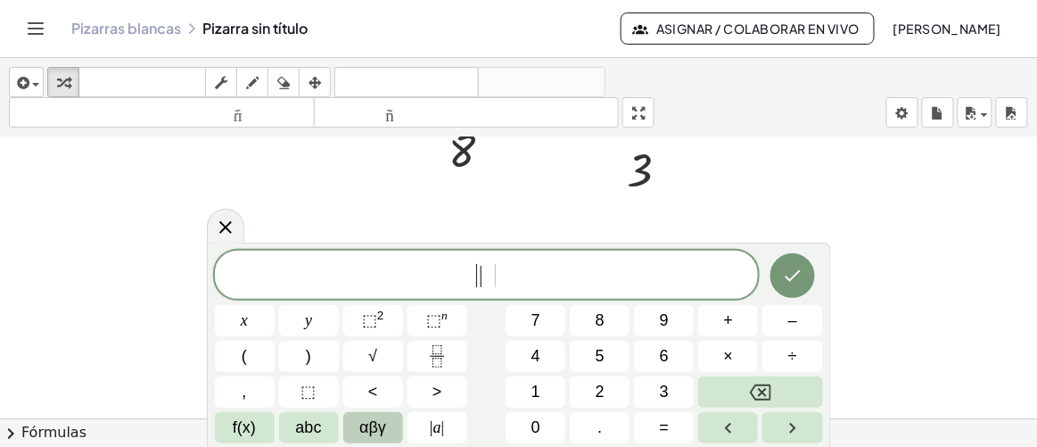
click at [393, 428] on button "αβγ" at bounding box center [373, 427] width 60 height 31
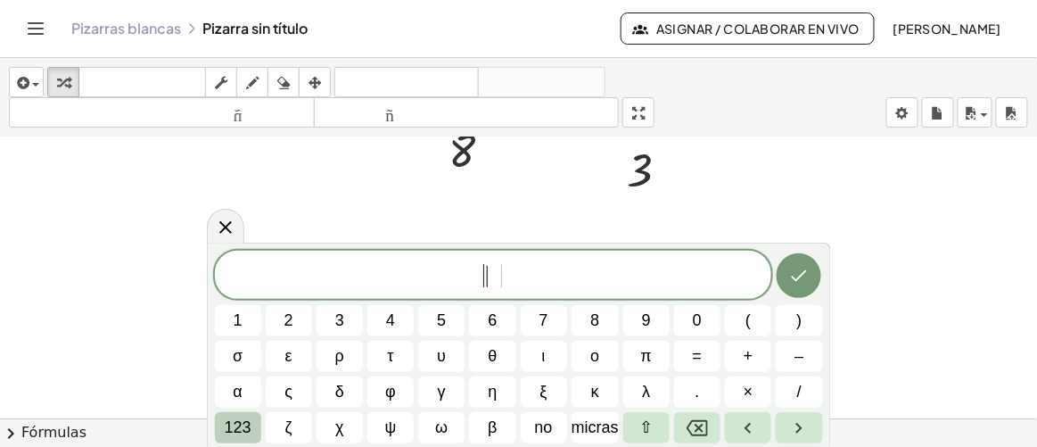
click at [242, 422] on font "123" at bounding box center [238, 427] width 27 height 18
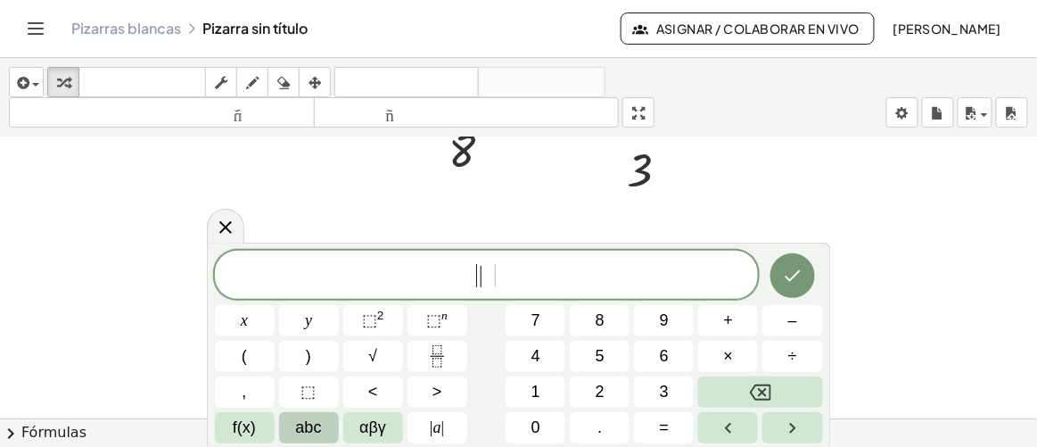
click at [316, 430] on span "abc" at bounding box center [309, 427] width 26 height 24
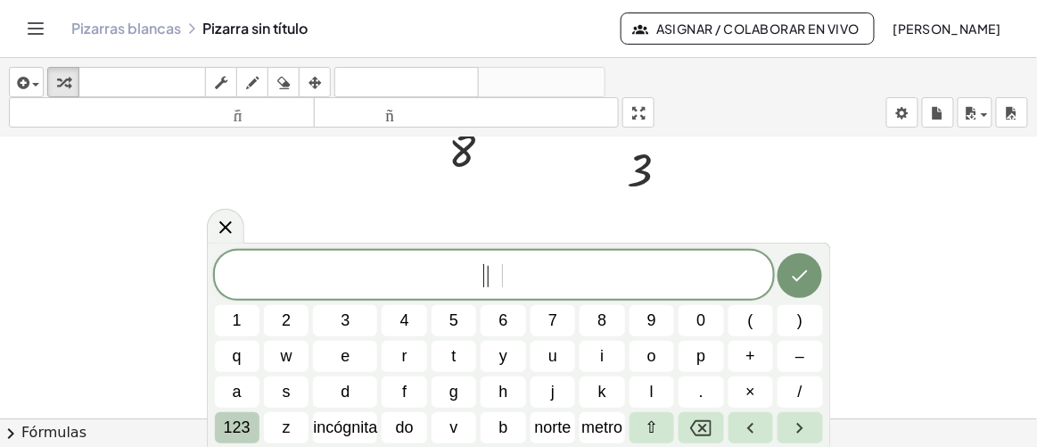
click at [232, 430] on font "123" at bounding box center [237, 427] width 27 height 18
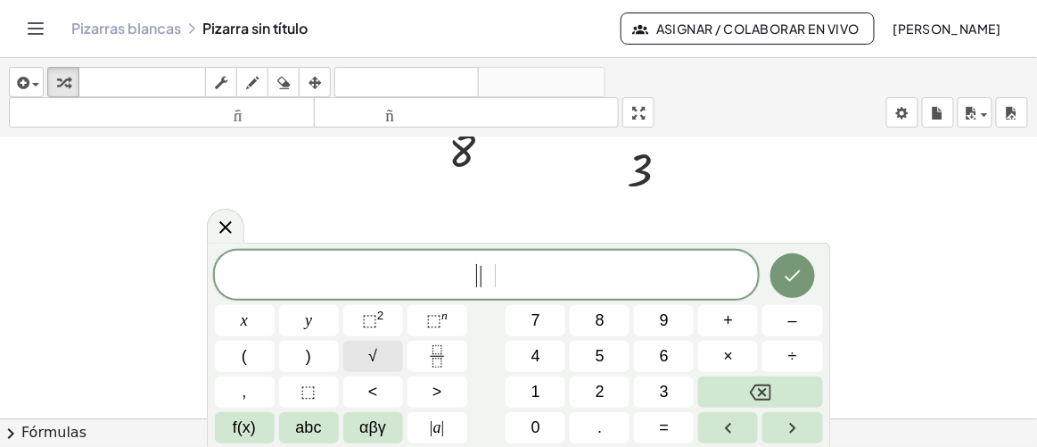
click at [368, 353] on span "√" at bounding box center [372, 356] width 9 height 24
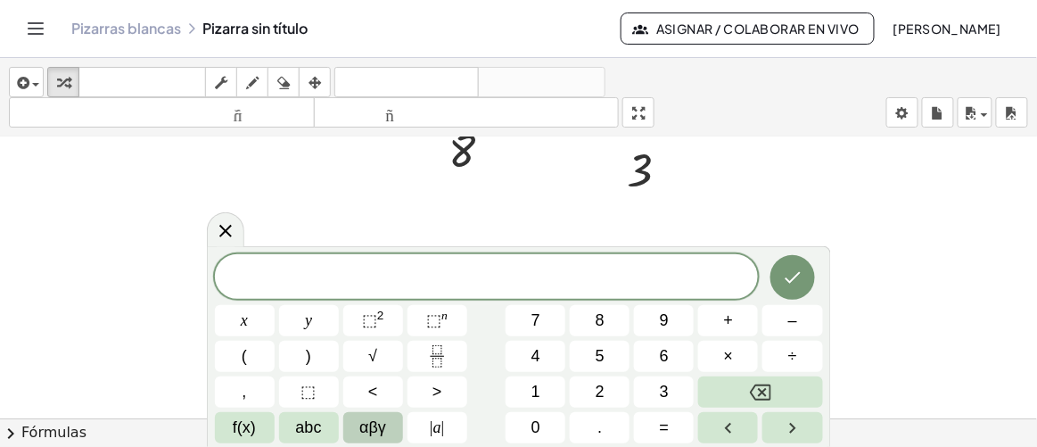
click at [375, 430] on span "αβγ" at bounding box center [372, 427] width 27 height 24
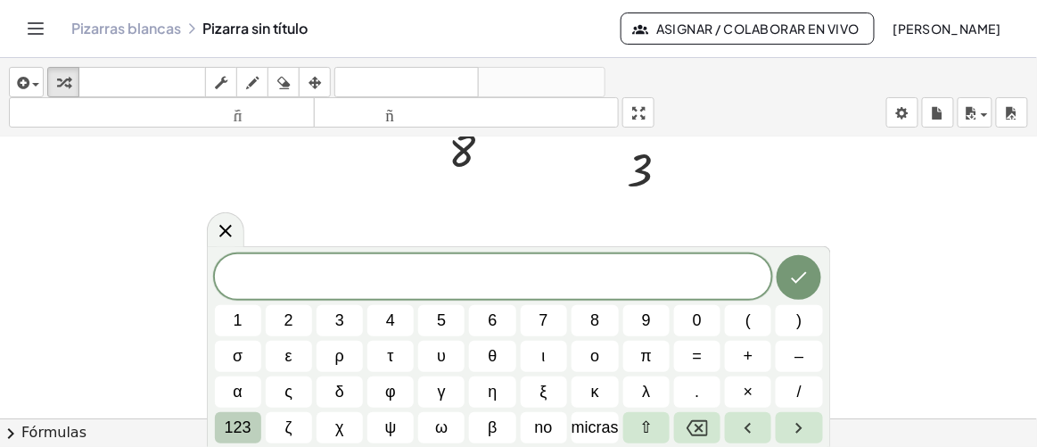
click at [225, 419] on font "123" at bounding box center [238, 427] width 27 height 18
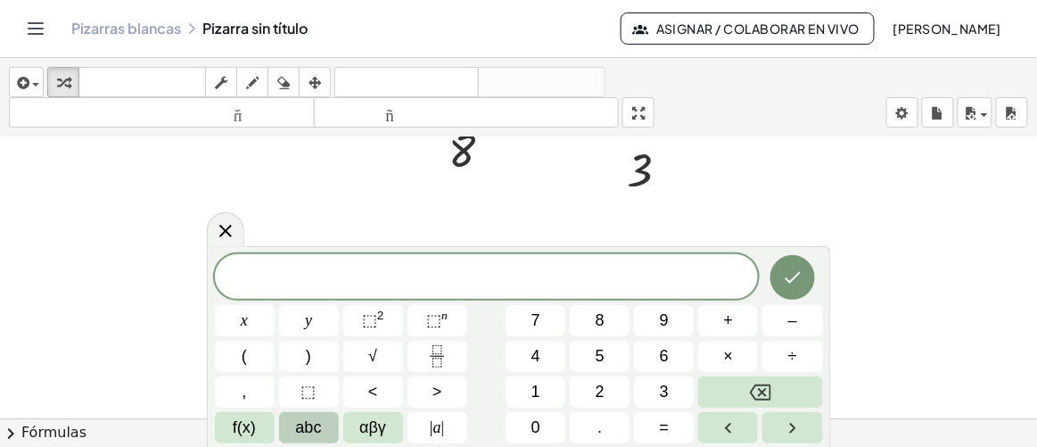
click at [313, 431] on span "abc" at bounding box center [309, 427] width 26 height 24
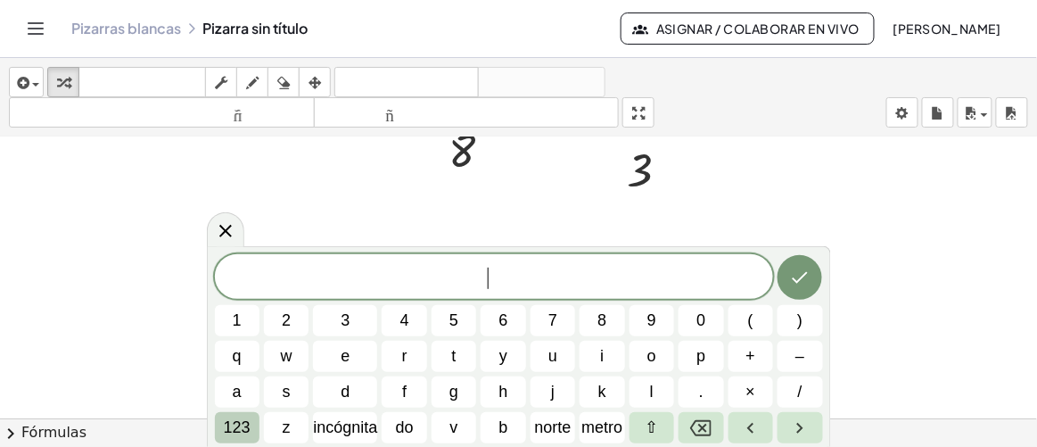
click at [234, 423] on font "123" at bounding box center [237, 427] width 27 height 18
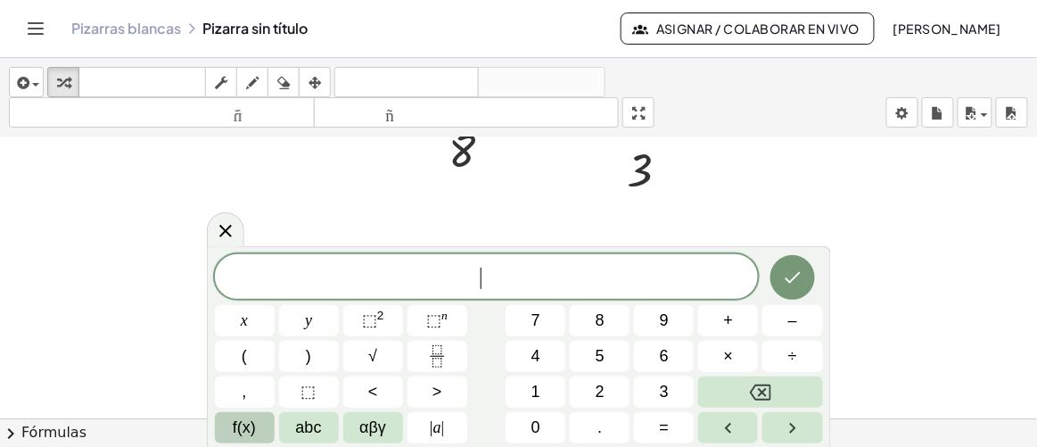
click at [249, 422] on span "f(x)" at bounding box center [244, 427] width 23 height 24
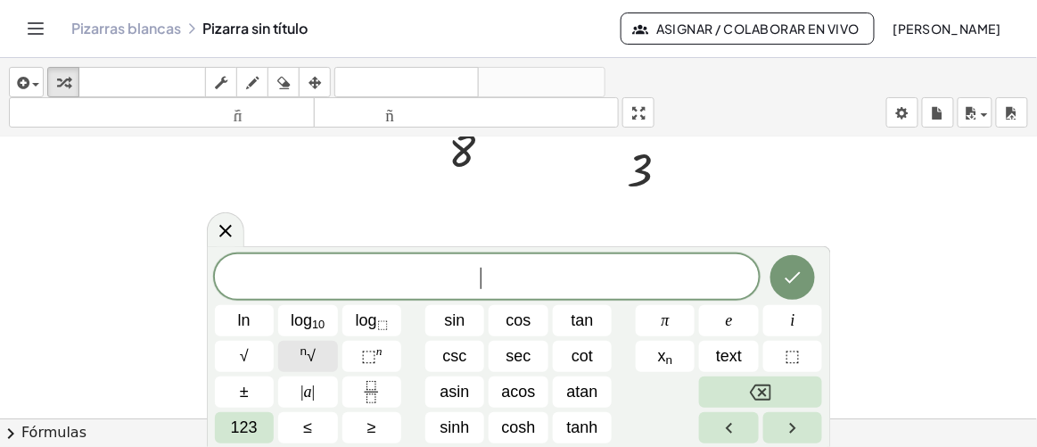
click at [306, 354] on sup "n" at bounding box center [303, 350] width 7 height 13
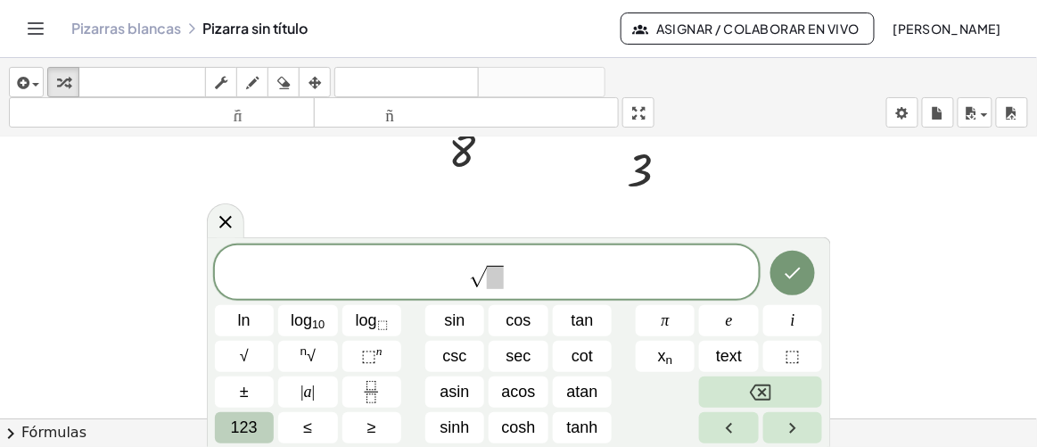
click at [255, 430] on span "123" at bounding box center [244, 427] width 27 height 24
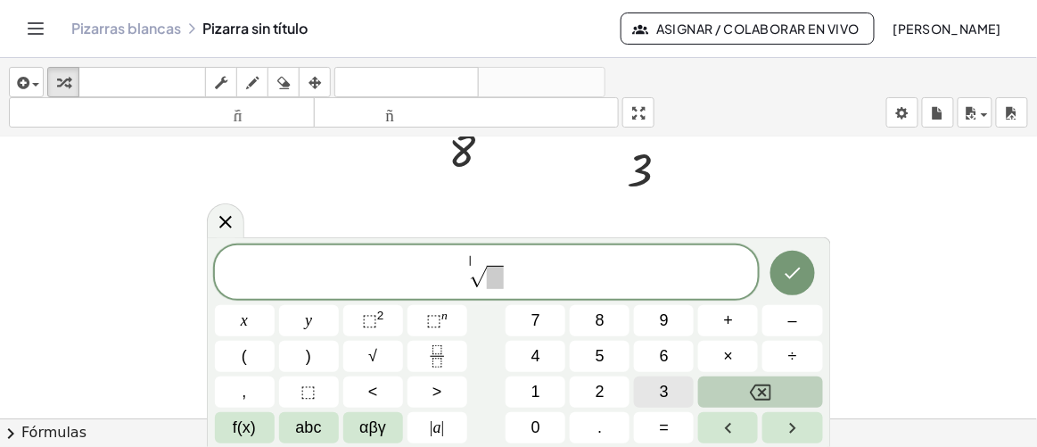
click at [668, 384] on span "3" at bounding box center [664, 392] width 9 height 24
click at [496, 277] on span at bounding box center [495, 277] width 17 height 23
click at [607, 397] on button "2" at bounding box center [600, 391] width 60 height 31
click at [543, 324] on button "7" at bounding box center [535, 320] width 60 height 31
click at [796, 273] on icon "Done" at bounding box center [792, 272] width 21 height 21
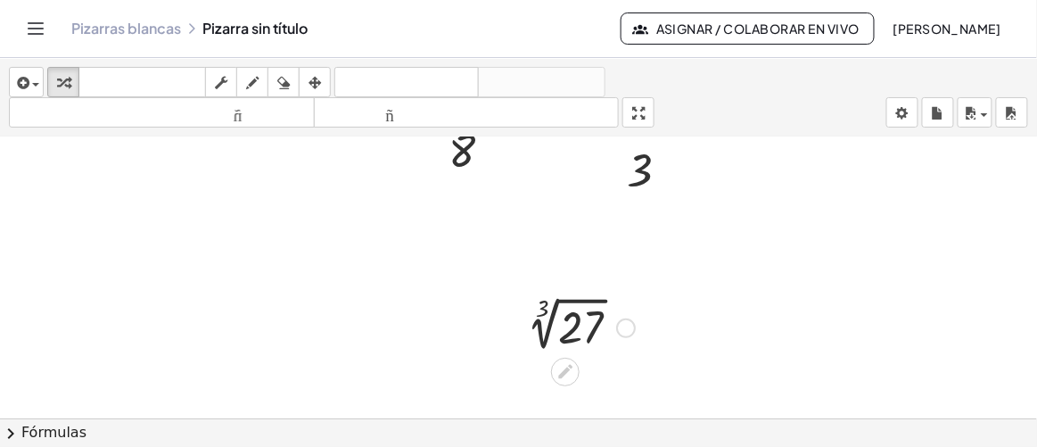
click at [567, 321] on div at bounding box center [575, 327] width 135 height 60
